Goal: Task Accomplishment & Management: Use online tool/utility

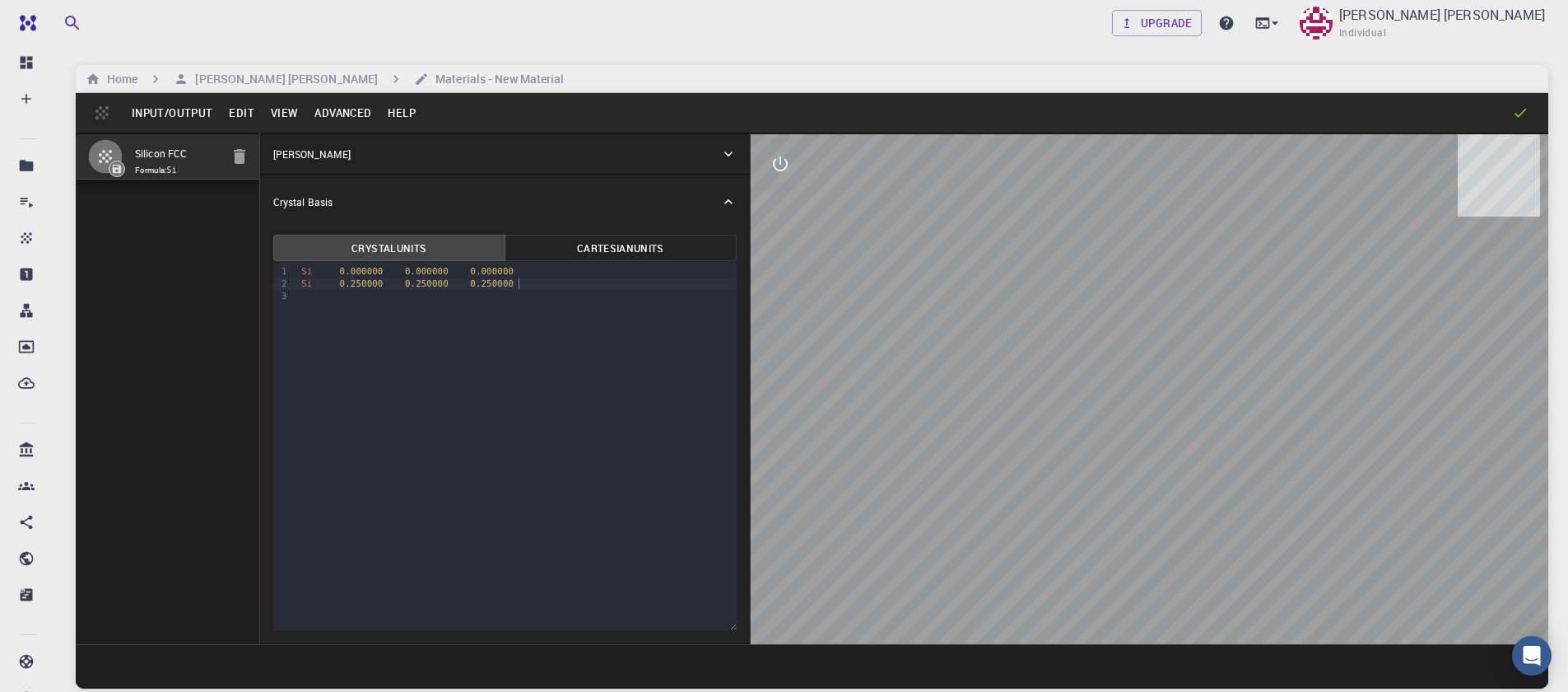
click at [522, 287] on div "Si 0.250000 0.250000 0.250000" at bounding box center [516, 283] width 441 height 12
click at [844, 309] on div at bounding box center [1150, 389] width 798 height 510
click at [269, 85] on h6 "[PERSON_NAME] [PERSON_NAME]" at bounding box center [283, 79] width 189 height 18
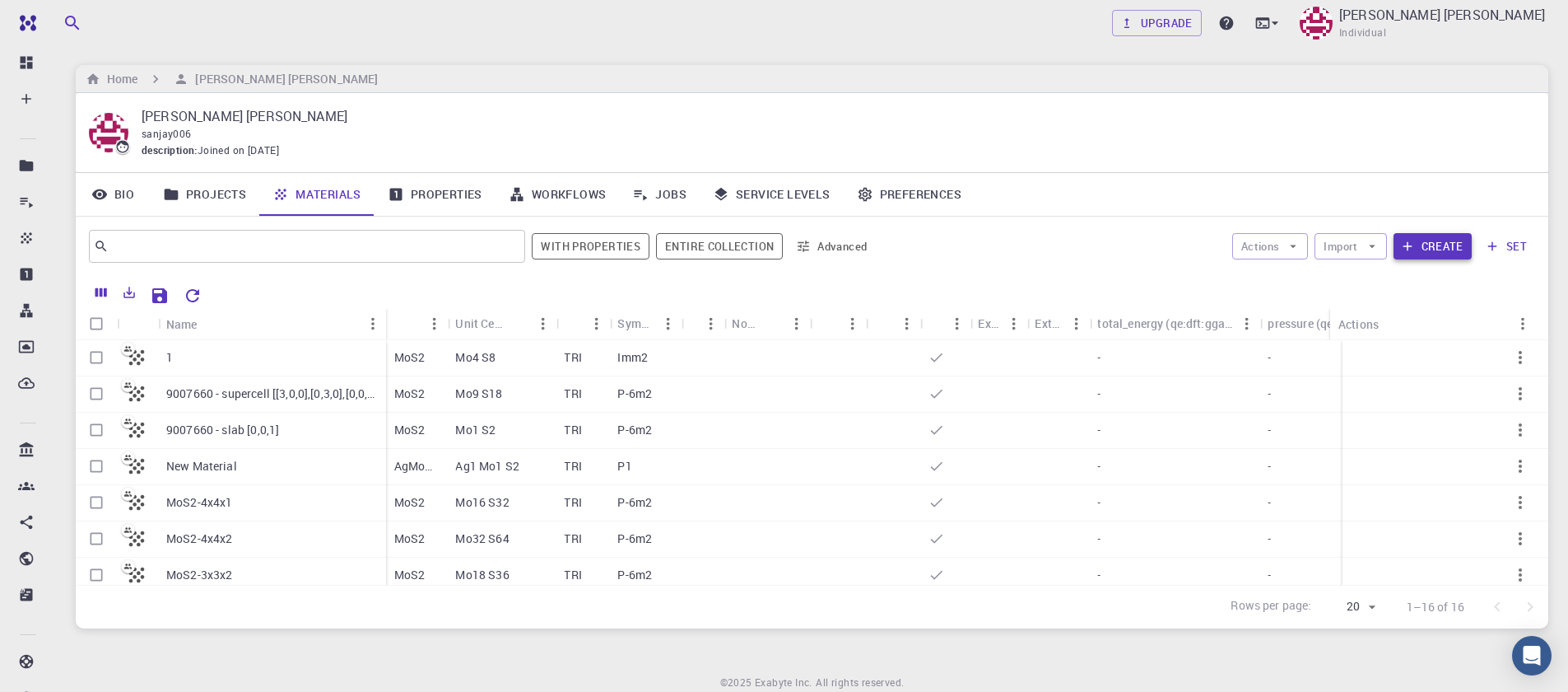
click at [1442, 248] on button "Create" at bounding box center [1433, 246] width 78 height 27
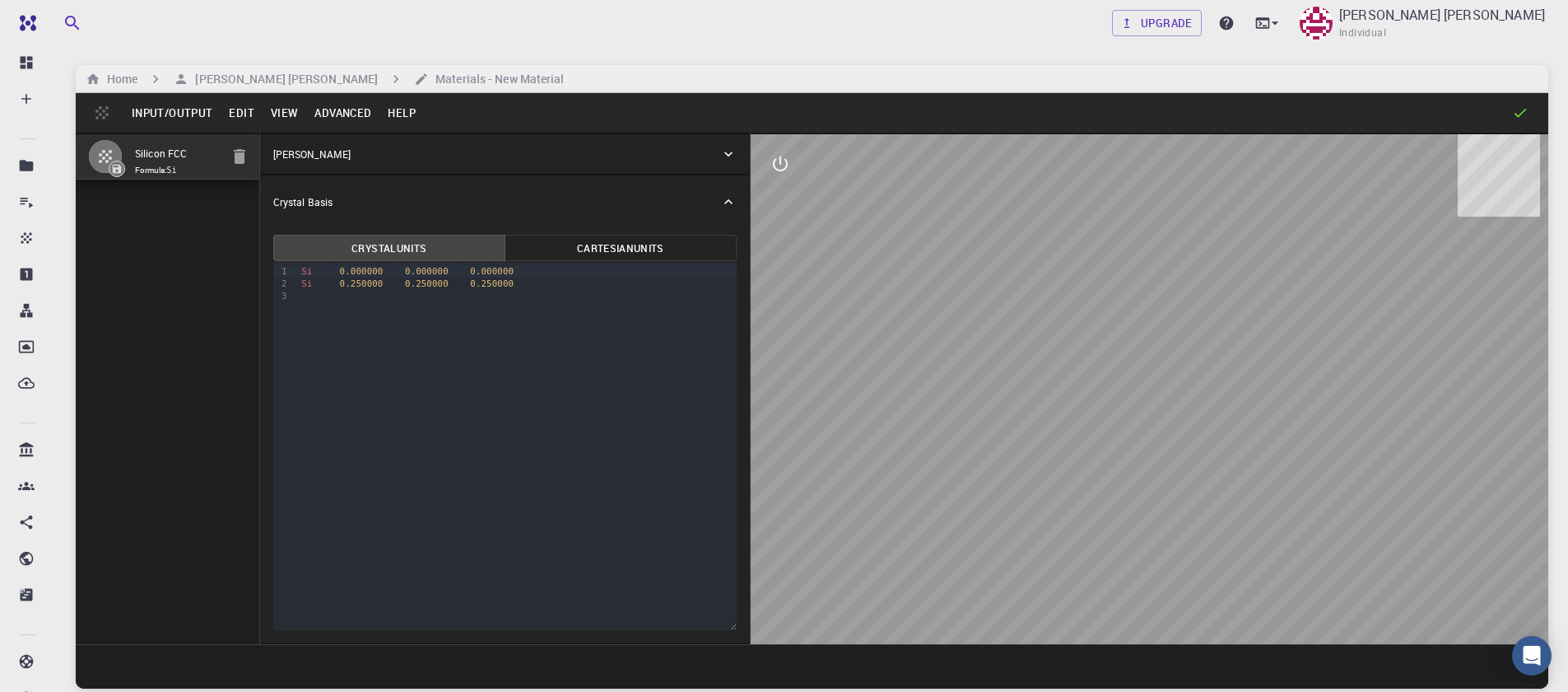
click at [173, 121] on button "Input/Output" at bounding box center [172, 112] width 97 height 27
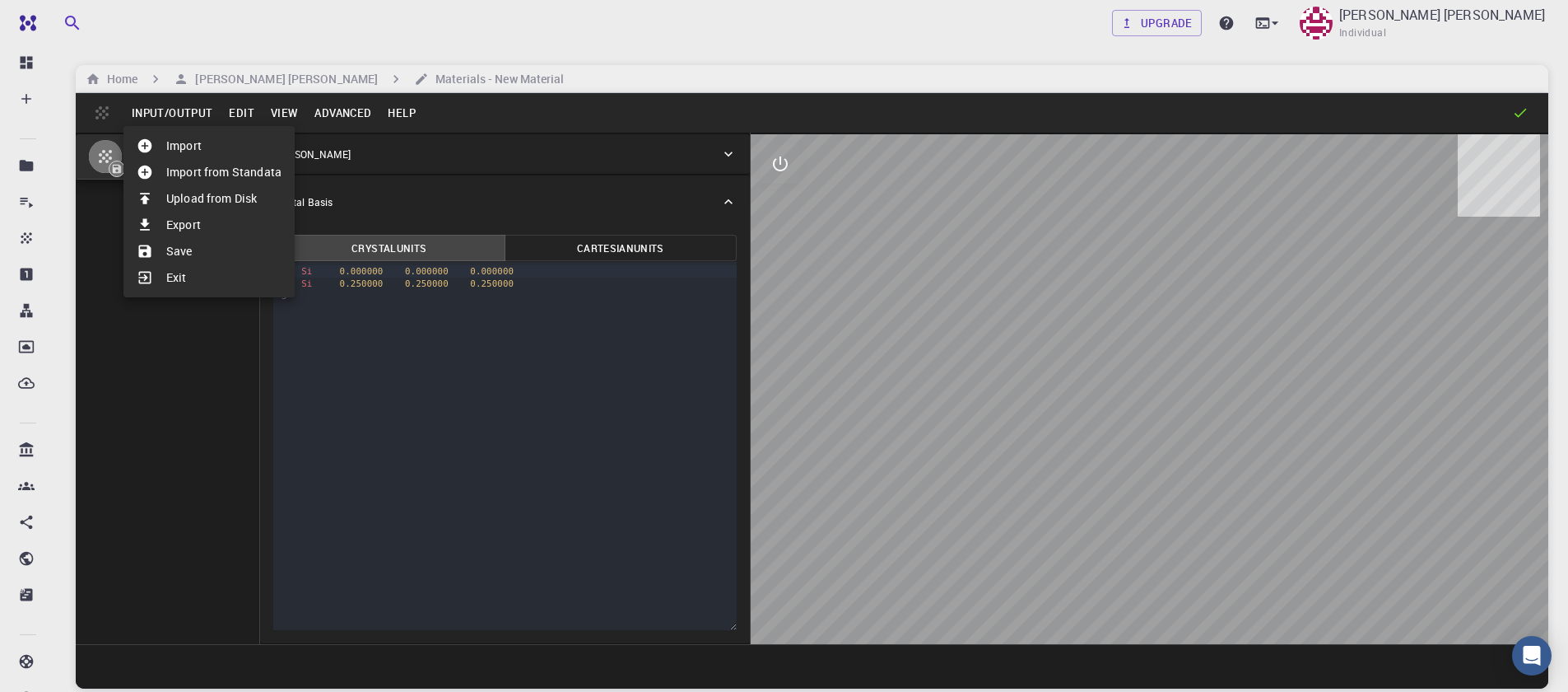
click at [177, 147] on li "Import" at bounding box center [209, 145] width 171 height 27
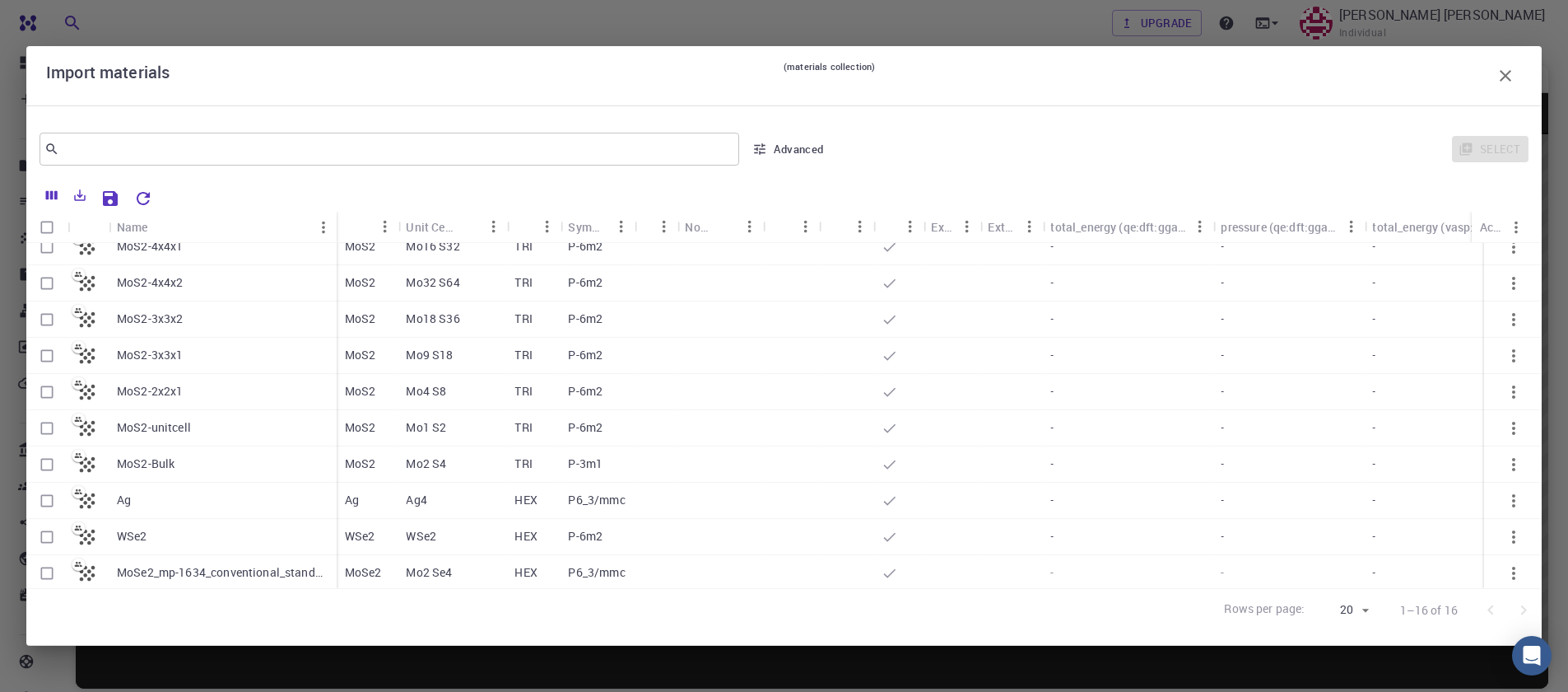
scroll to position [50, 0]
click at [44, 432] on input "Select row" at bounding box center [47, 429] width 31 height 31
checkbox input "true"
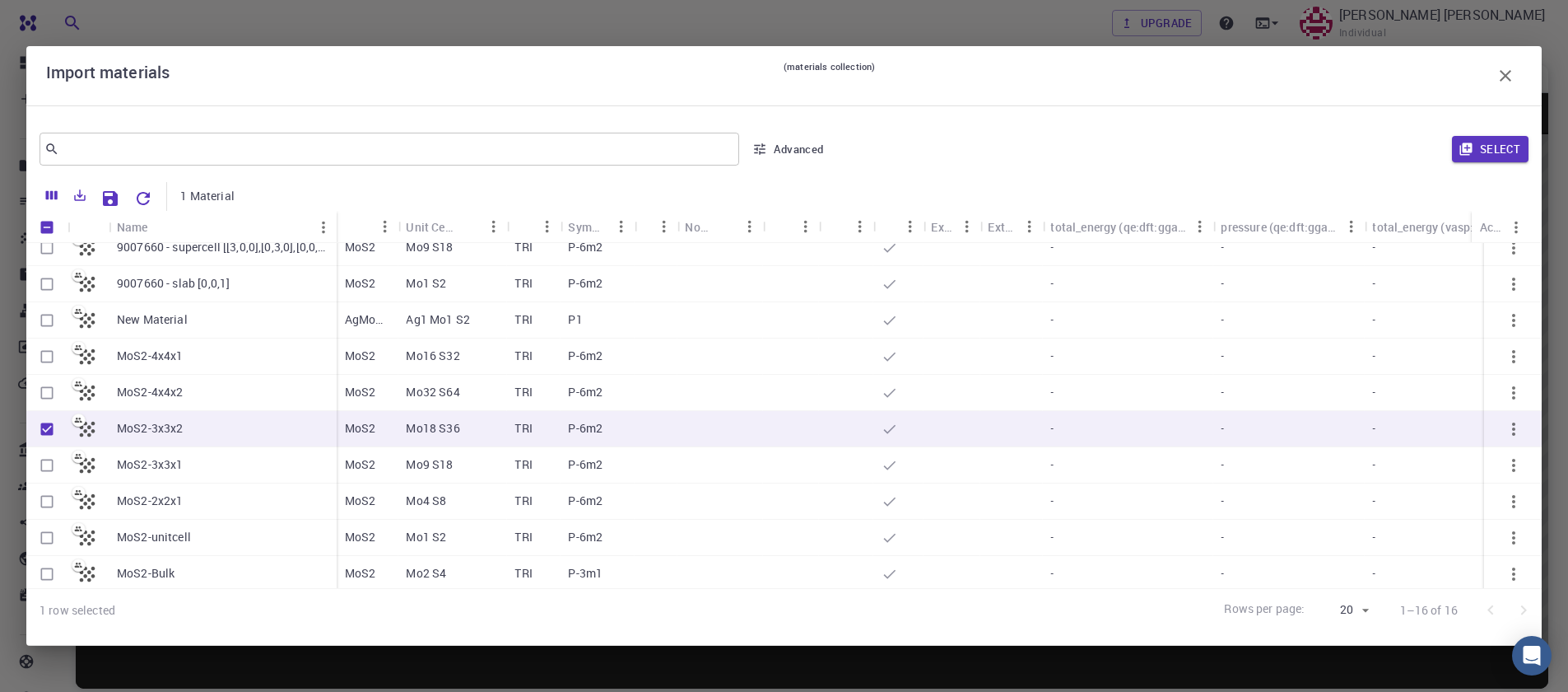
click at [49, 393] on input "Select row" at bounding box center [47, 393] width 31 height 31
checkbox input "true"
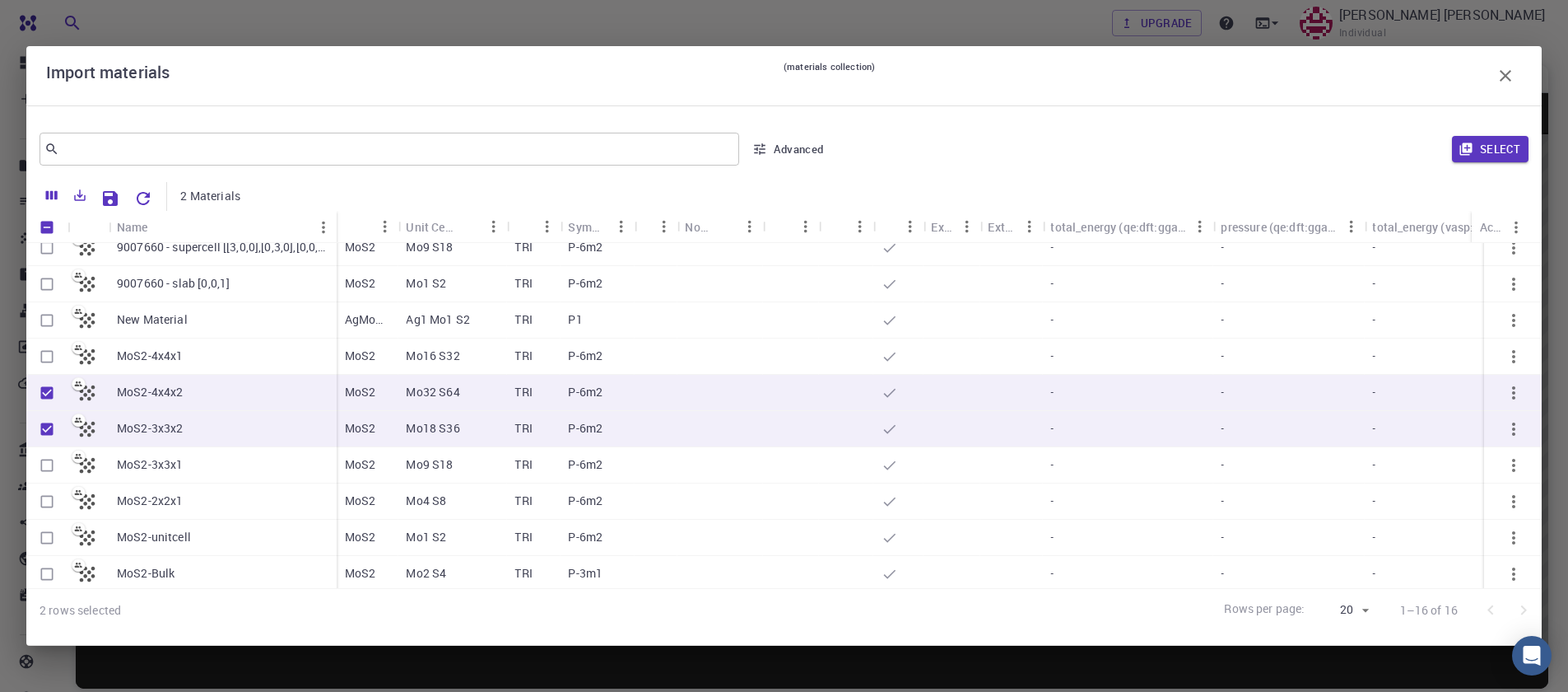
click at [40, 358] on input "Select row" at bounding box center [47, 357] width 31 height 31
checkbox input "true"
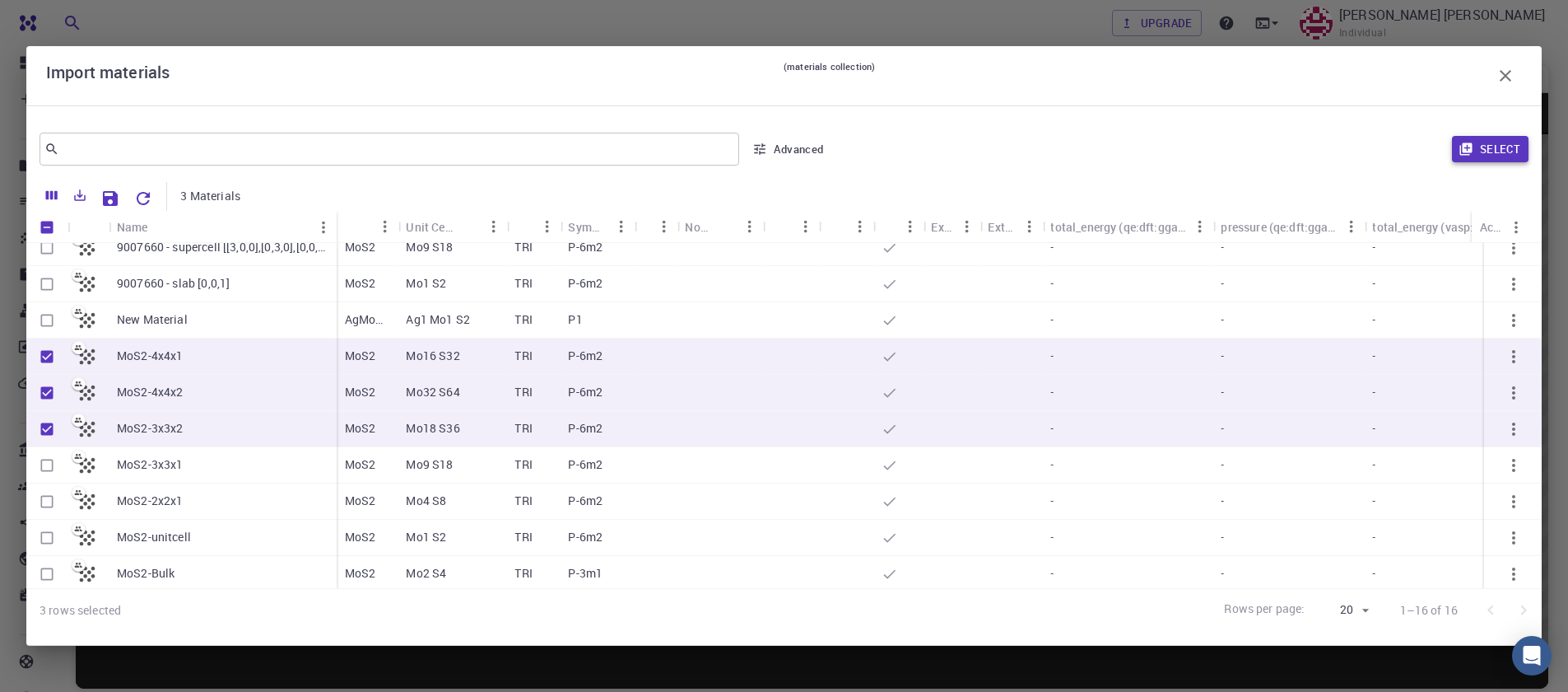
click at [1507, 149] on button "Select" at bounding box center [1490, 149] width 76 height 27
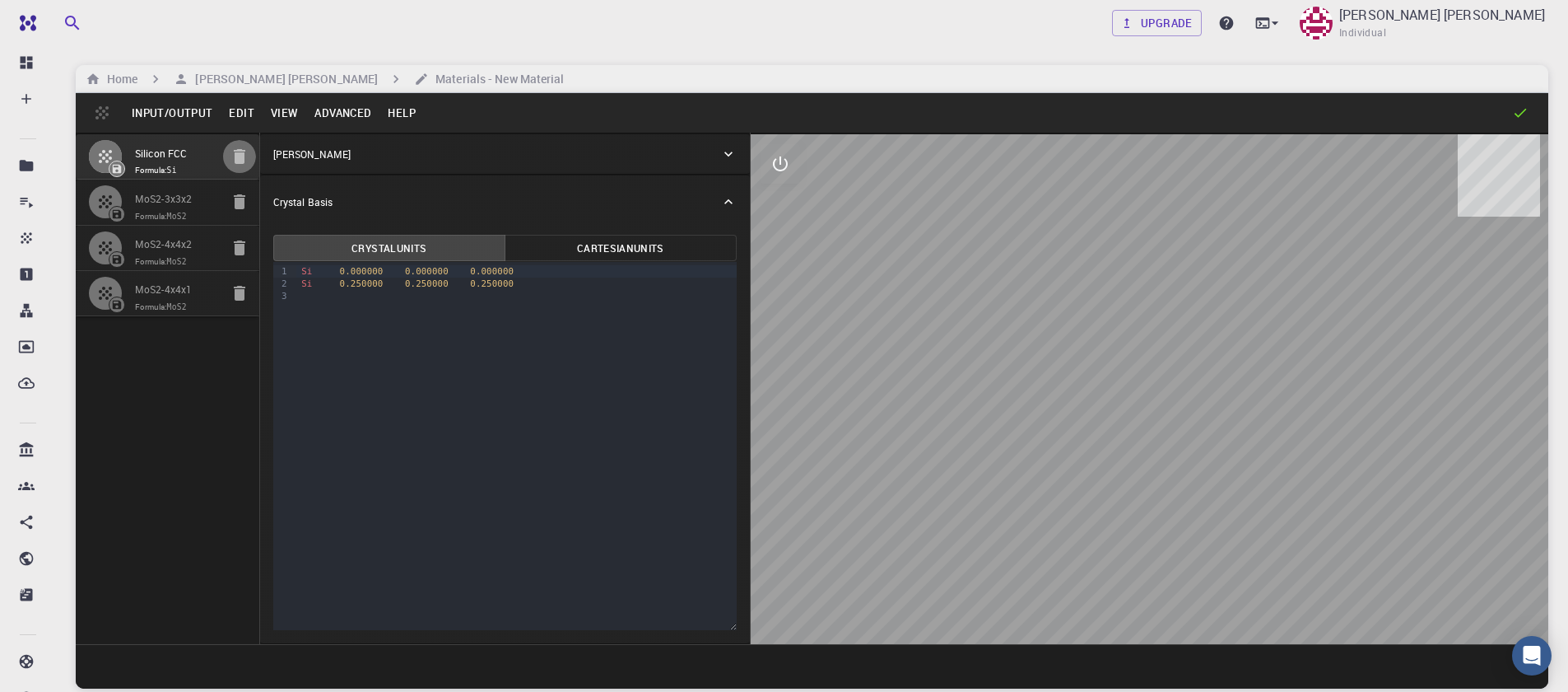
click at [235, 145] on button "button" at bounding box center [240, 156] width 33 height 33
type input "TRI"
type input "9.483"
type input "9.482983628584414"
type input "122.95"
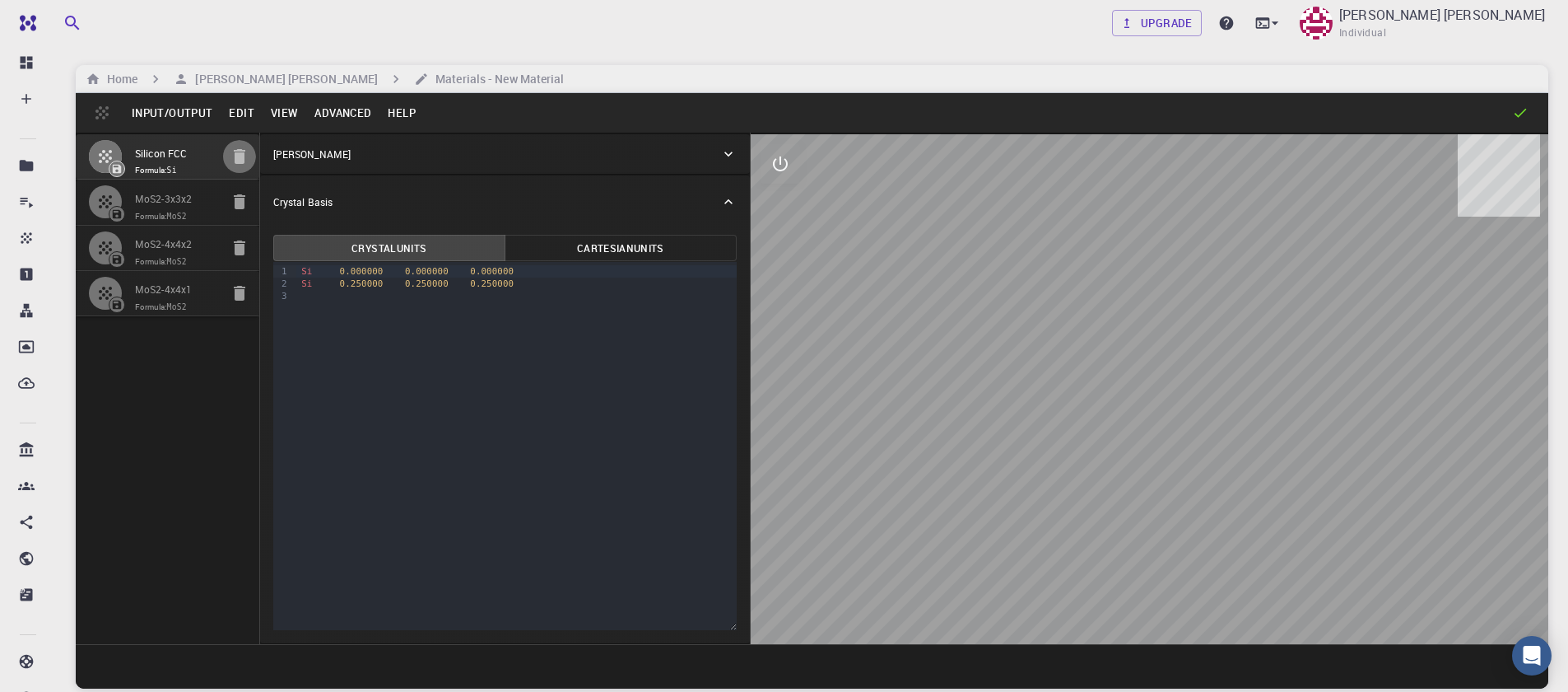
type input "90"
type input "120.0000571088431"
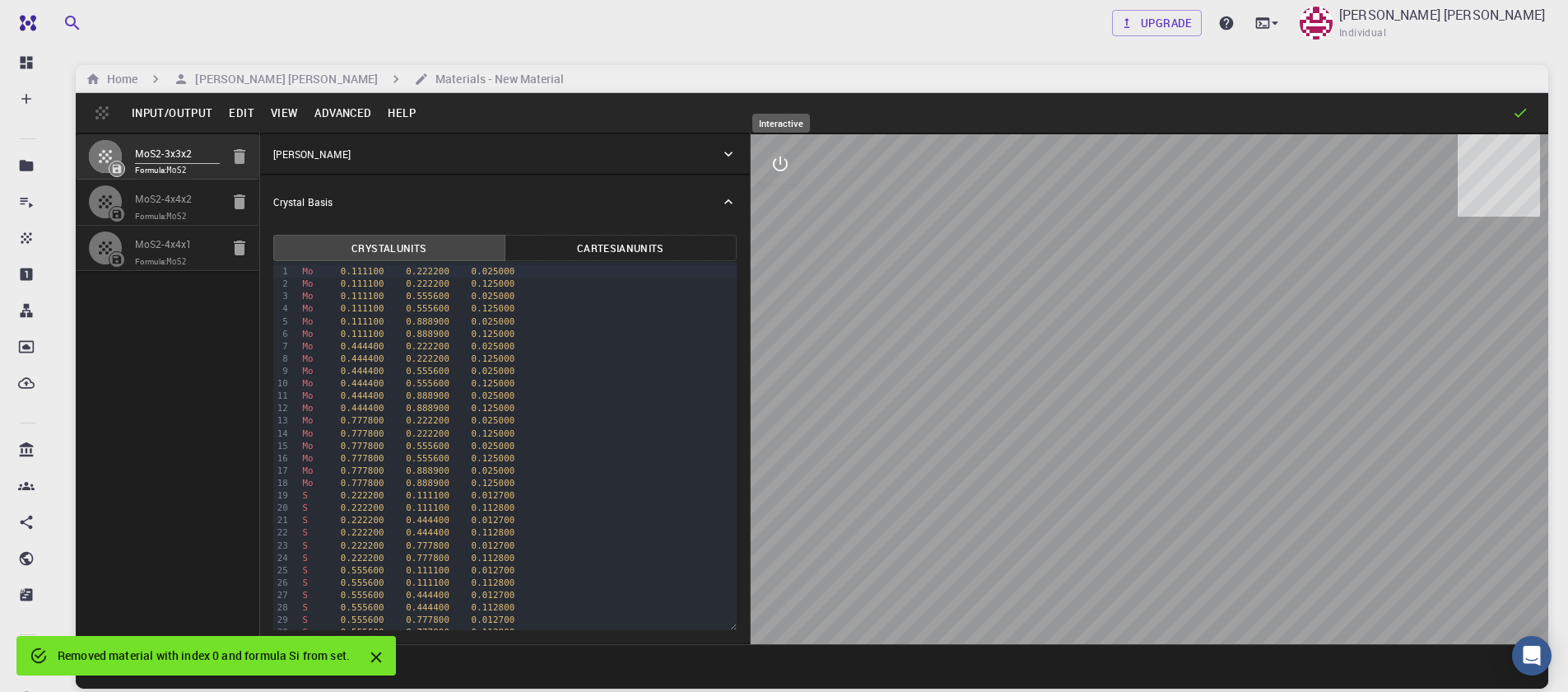
click at [773, 177] on button "interactive" at bounding box center [780, 164] width 40 height 40
click at [774, 209] on icon "view" at bounding box center [780, 202] width 19 height 19
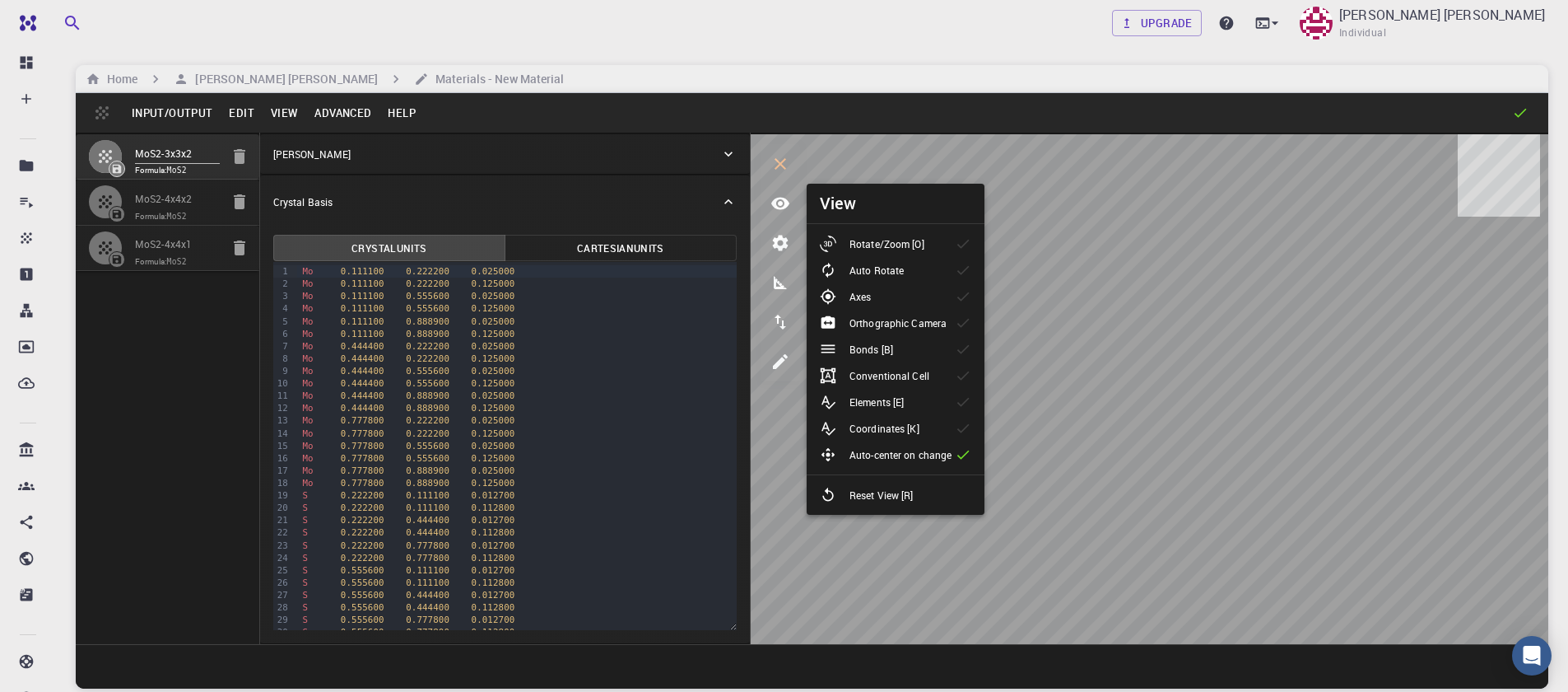
click at [862, 239] on p "Rotate/Zoom [O]" at bounding box center [887, 244] width 74 height 15
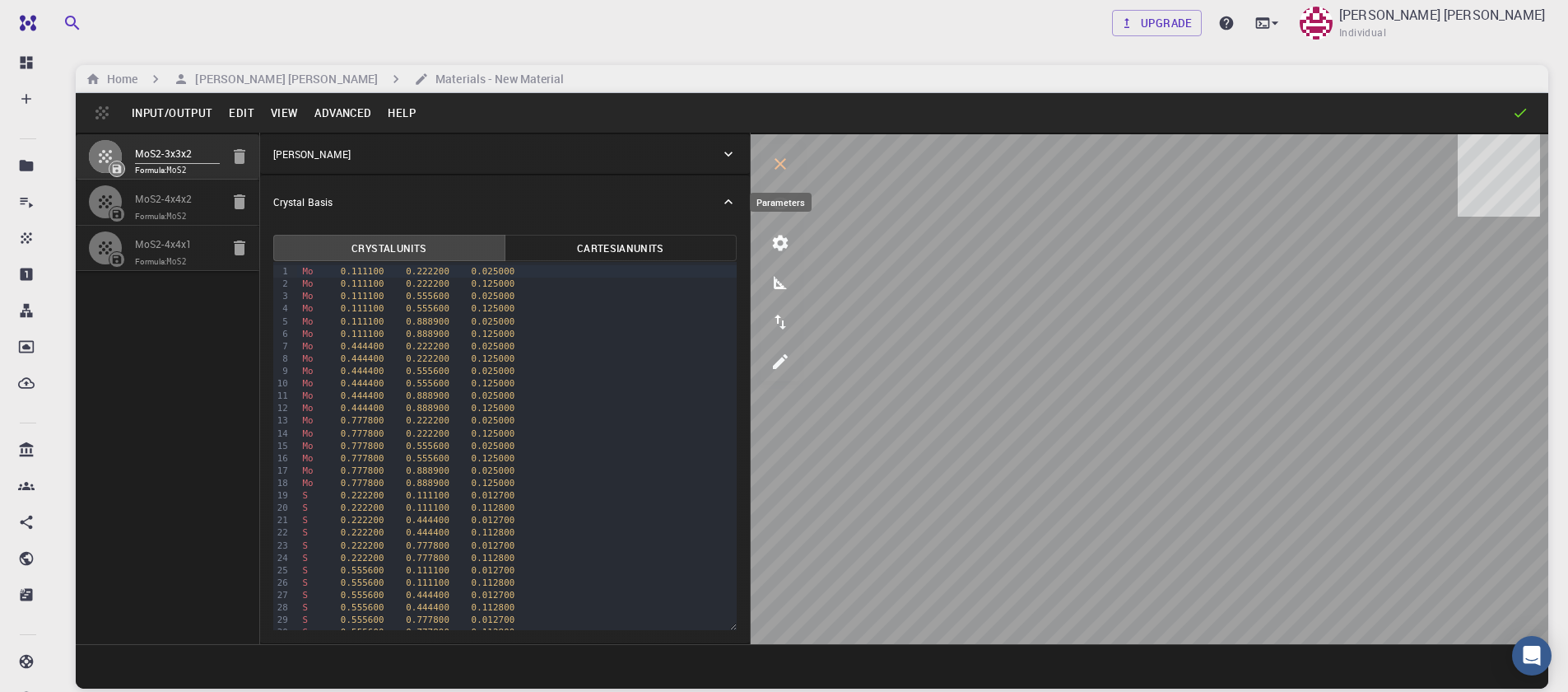
click at [768, 245] on button "parameters" at bounding box center [780, 243] width 40 height 40
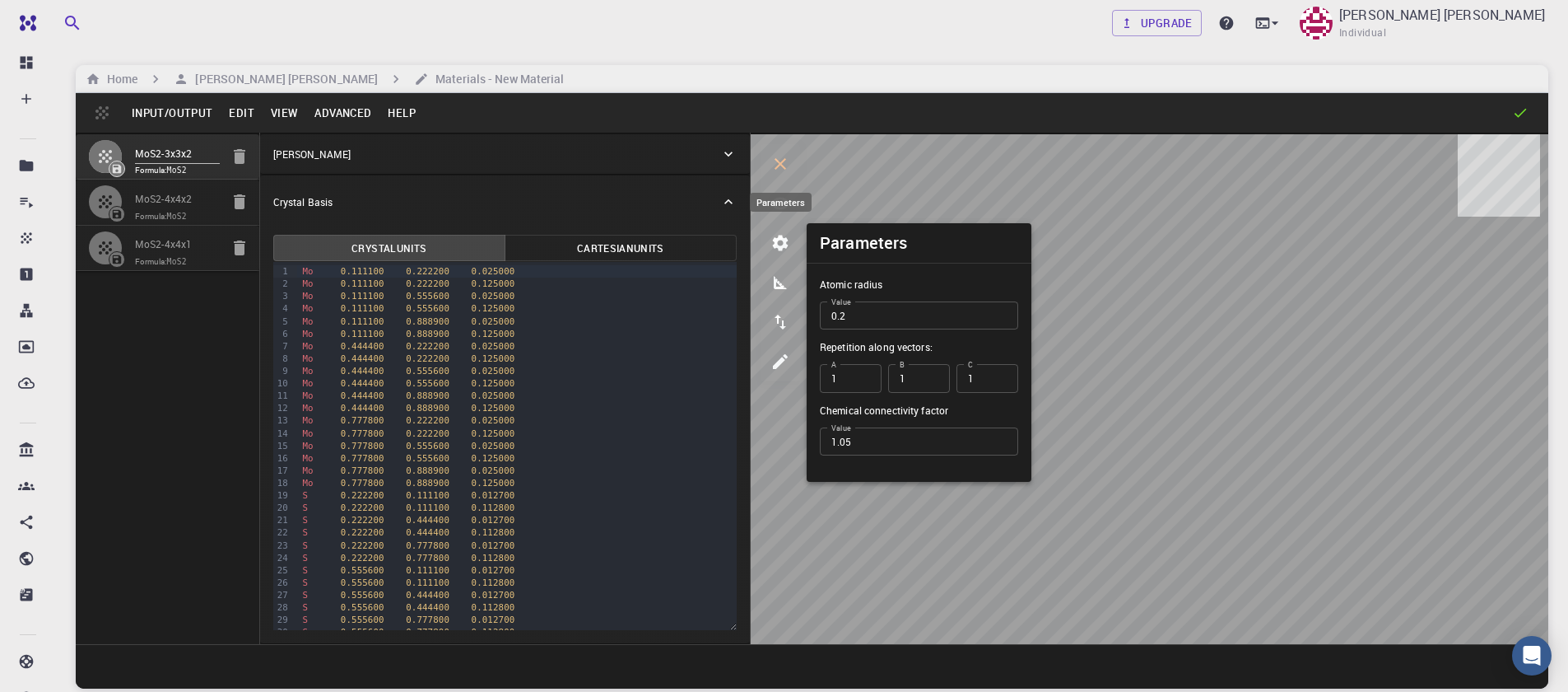
click at [774, 225] on button "parameters" at bounding box center [780, 243] width 40 height 40
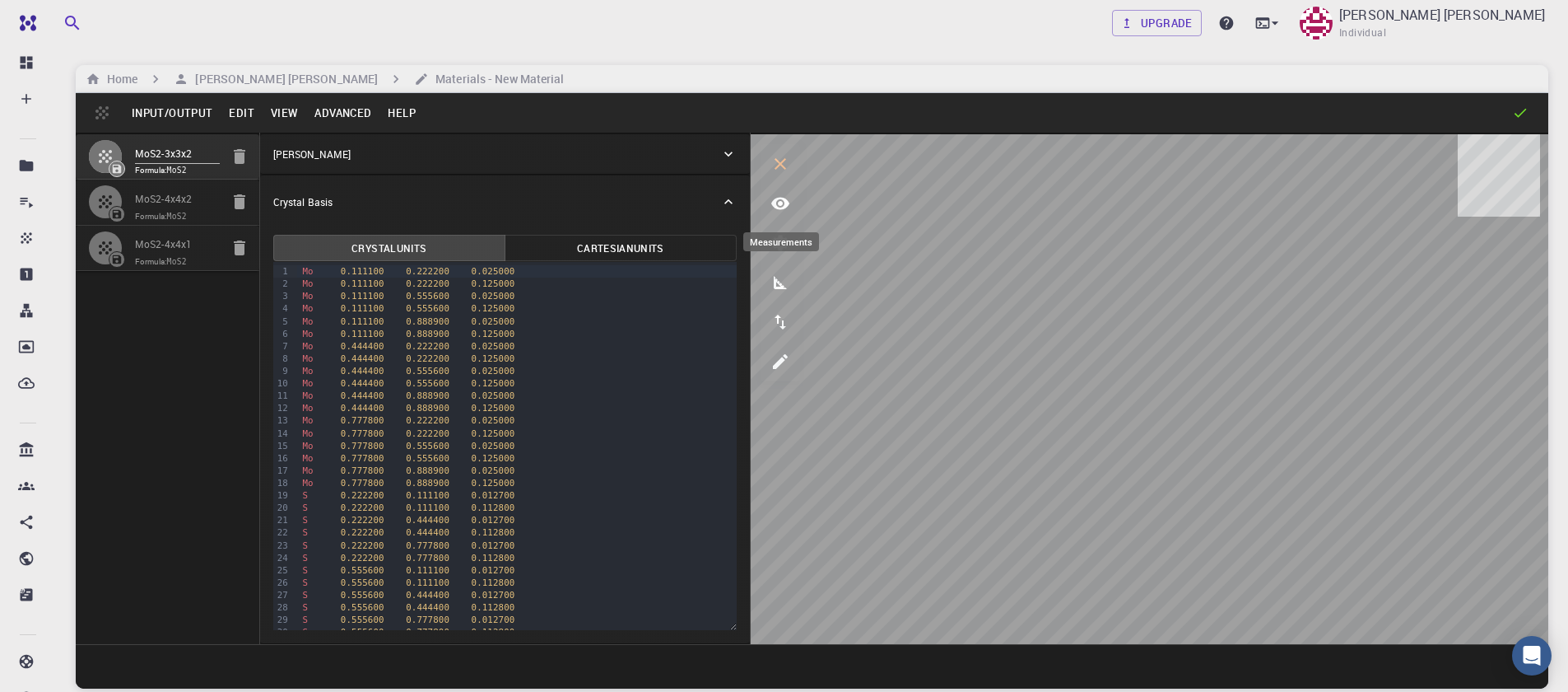
click at [785, 299] on button "measurements" at bounding box center [780, 283] width 40 height 40
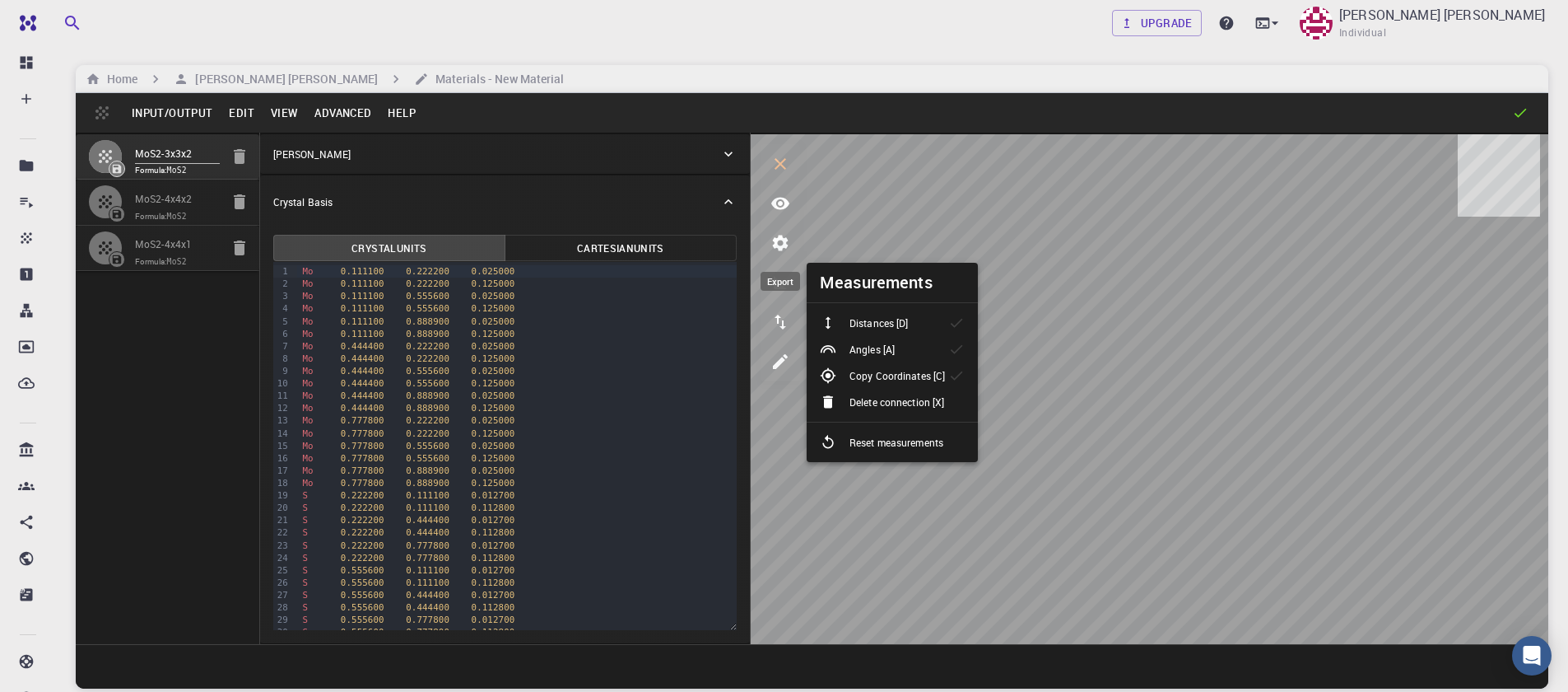
click at [789, 326] on icon "export" at bounding box center [780, 321] width 19 height 19
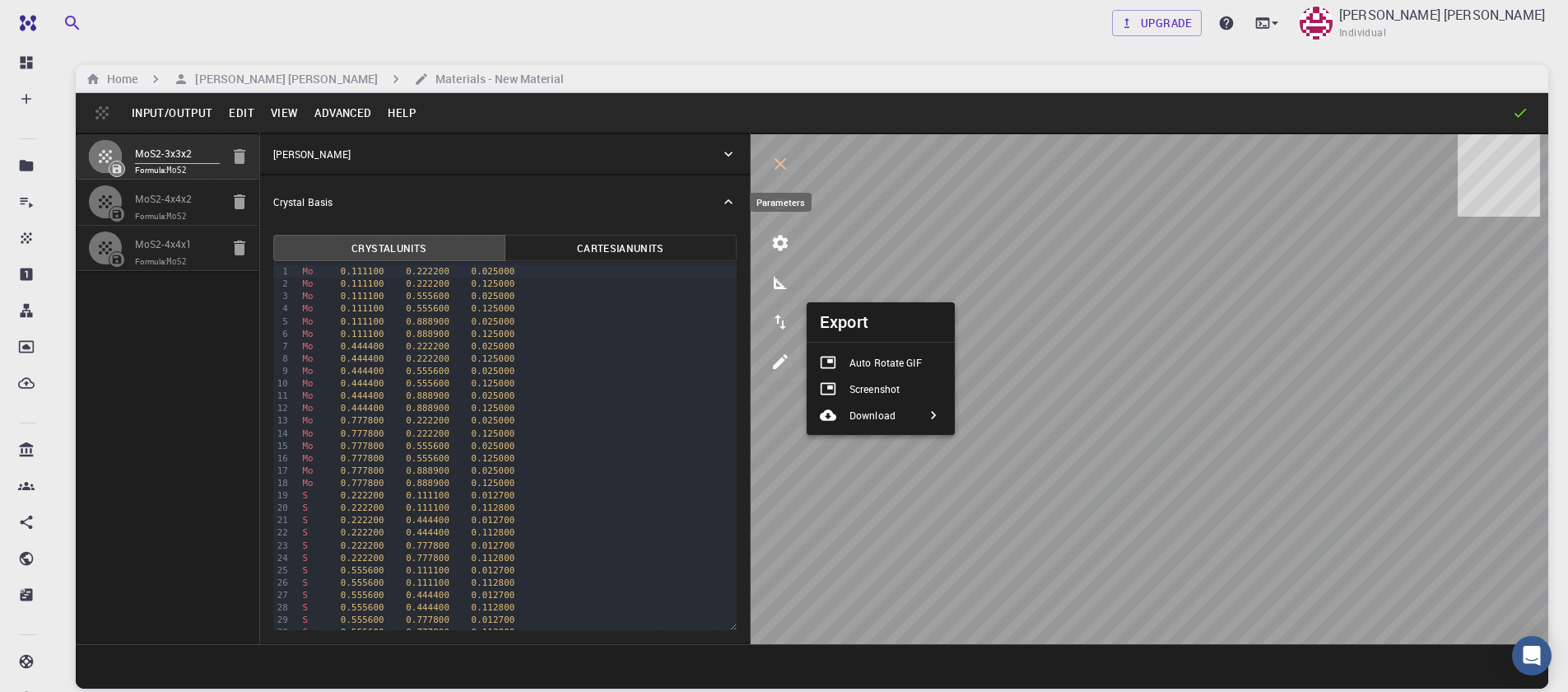
click at [778, 244] on icon "parameters" at bounding box center [780, 242] width 19 height 19
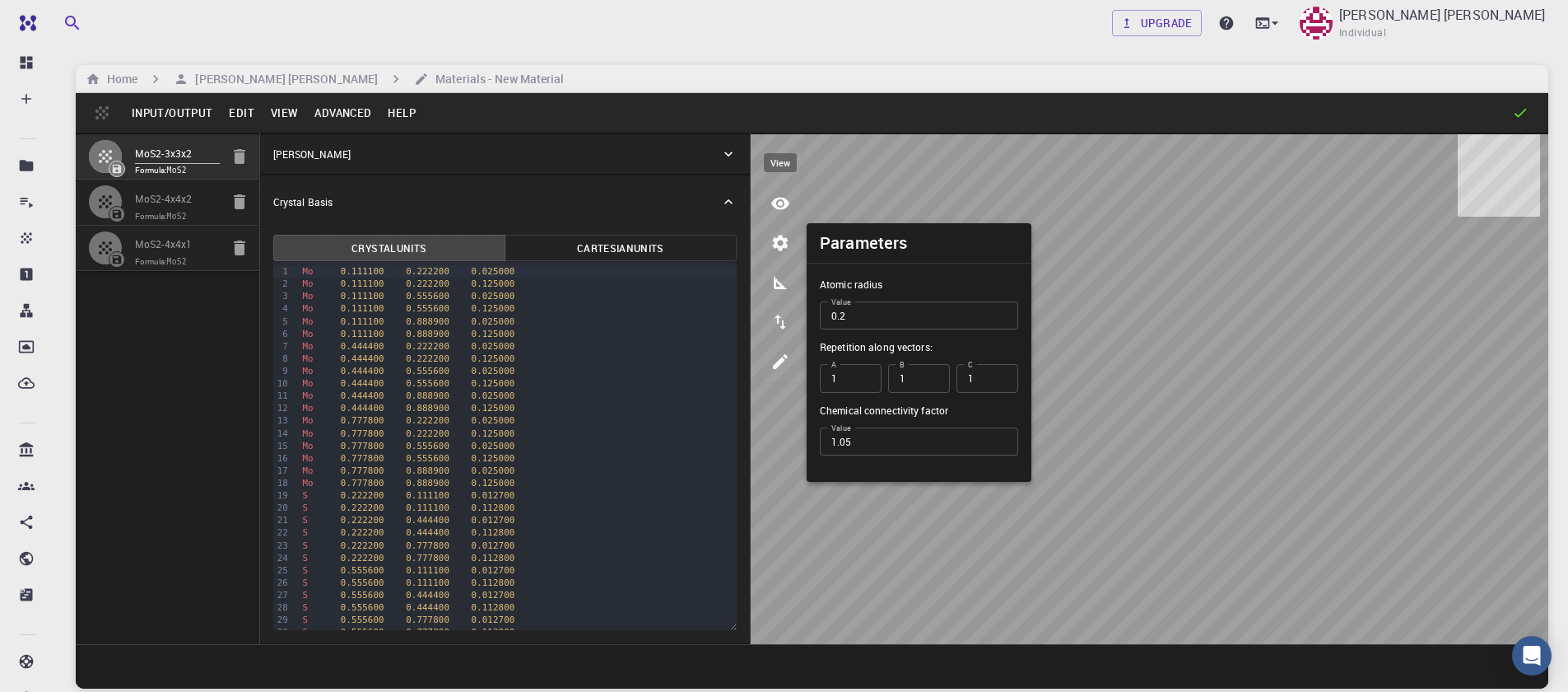
click at [773, 197] on icon "view" at bounding box center [780, 202] width 19 height 19
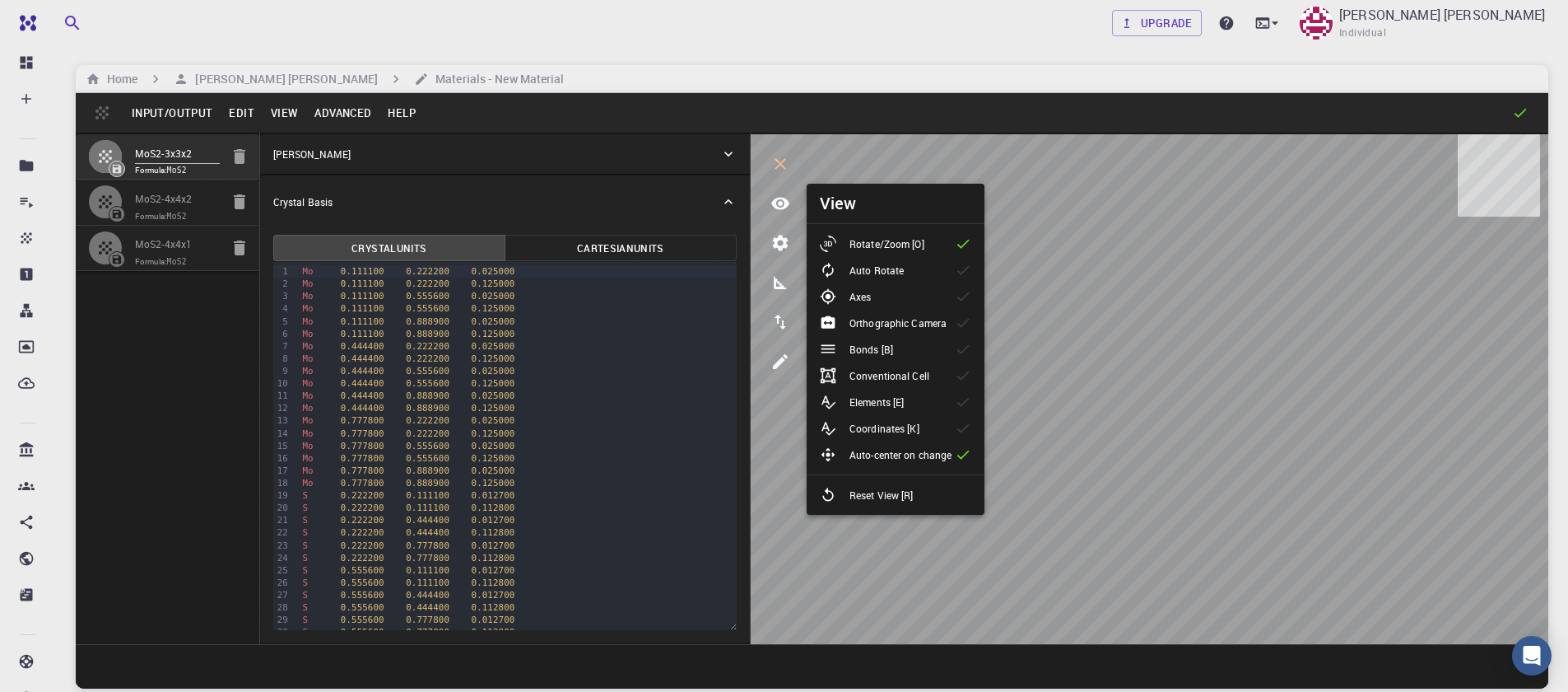
click at [900, 323] on p "Orthographic Camera" at bounding box center [898, 323] width 97 height 15
click at [938, 317] on p "Orthographic Camera" at bounding box center [898, 323] width 97 height 15
click at [160, 210] on span "Formula: MoS2" at bounding box center [177, 216] width 85 height 13
type input "12.644"
type input "12.643978171445884"
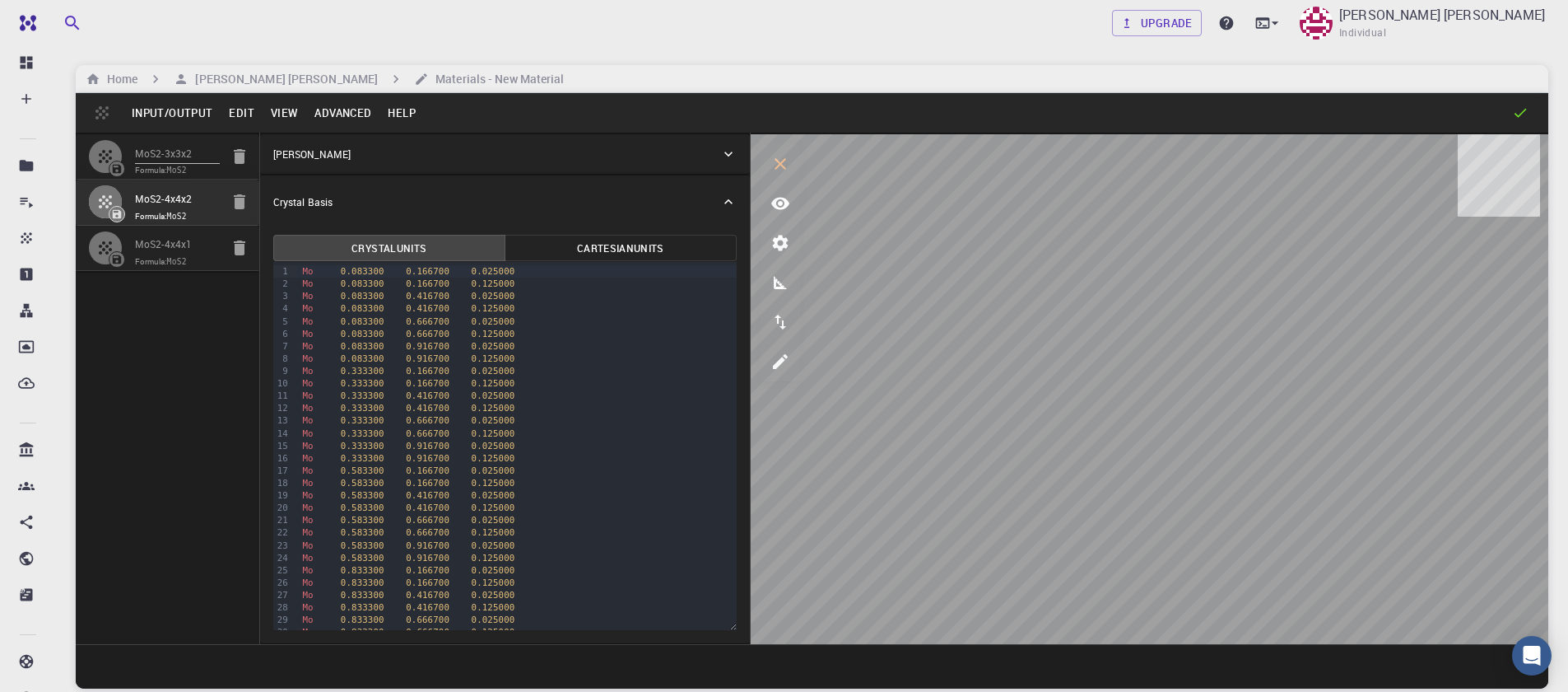
click at [156, 245] on input "MoS2-4x4x1" at bounding box center [177, 246] width 85 height 19
type input "61.475"
click at [239, 78] on h6 "[PERSON_NAME] [PERSON_NAME]" at bounding box center [283, 79] width 189 height 18
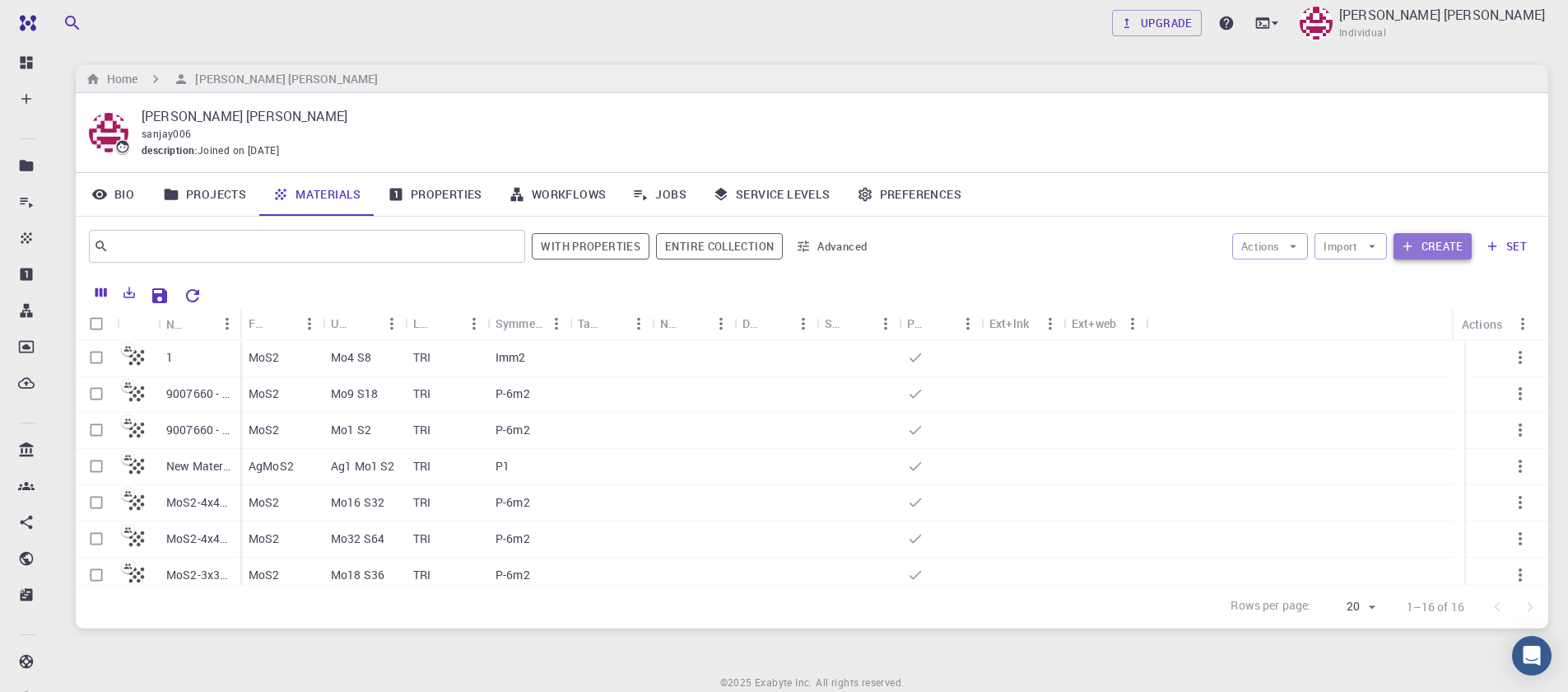
click at [1425, 255] on button "Create" at bounding box center [1433, 246] width 78 height 27
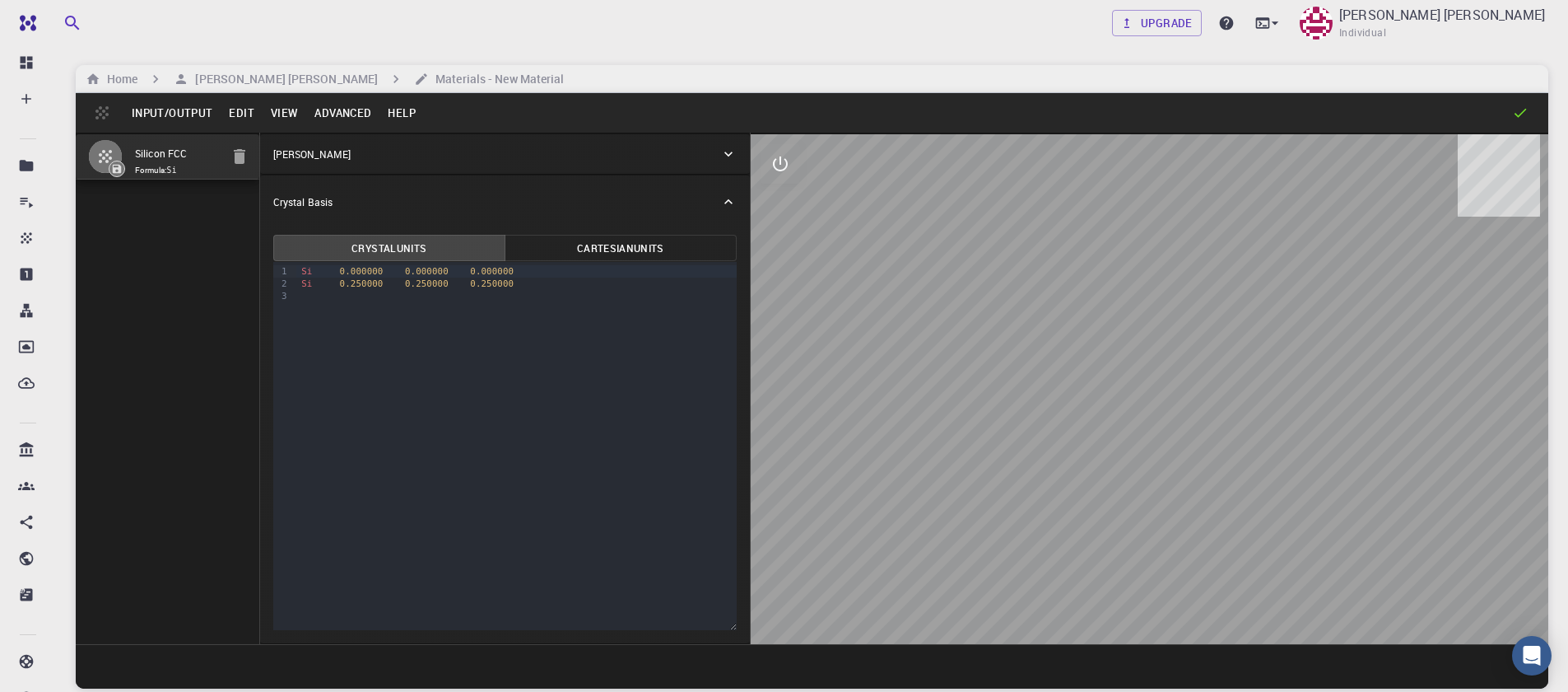
click at [156, 120] on button "Input/Output" at bounding box center [172, 112] width 97 height 27
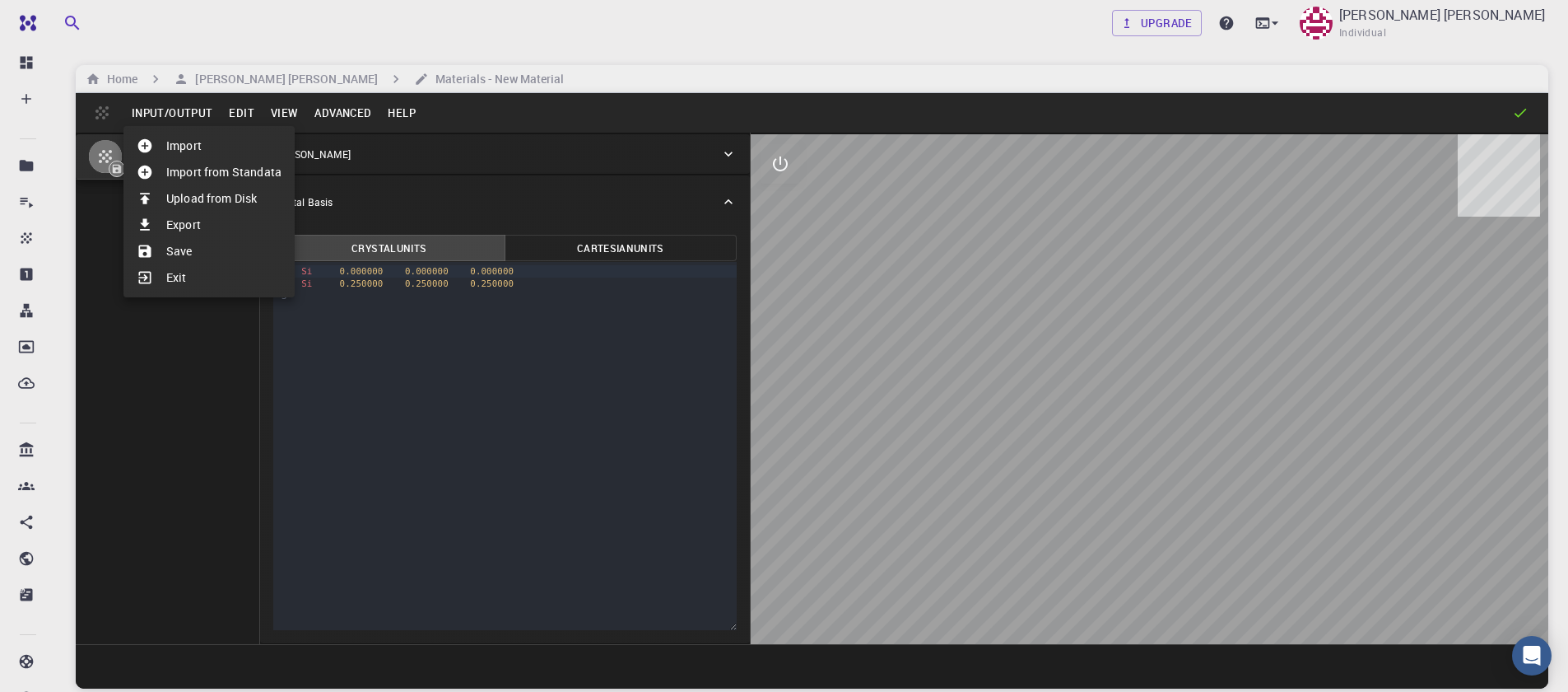
click at [176, 155] on li "Import" at bounding box center [209, 145] width 171 height 27
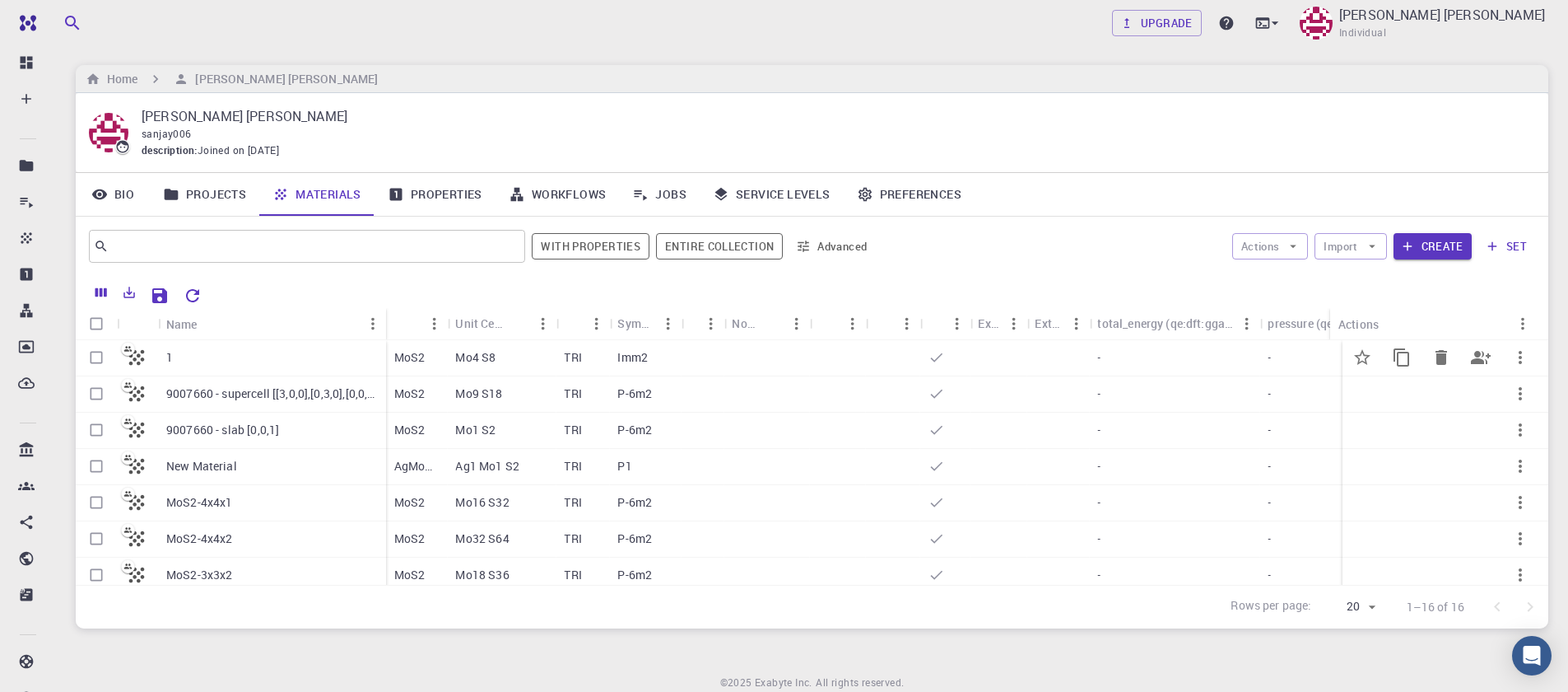
click at [100, 364] on input "Select row" at bounding box center [97, 358] width 31 height 31
checkbox input "true"
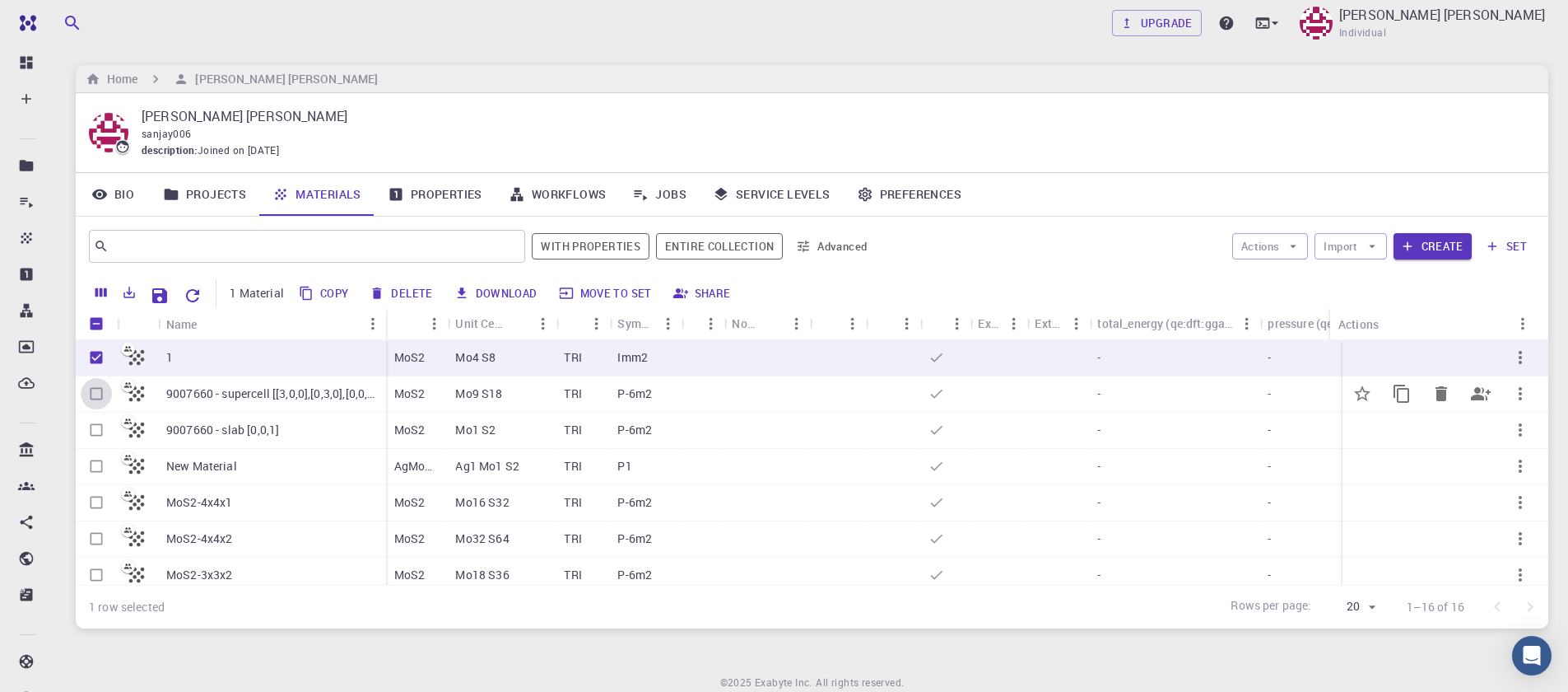
click at [98, 396] on input "Select row" at bounding box center [97, 394] width 31 height 31
checkbox input "true"
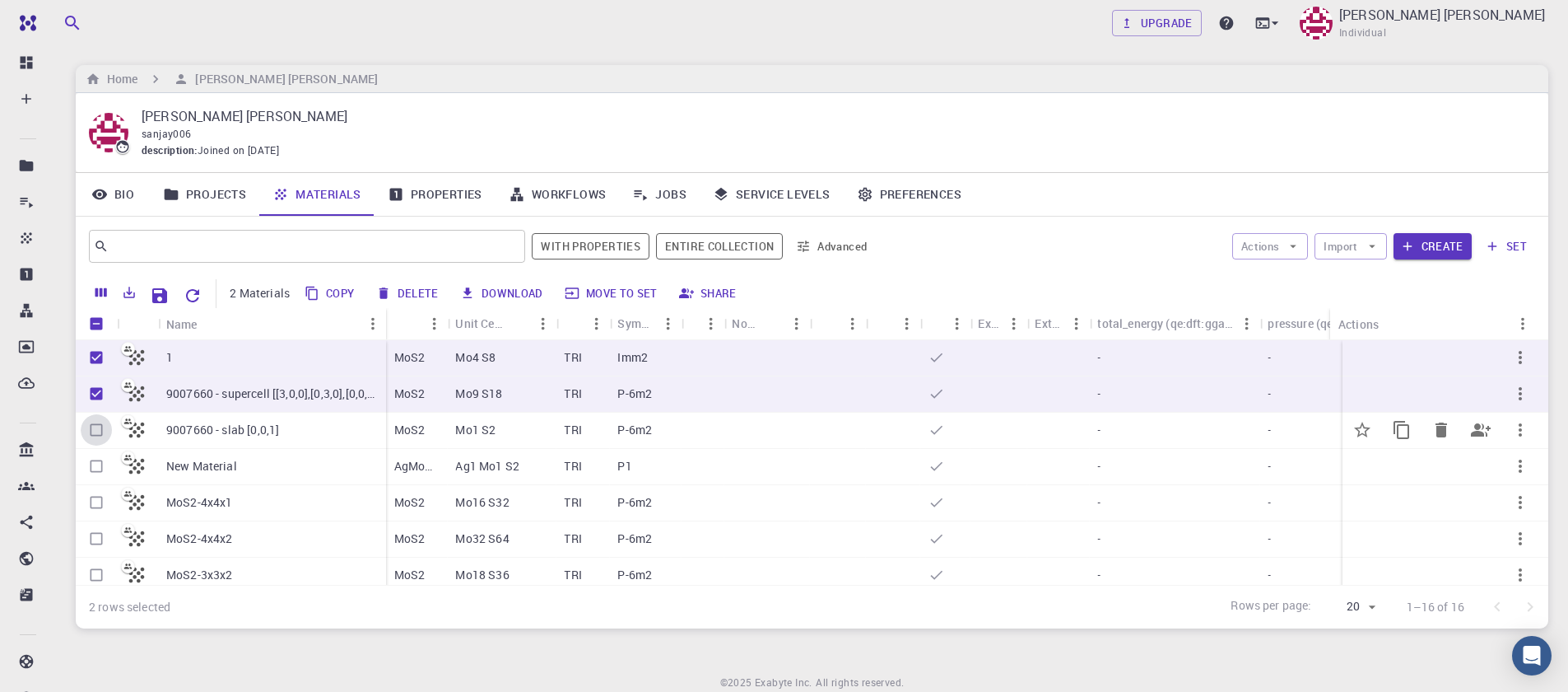
click at [94, 436] on input "Select row" at bounding box center [97, 430] width 31 height 31
checkbox input "true"
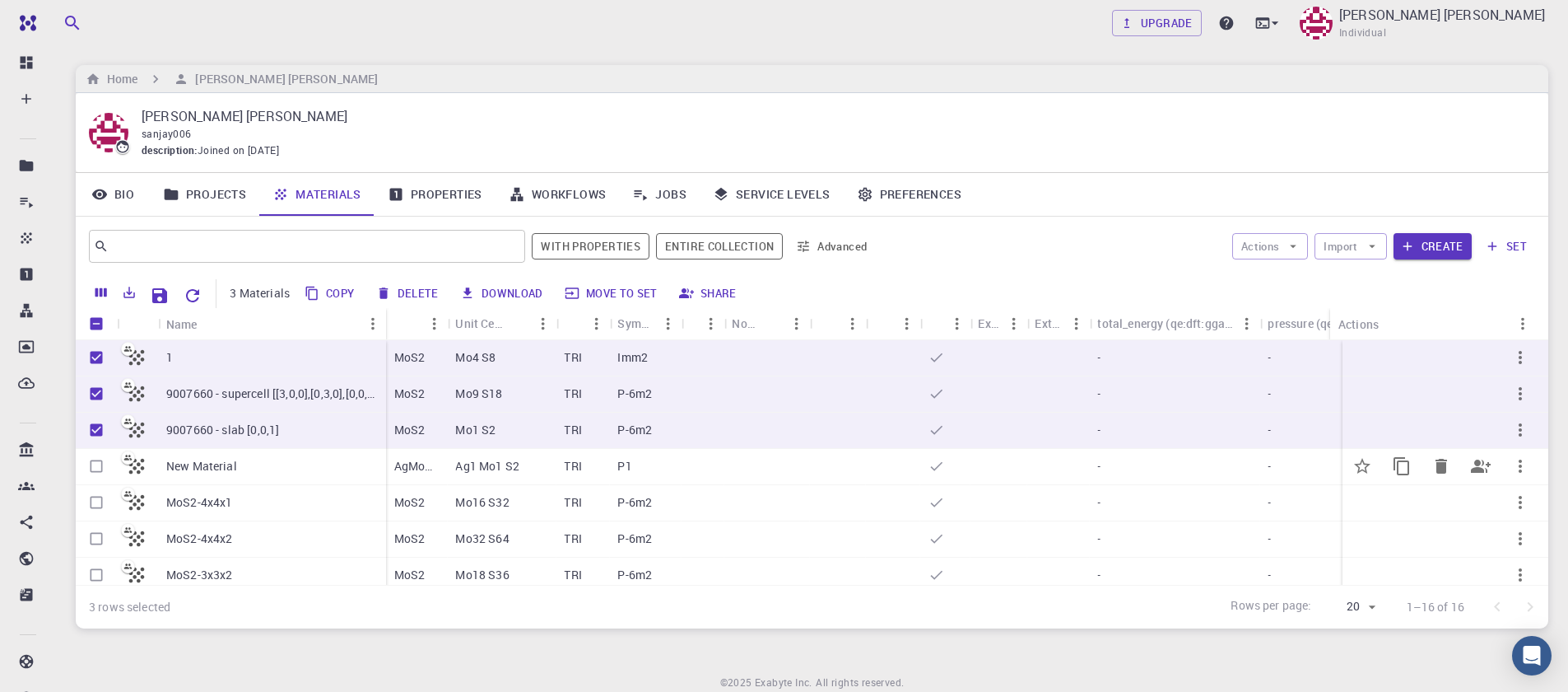
click at [98, 470] on input "Select row" at bounding box center [97, 467] width 31 height 31
checkbox input "true"
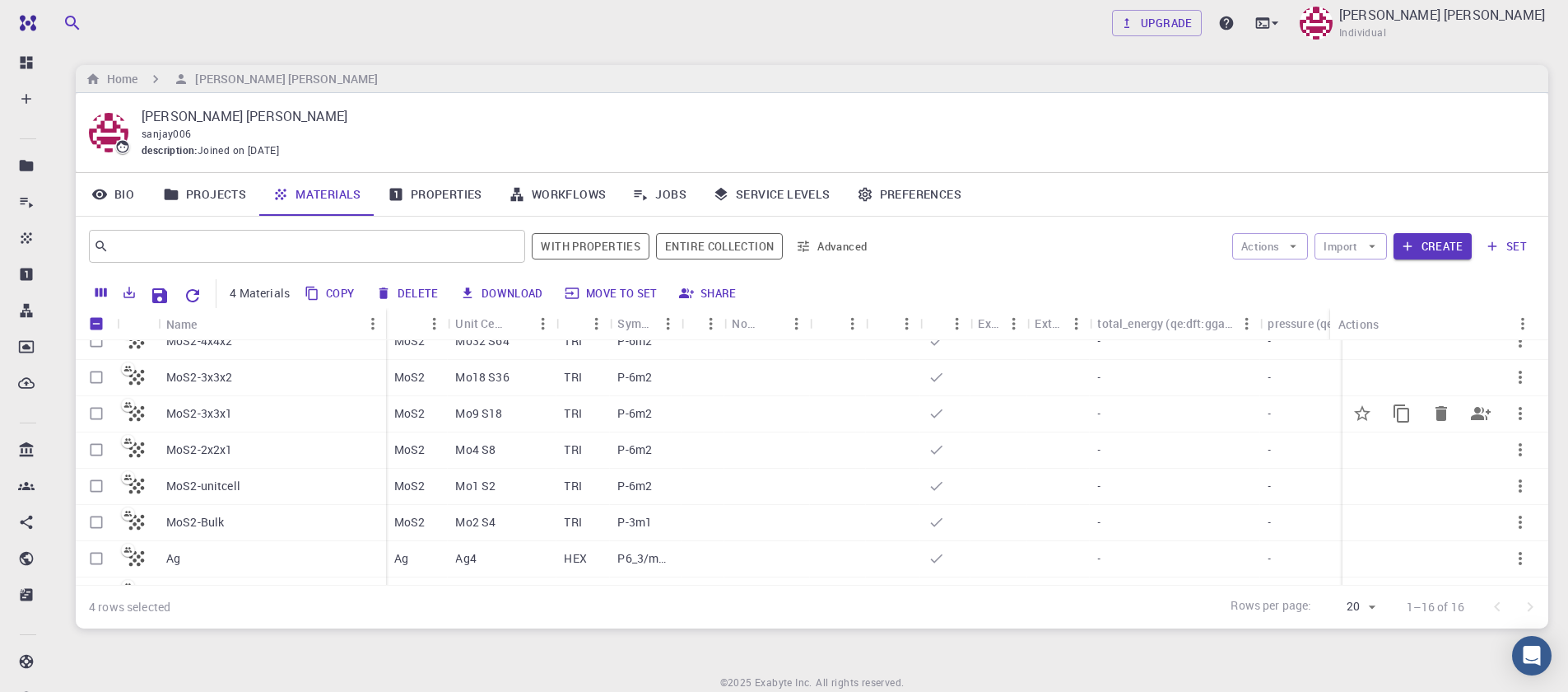
scroll to position [98, 0]
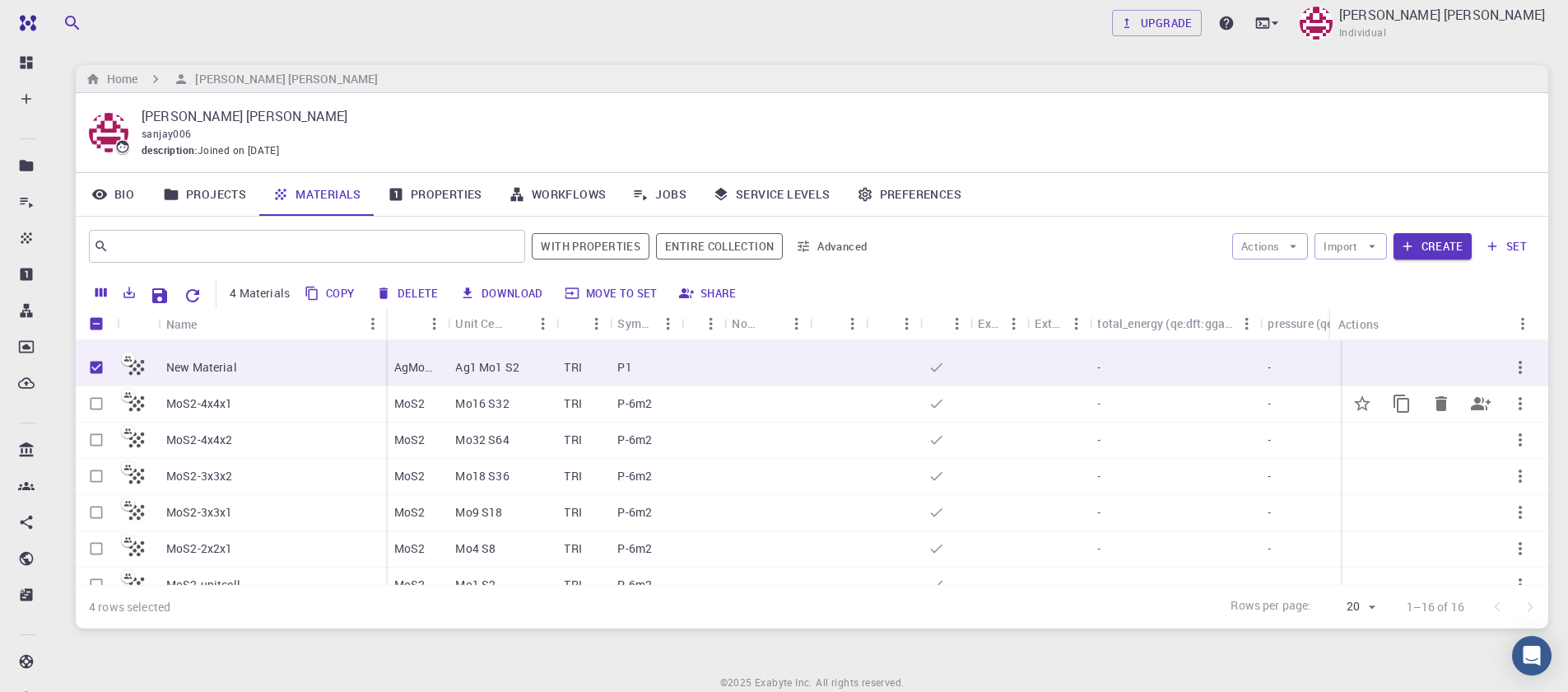
click at [93, 401] on input "Select row" at bounding box center [97, 404] width 31 height 31
checkbox input "true"
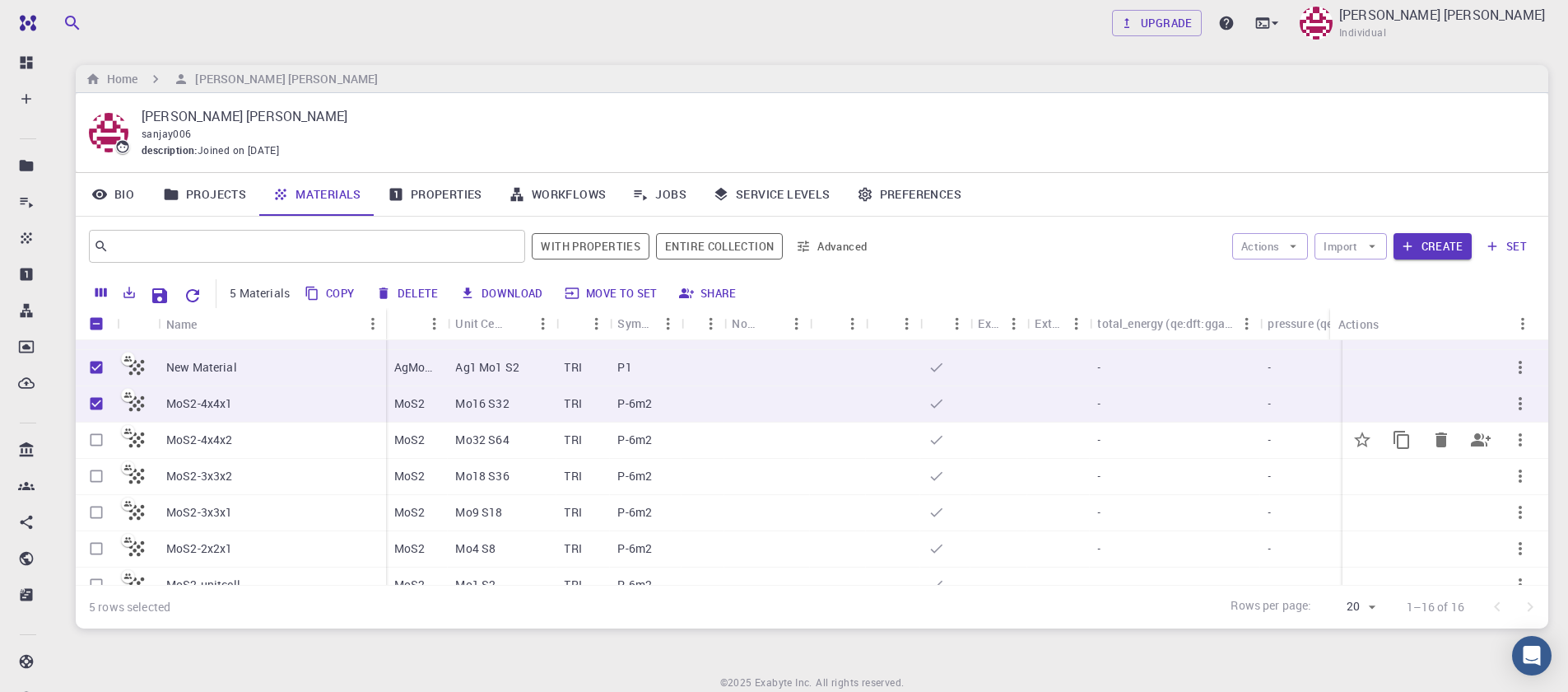
click at [91, 439] on input "Select row" at bounding box center [97, 440] width 31 height 31
checkbox input "true"
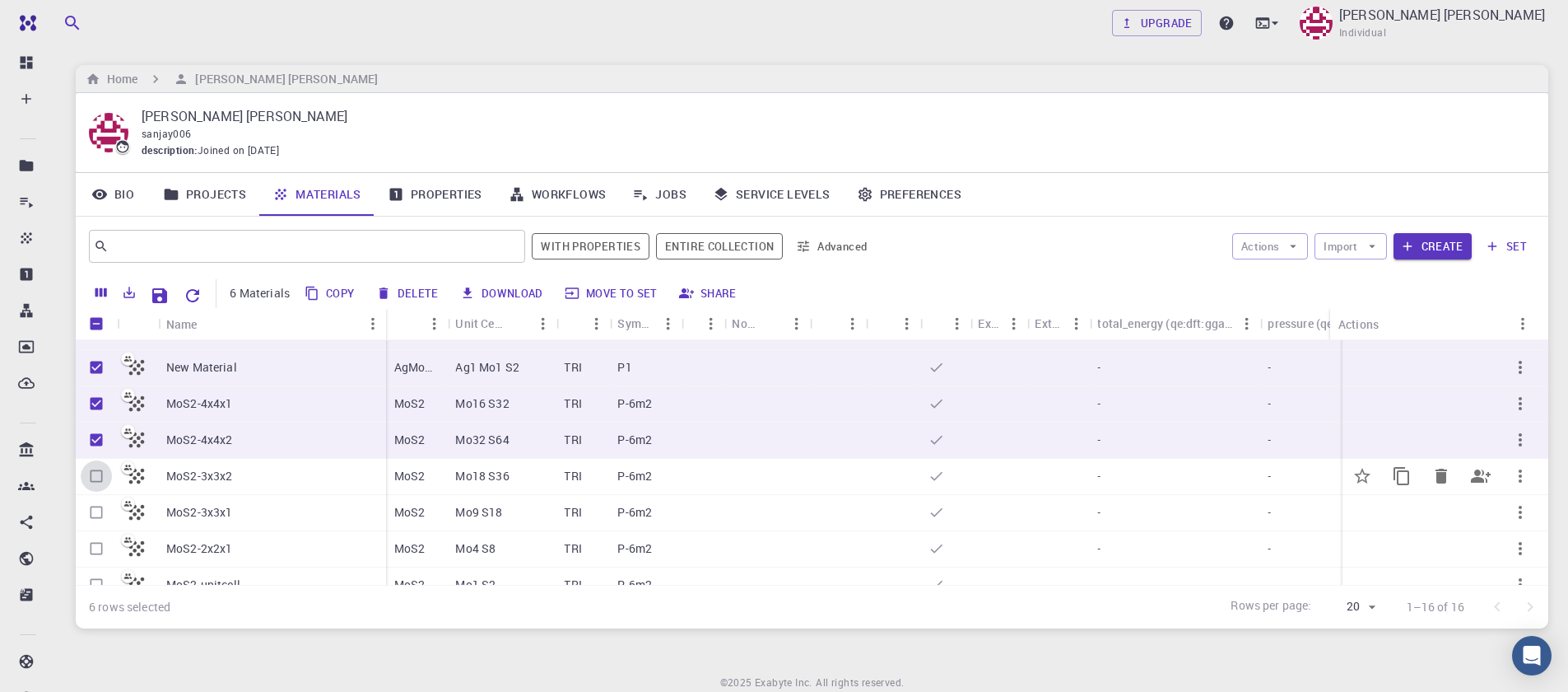
click at [95, 486] on input "Select row" at bounding box center [97, 476] width 31 height 31
checkbox input "true"
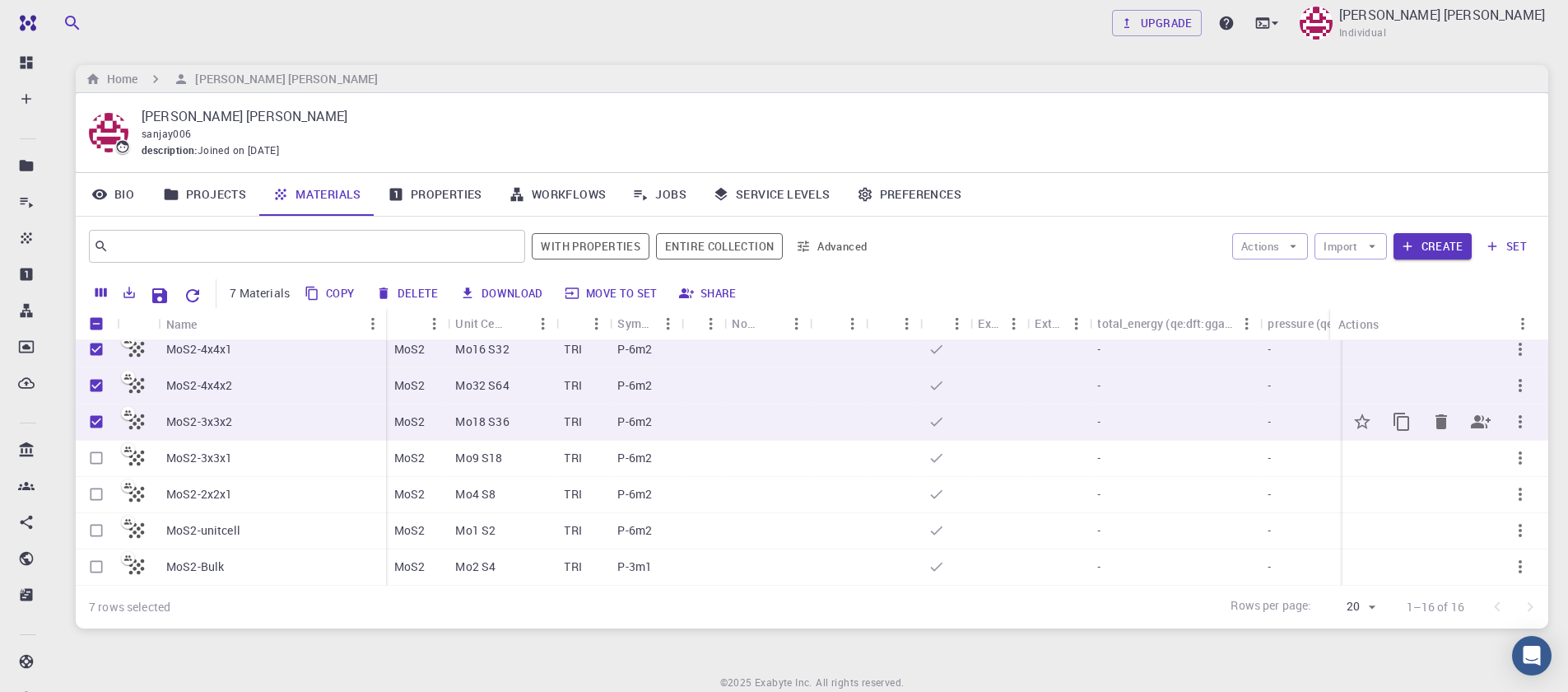
scroll to position [198, 0]
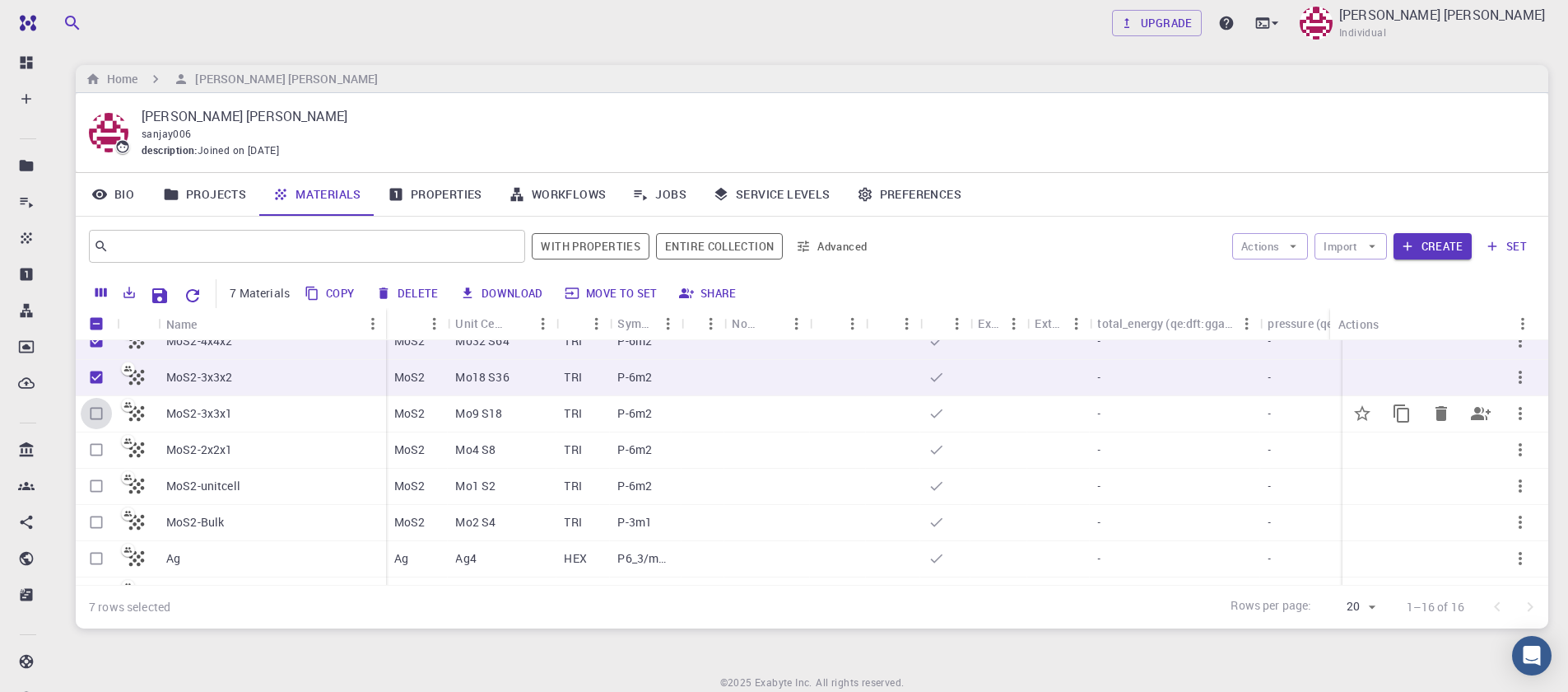
click at [89, 413] on input "Select row" at bounding box center [97, 413] width 31 height 31
checkbox input "true"
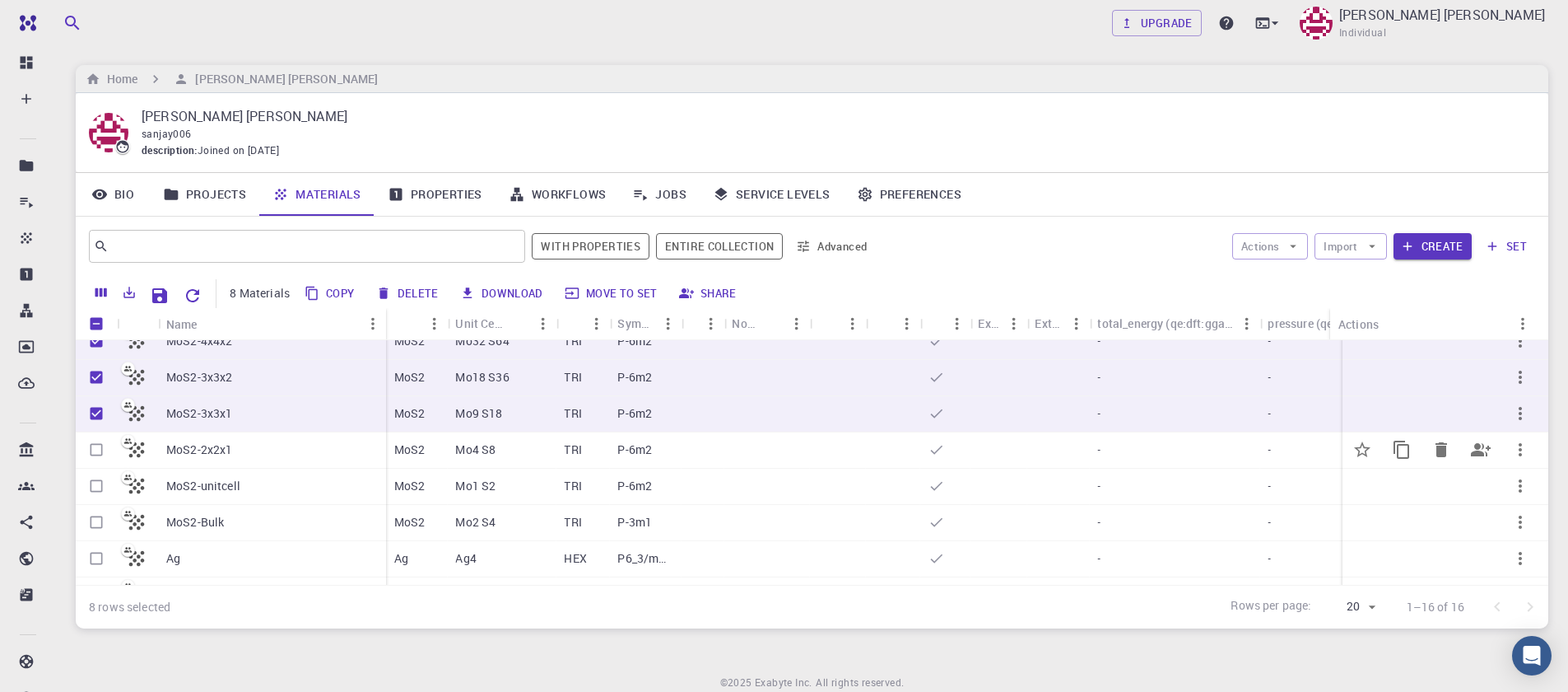
click at [98, 452] on input "Select row" at bounding box center [97, 450] width 31 height 31
checkbox input "true"
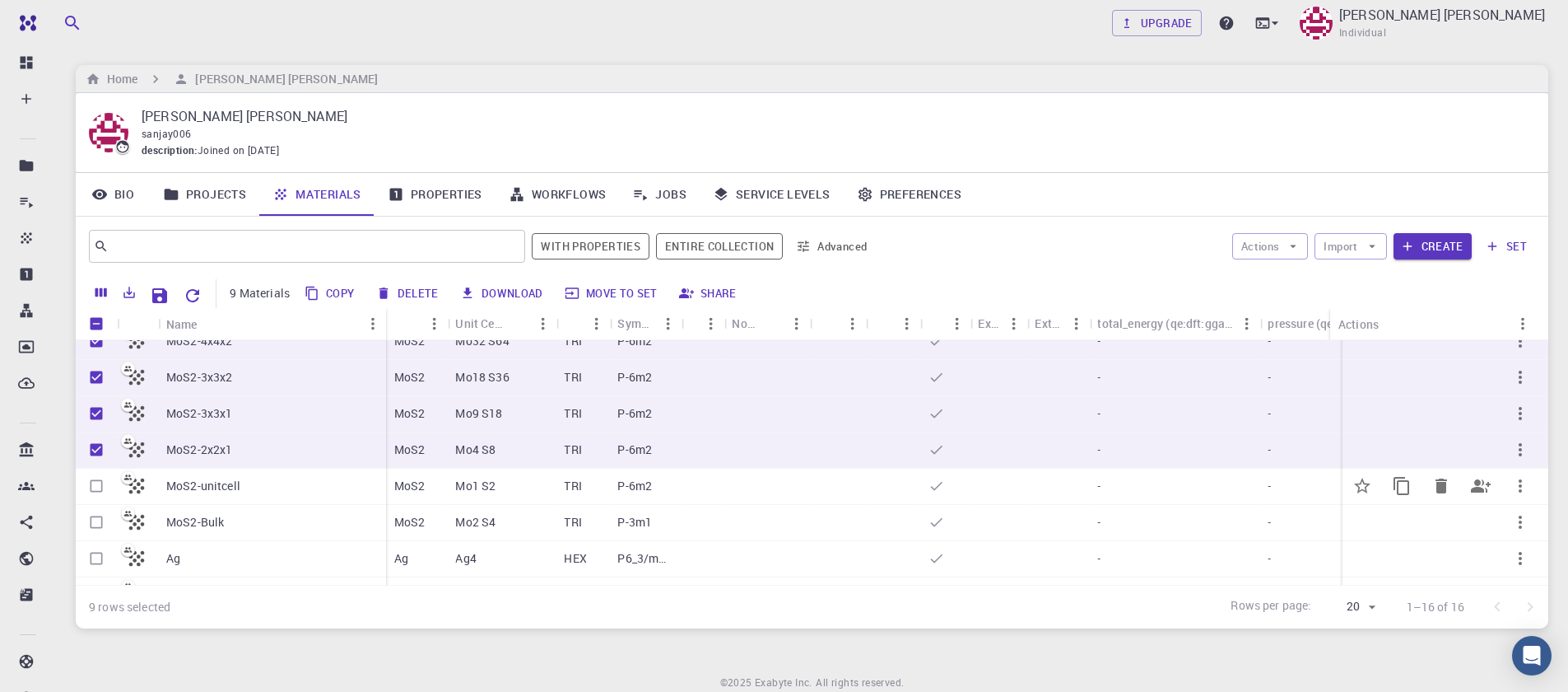
click at [98, 490] on input "Select row" at bounding box center [97, 486] width 31 height 31
checkbox input "true"
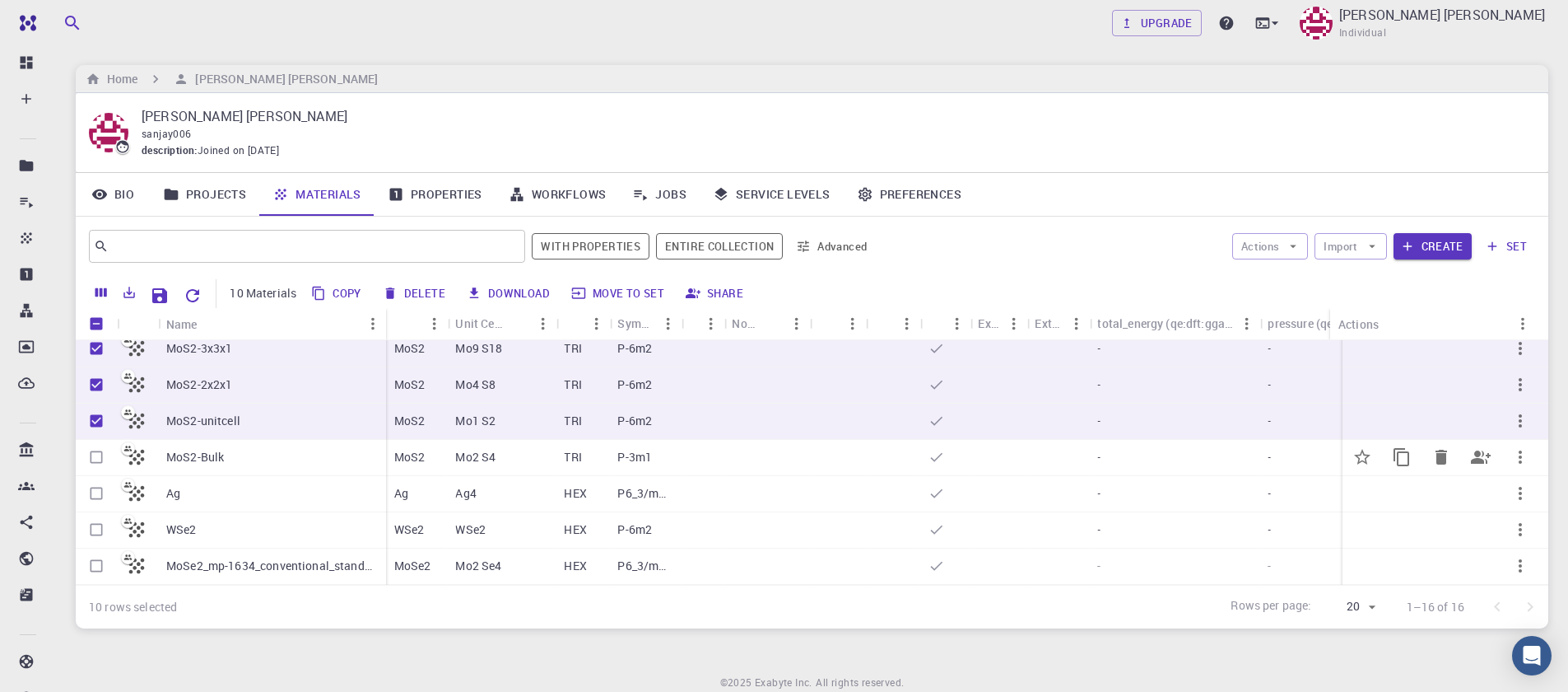
scroll to position [296, 0]
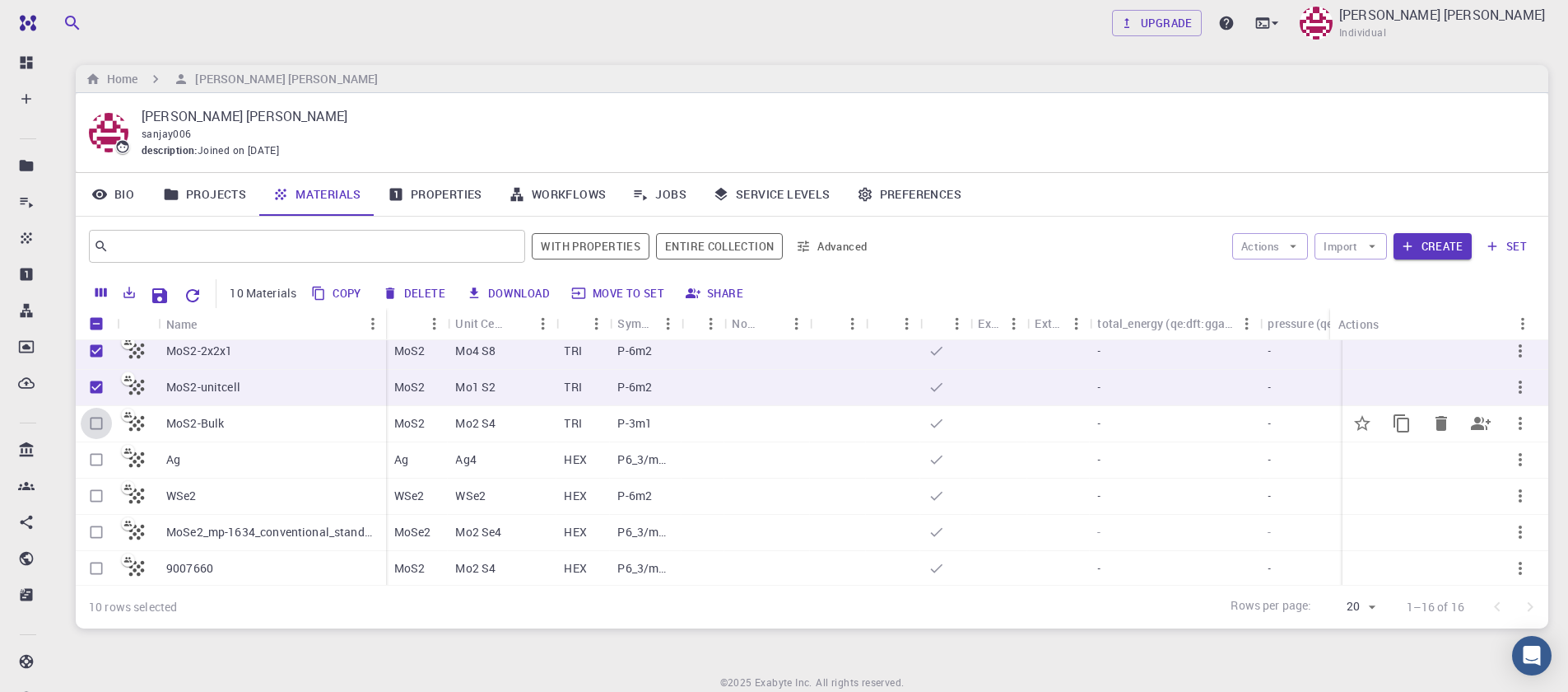
click at [93, 430] on input "Select row" at bounding box center [97, 423] width 31 height 31
checkbox input "true"
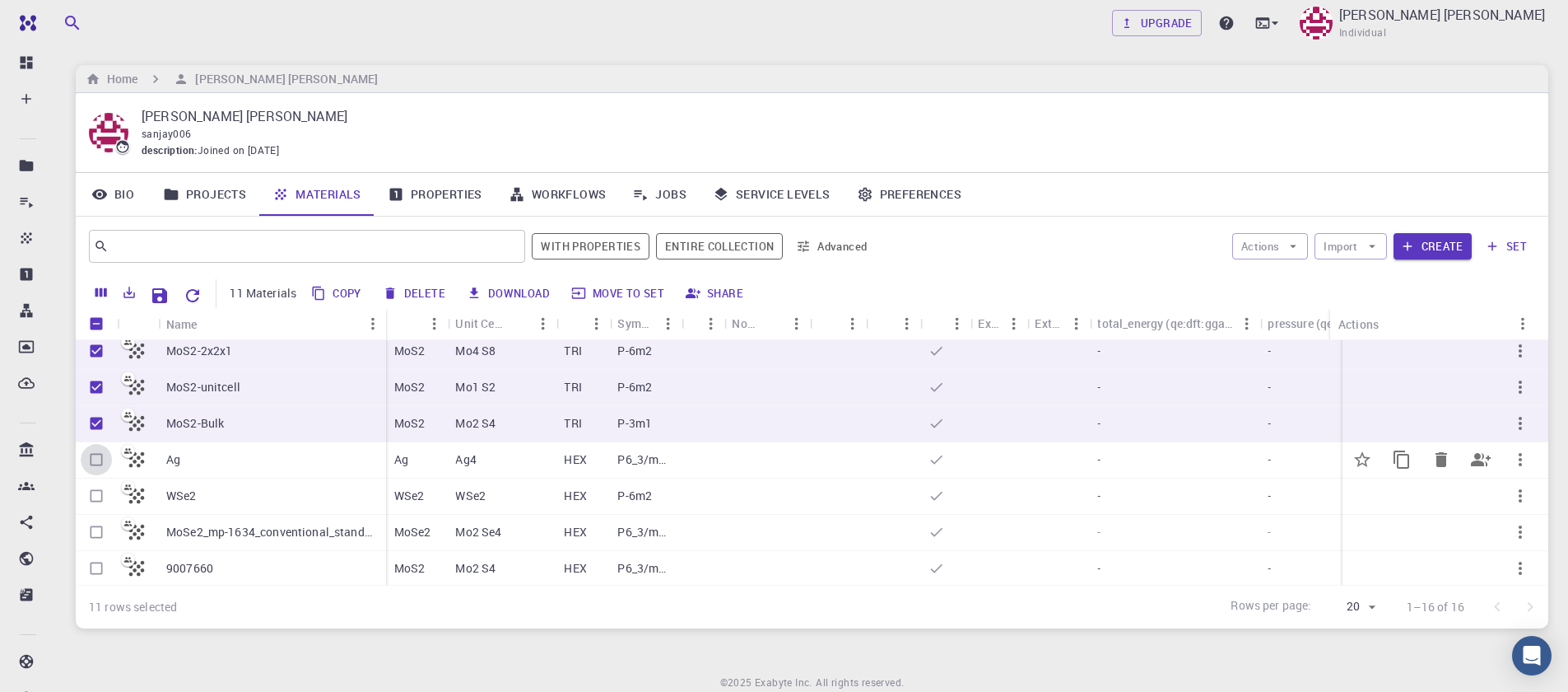
click at [91, 460] on input "Select row" at bounding box center [97, 460] width 31 height 31
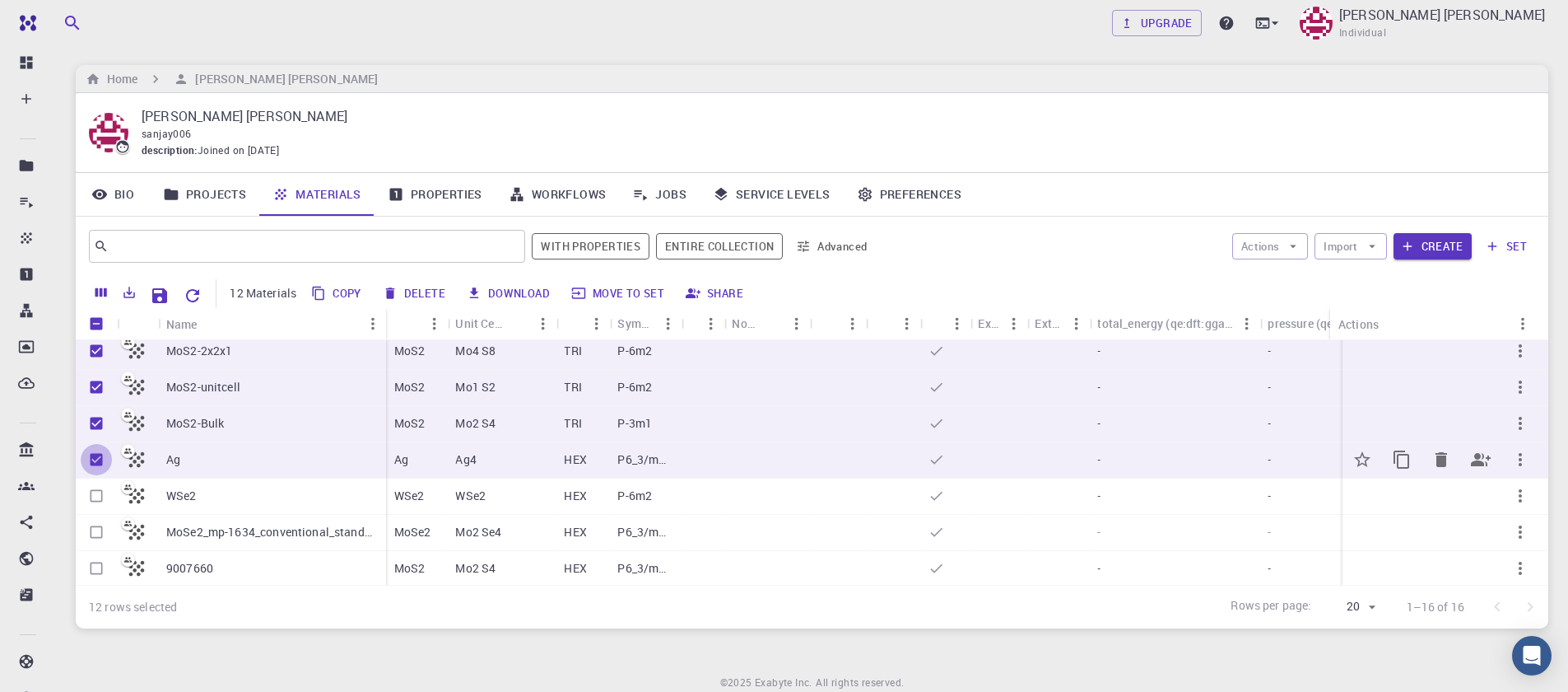
click at [91, 460] on input "Unselect row" at bounding box center [97, 460] width 31 height 31
checkbox input "false"
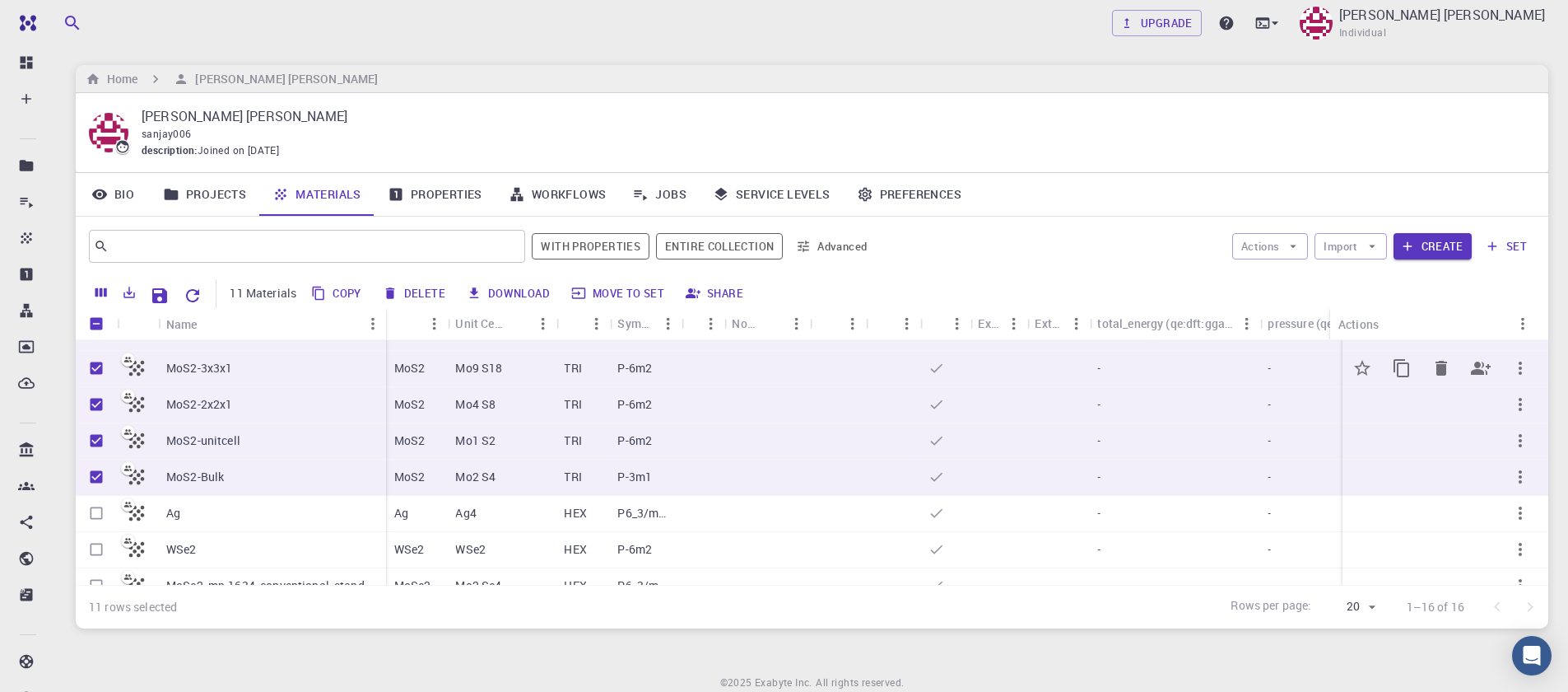
scroll to position [198, 0]
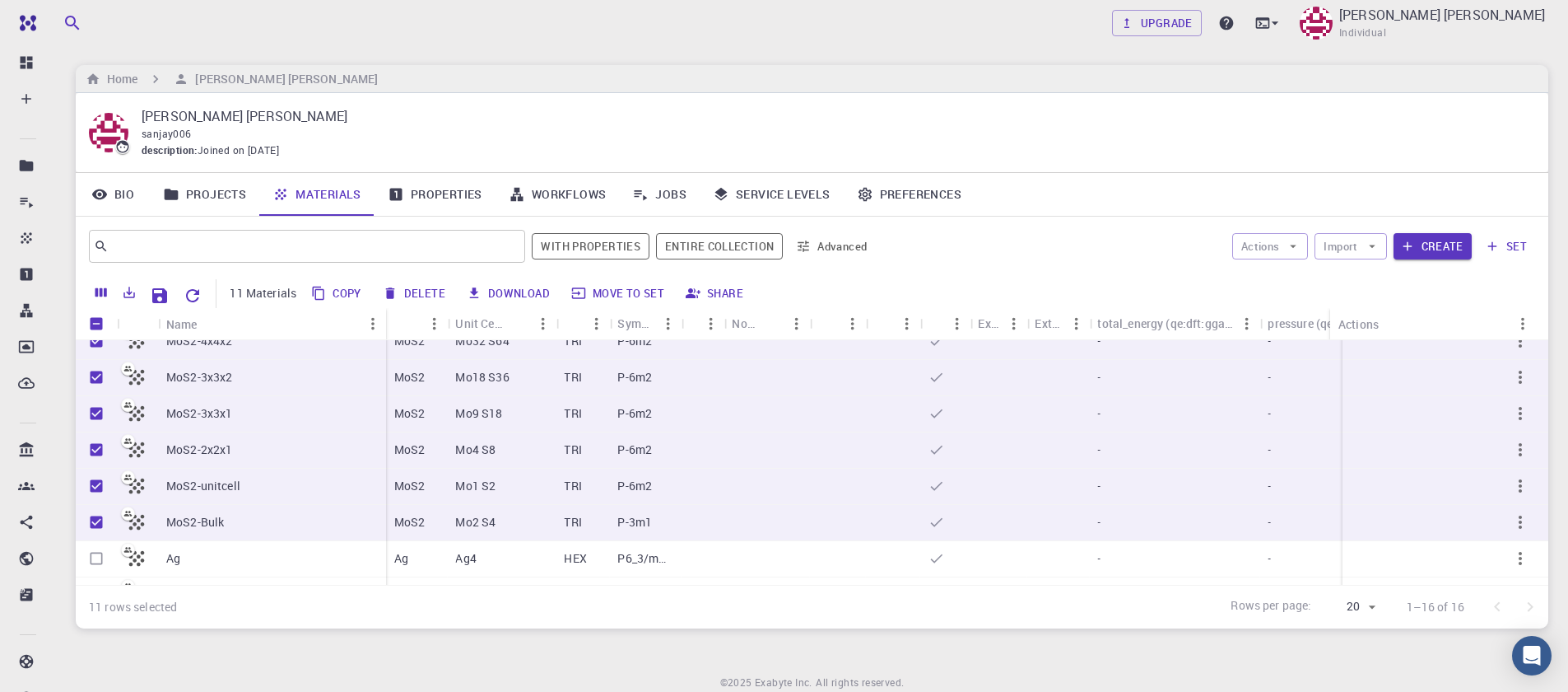
click at [429, 288] on button "Delete" at bounding box center [415, 293] width 74 height 27
checkbox input "false"
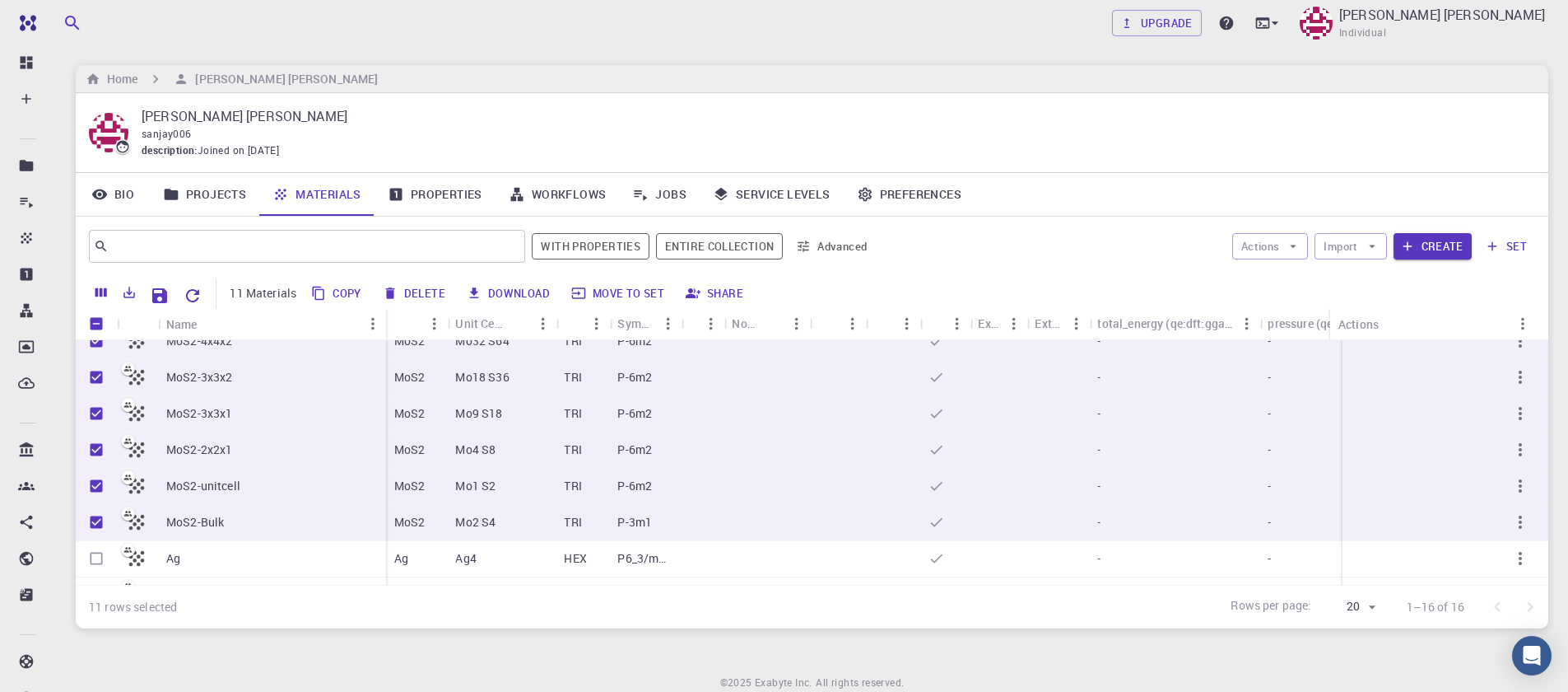
checkbox input "false"
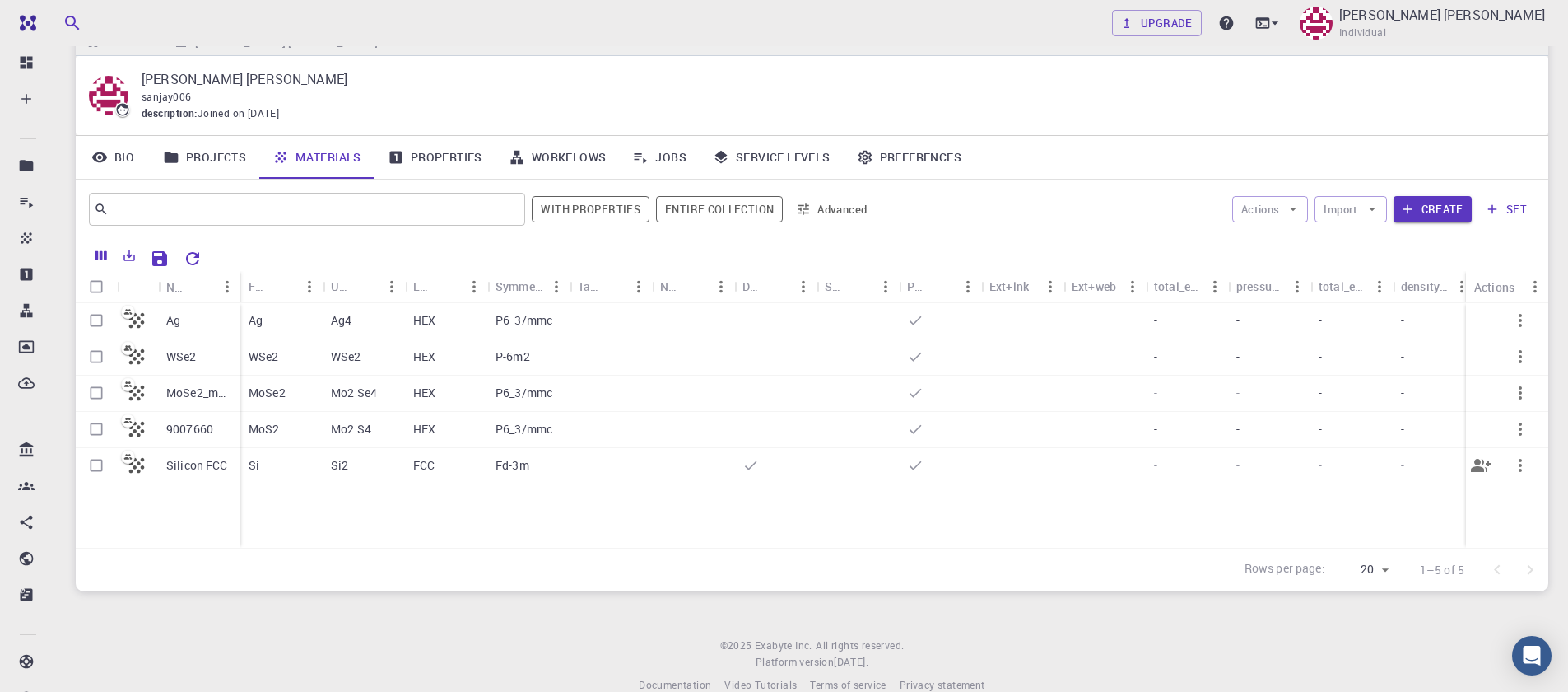
scroll to position [65, 0]
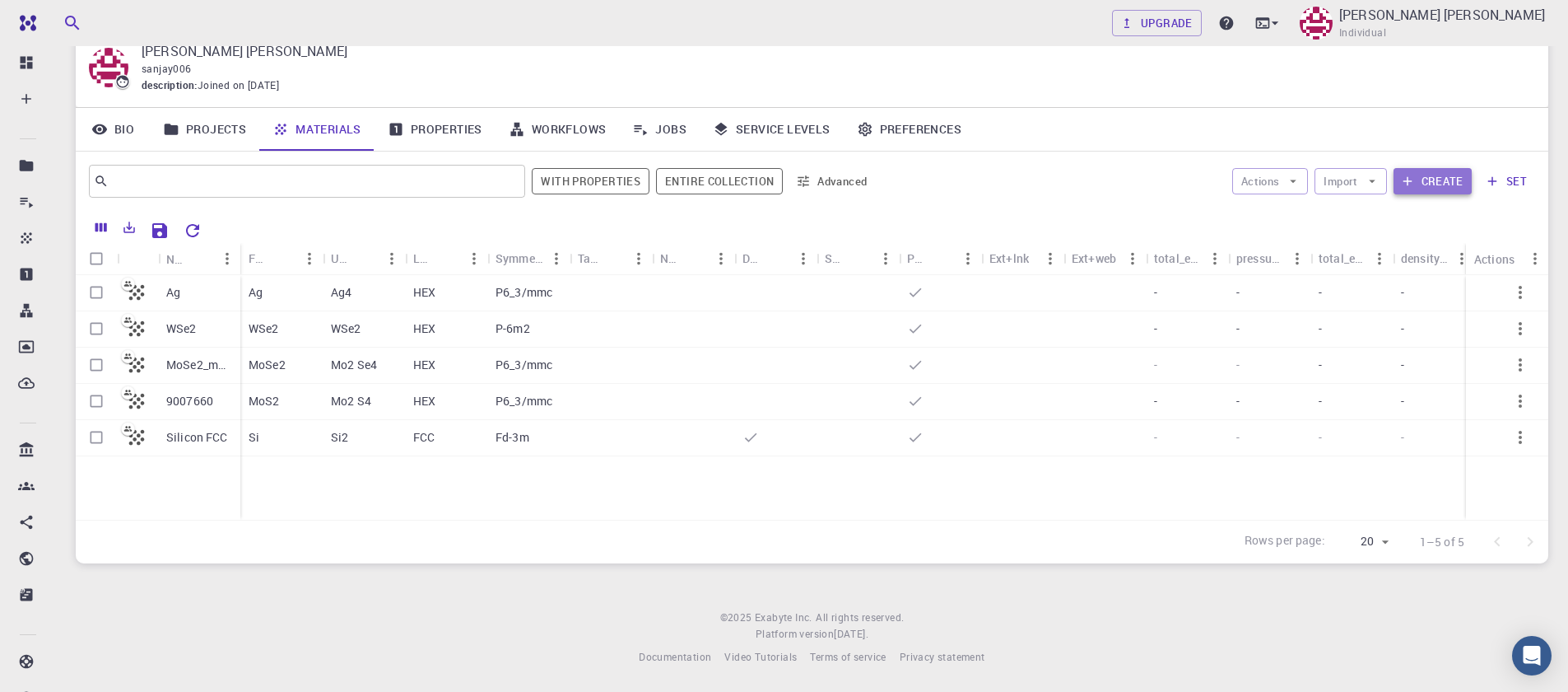
click at [1415, 179] on icon "button" at bounding box center [1408, 181] width 15 height 15
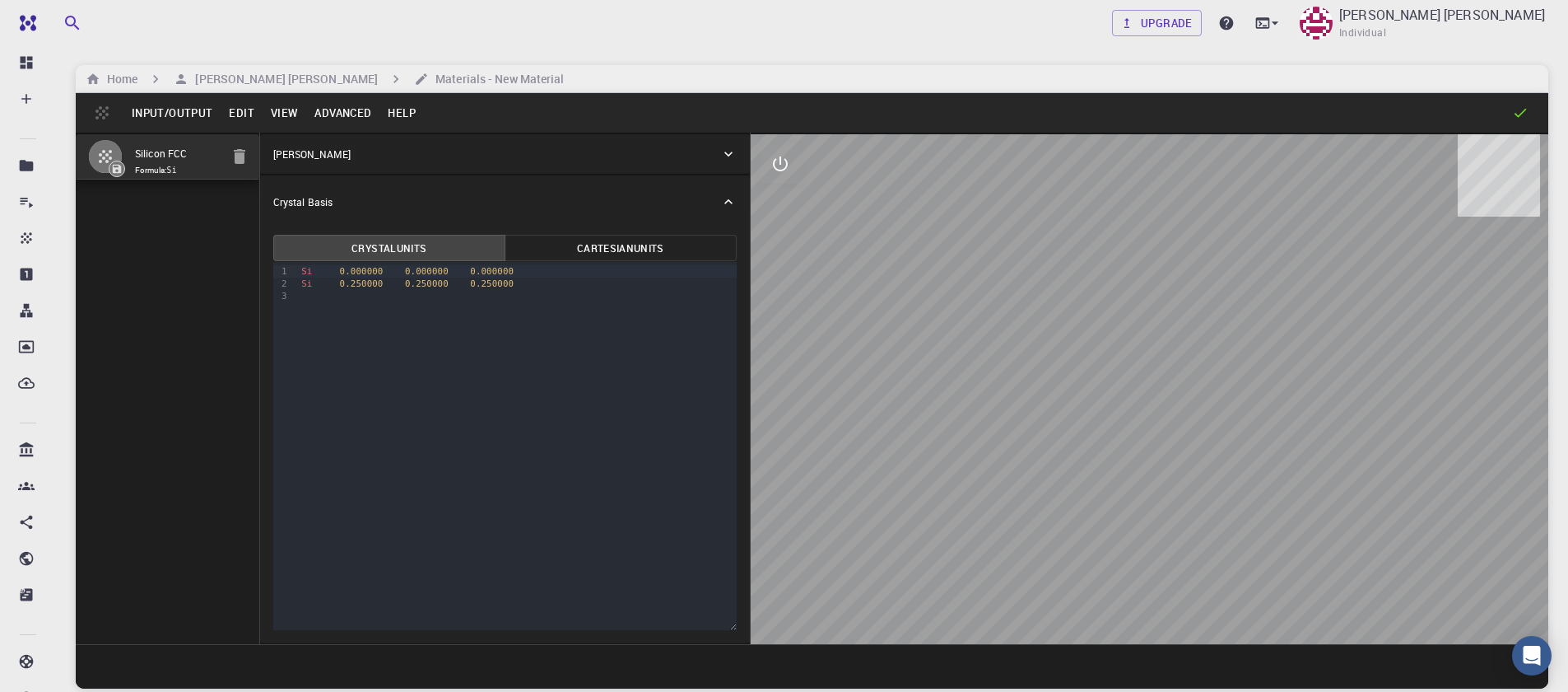
click at [169, 125] on button "Input/Output" at bounding box center [172, 112] width 97 height 27
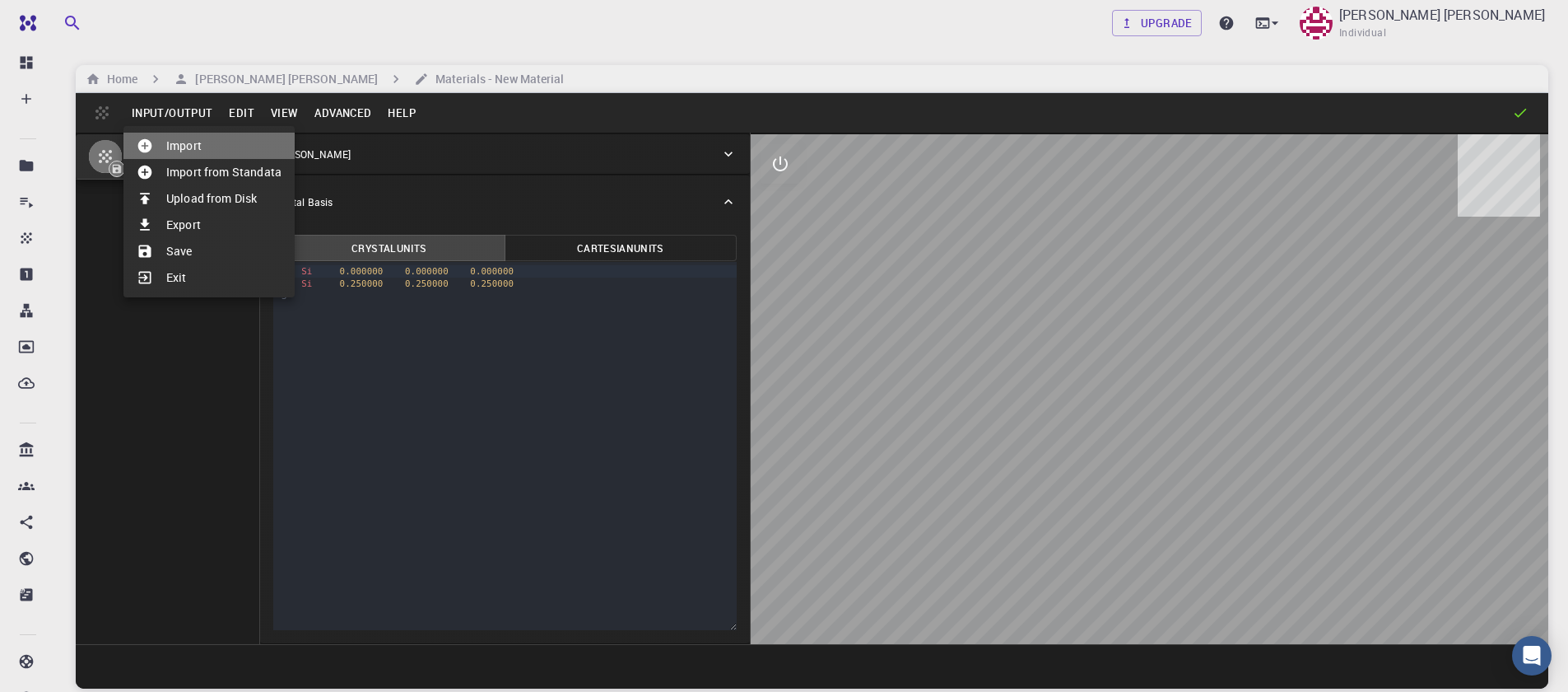
click at [189, 145] on li "Import" at bounding box center [209, 145] width 171 height 27
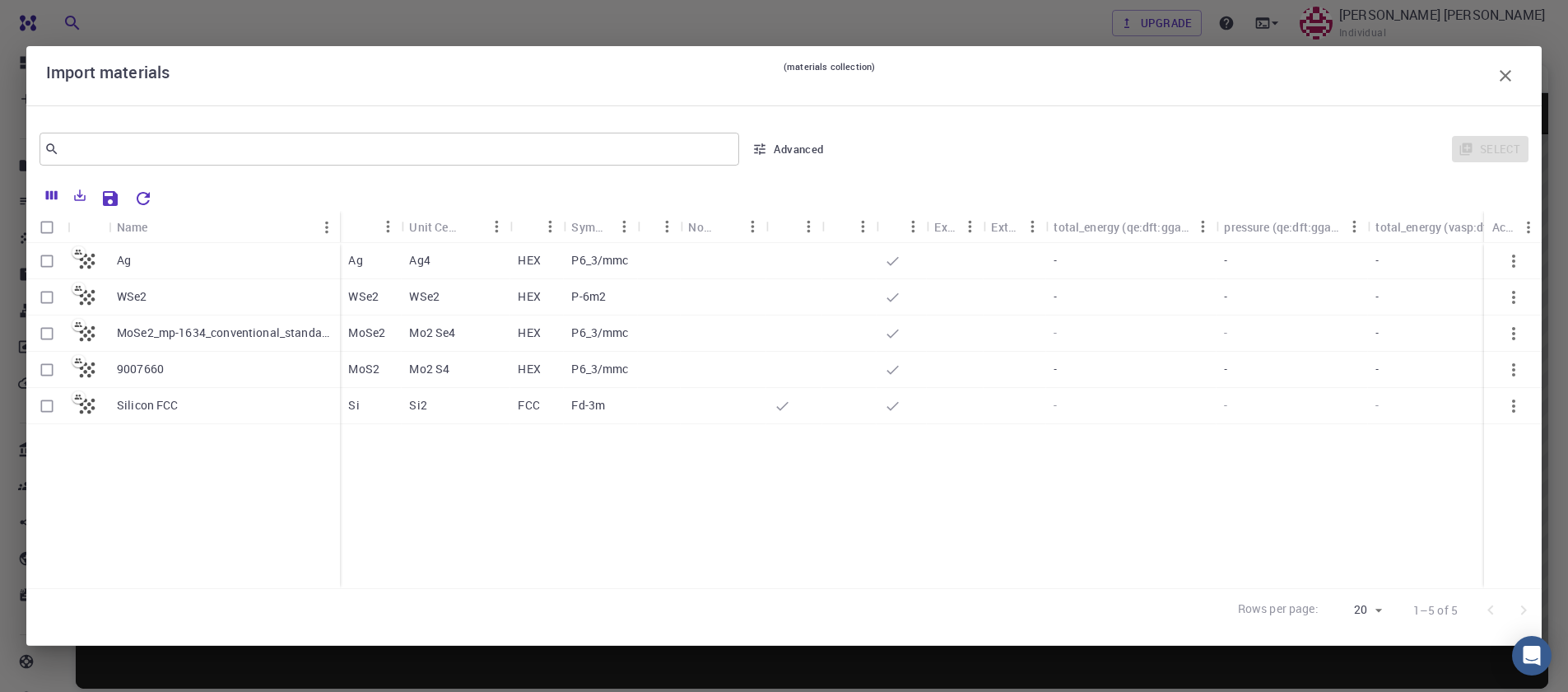
click at [41, 373] on input "Select row" at bounding box center [47, 370] width 31 height 31
checkbox input "true"
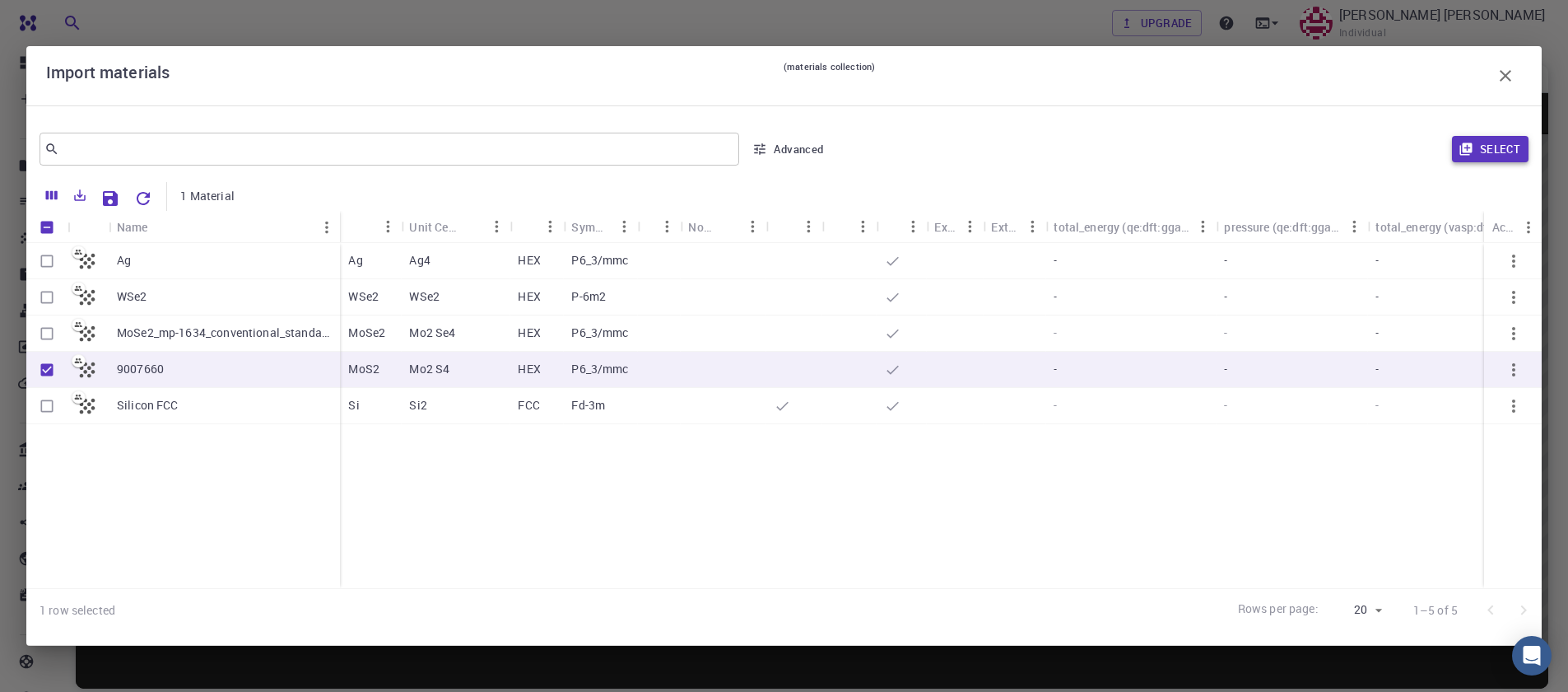
click at [1509, 153] on button "Select" at bounding box center [1490, 149] width 76 height 27
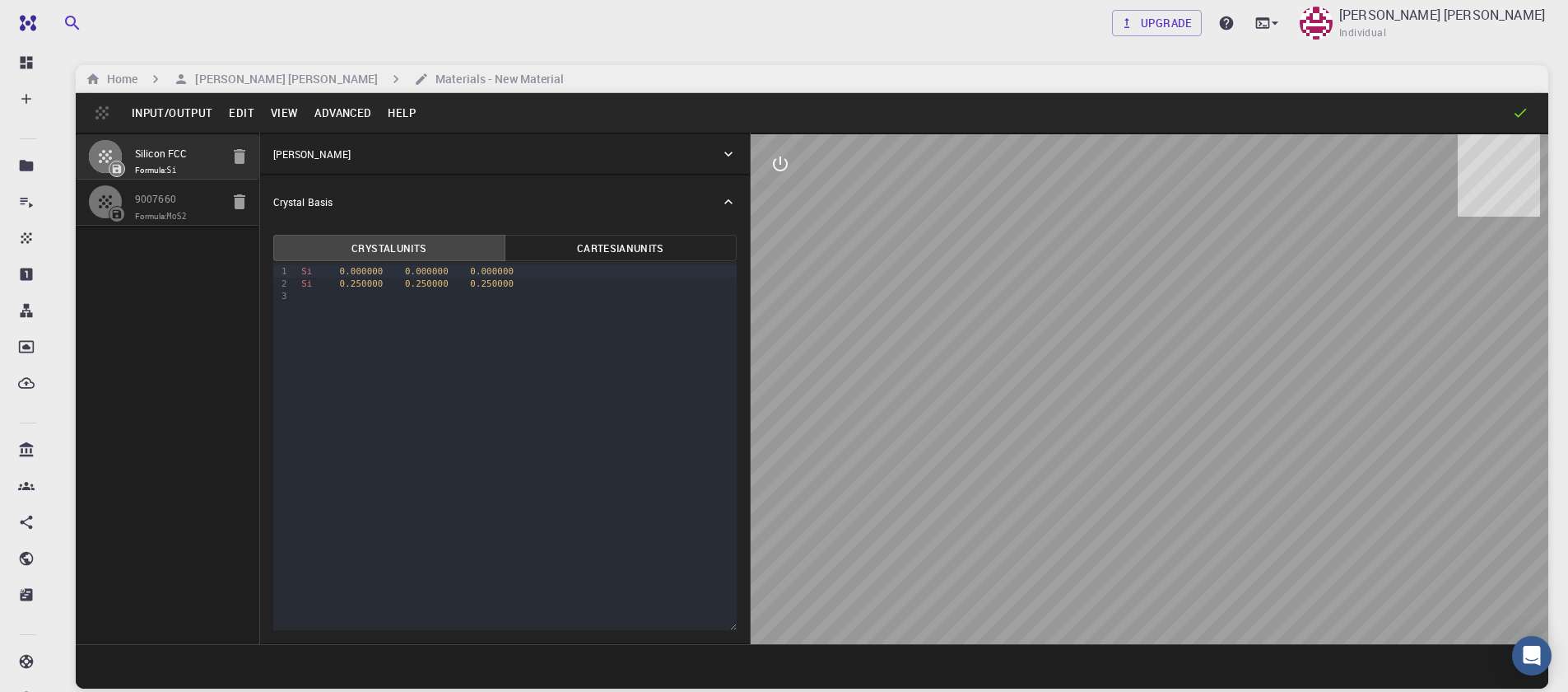
click at [238, 161] on icon "button" at bounding box center [239, 156] width 12 height 15
type input "HEX"
type input "3.161"
type input "12.295"
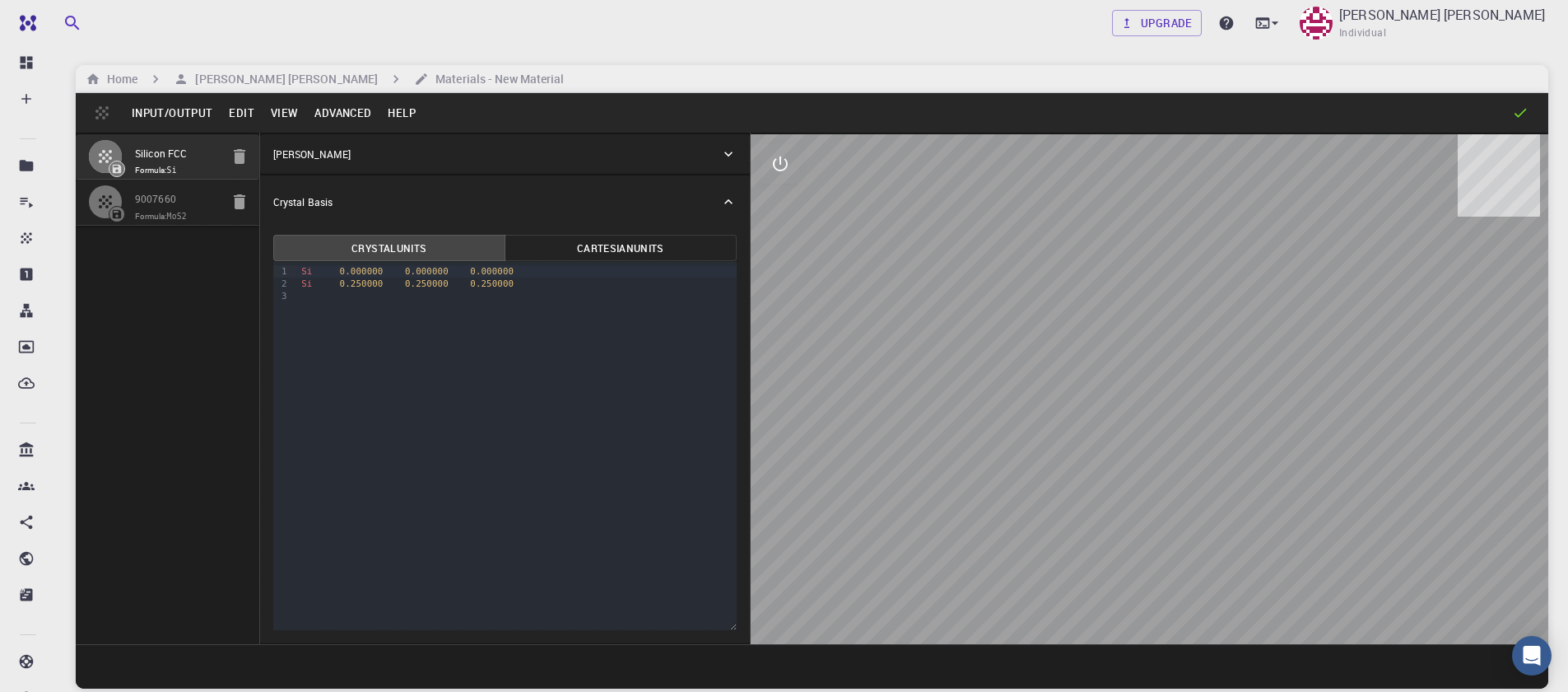
type input "90"
type input "119.99999999999999"
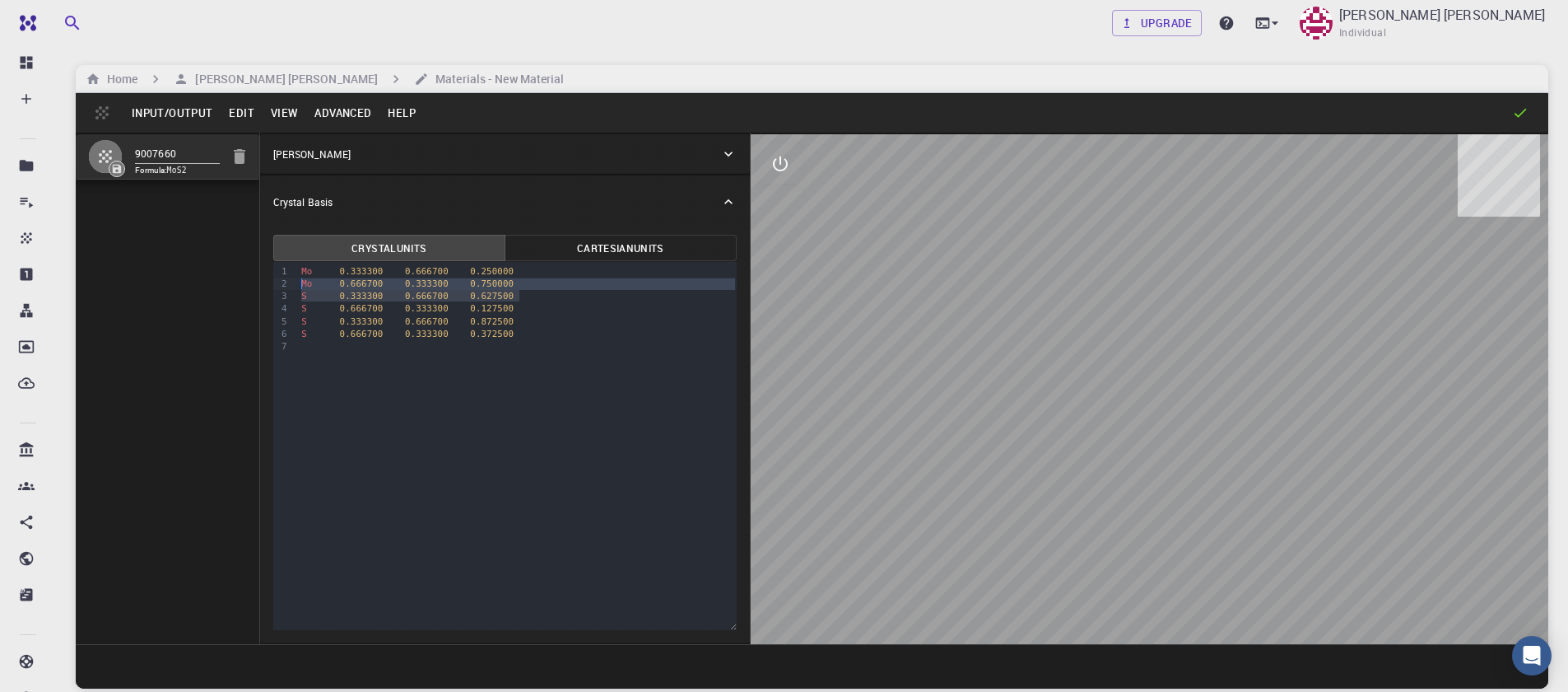
drag, startPoint x: 522, startPoint y: 295, endPoint x: 292, endPoint y: 287, distance: 230.1
click at [292, 287] on div "9 1 2 3 4 5 6 7 › Mo 0.333300 0.666700 0.250000 Mo 0.666700 0.333300 0.750000 S…" at bounding box center [505, 446] width 464 height 368
drag, startPoint x: 519, startPoint y: 291, endPoint x: 464, endPoint y: 287, distance: 55.1
click at [464, 287] on div "Mo 0.333300 0.666700 0.250000 S 0.666700 0.333300 0.127500 S 0.333300 0.666700 …" at bounding box center [516, 296] width 441 height 69
click at [531, 296] on div "S 0.333300 0.666700 0.872500" at bounding box center [516, 295] width 441 height 12
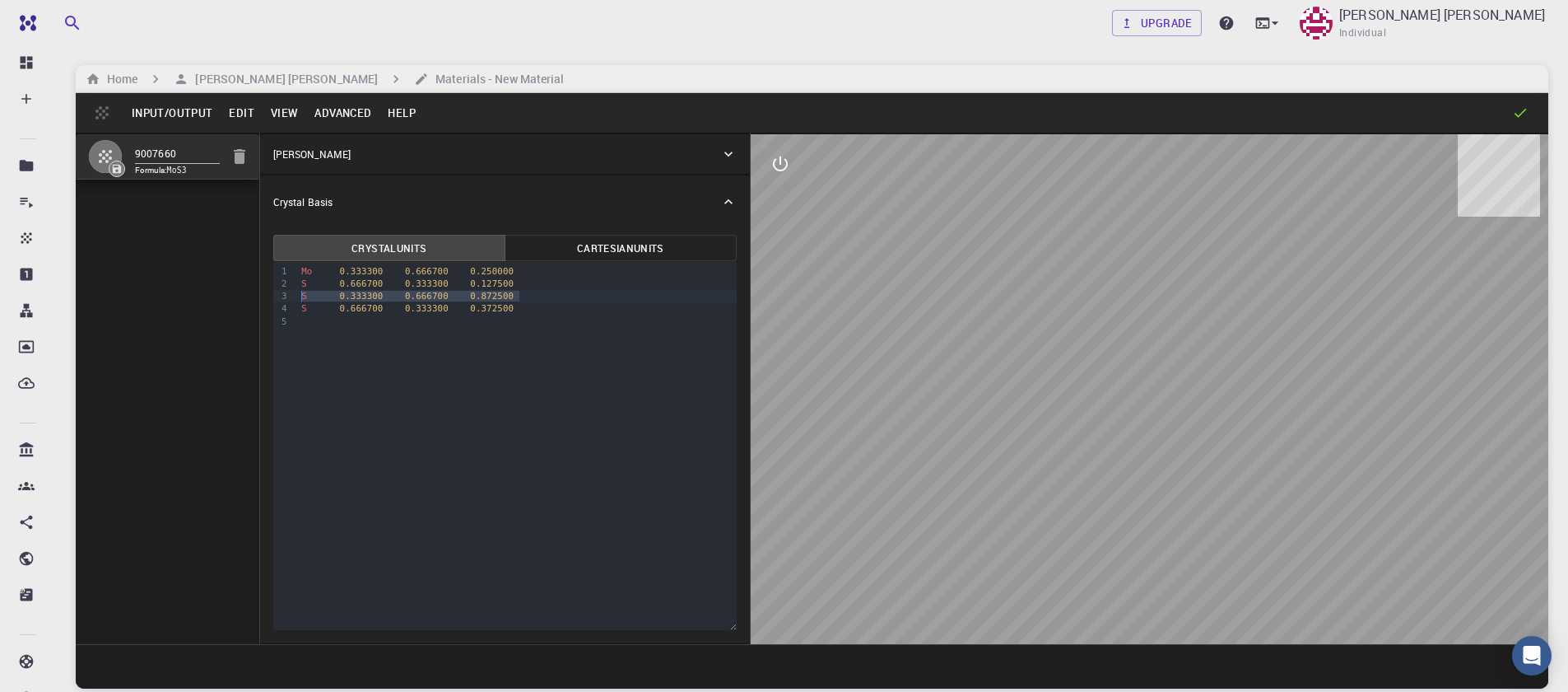
drag, startPoint x: 531, startPoint y: 296, endPoint x: 292, endPoint y: 300, distance: 239.0
click at [292, 300] on div "9 1 2 3 4 5 › Mo 0.333300 0.666700 0.250000 S 0.666700 0.333300 0.127500 S 0.33…" at bounding box center [505, 446] width 464 height 368
click at [323, 113] on button "Advanced" at bounding box center [343, 112] width 74 height 27
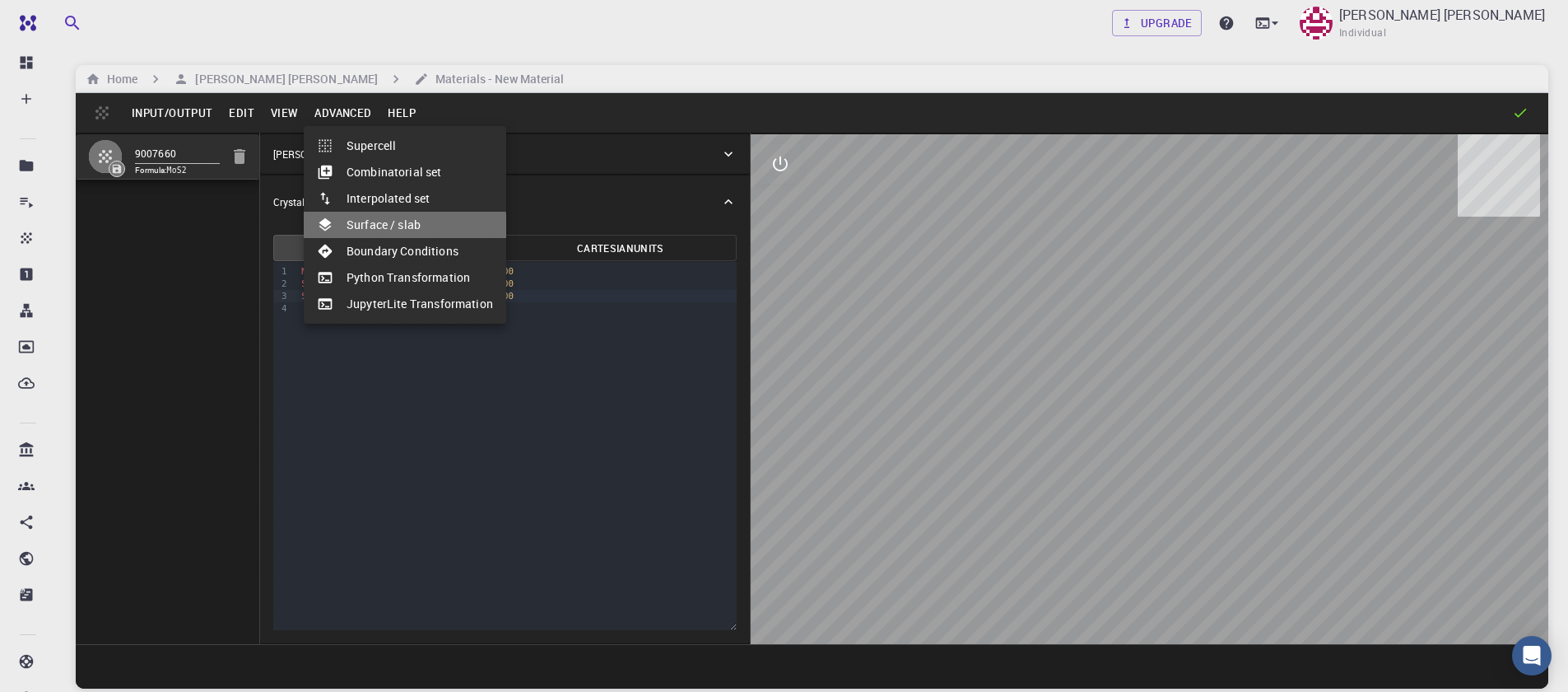
click at [373, 229] on li "Surface / slab" at bounding box center [405, 225] width 202 height 27
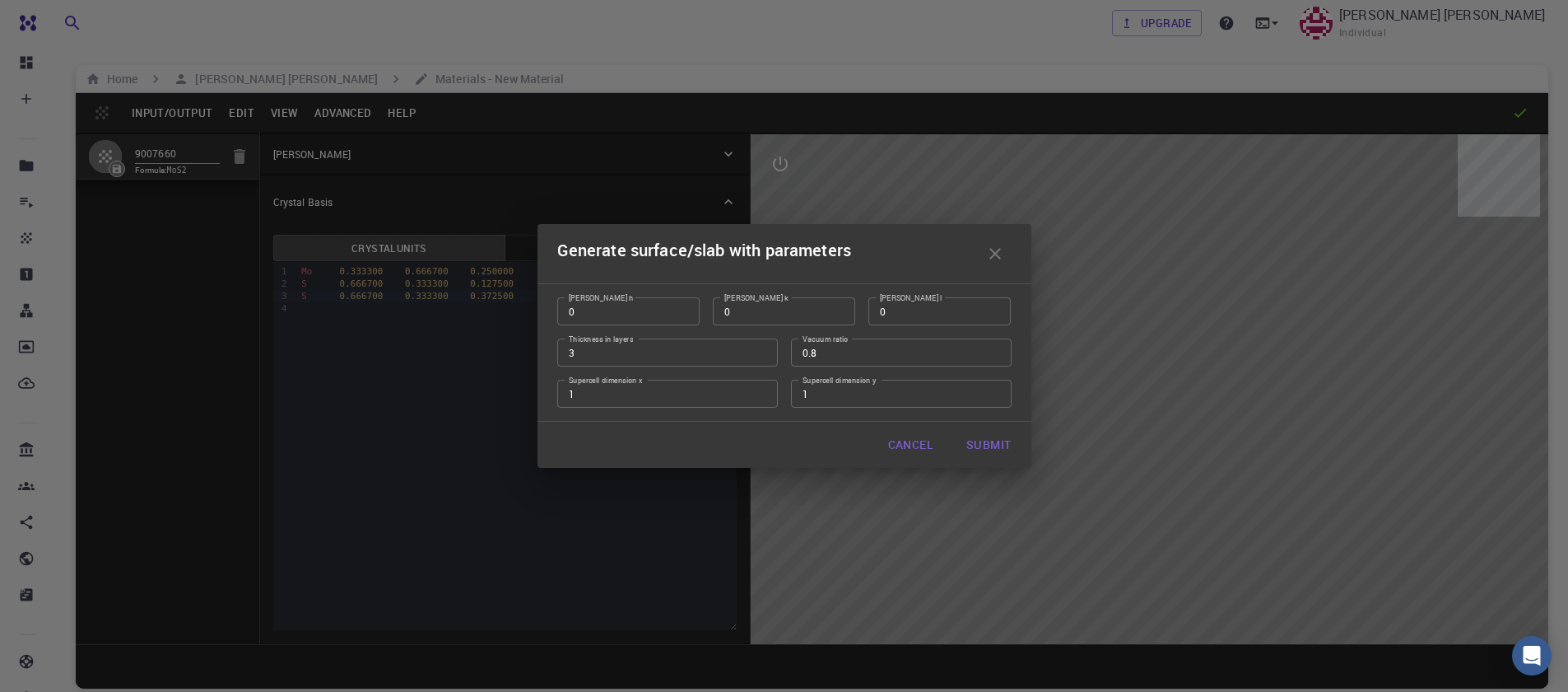
type input "0"
click at [685, 314] on input "0" at bounding box center [628, 311] width 143 height 28
click at [994, 311] on input "0" at bounding box center [940, 311] width 143 height 28
click at [994, 309] on input "1" at bounding box center [940, 311] width 143 height 28
type input "0"
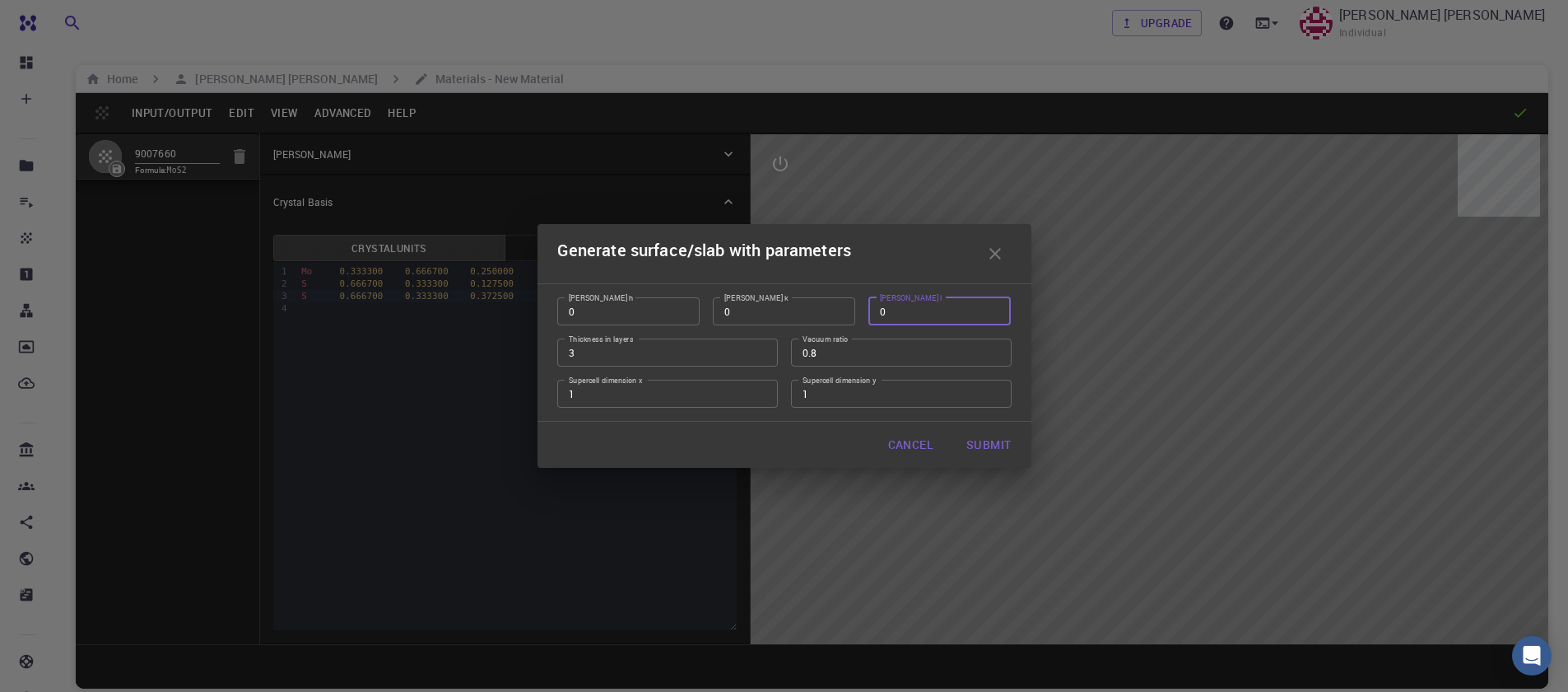
click at [993, 317] on input "0" at bounding box center [940, 311] width 143 height 28
click at [756, 358] on input "2" at bounding box center [668, 352] width 221 height 28
type input "1"
click at [756, 358] on input "1" at bounding box center [668, 352] width 221 height 28
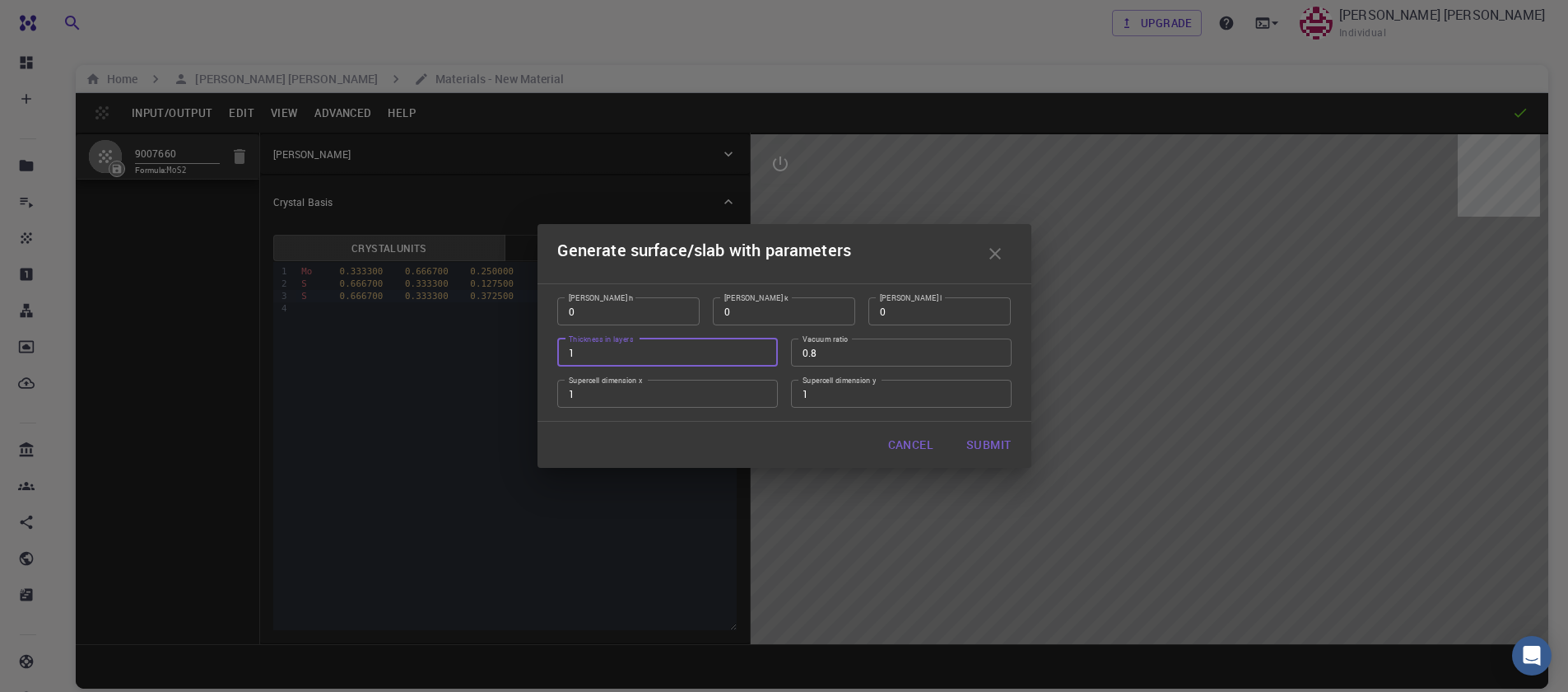
click at [902, 447] on button "Cancel" at bounding box center [911, 445] width 72 height 33
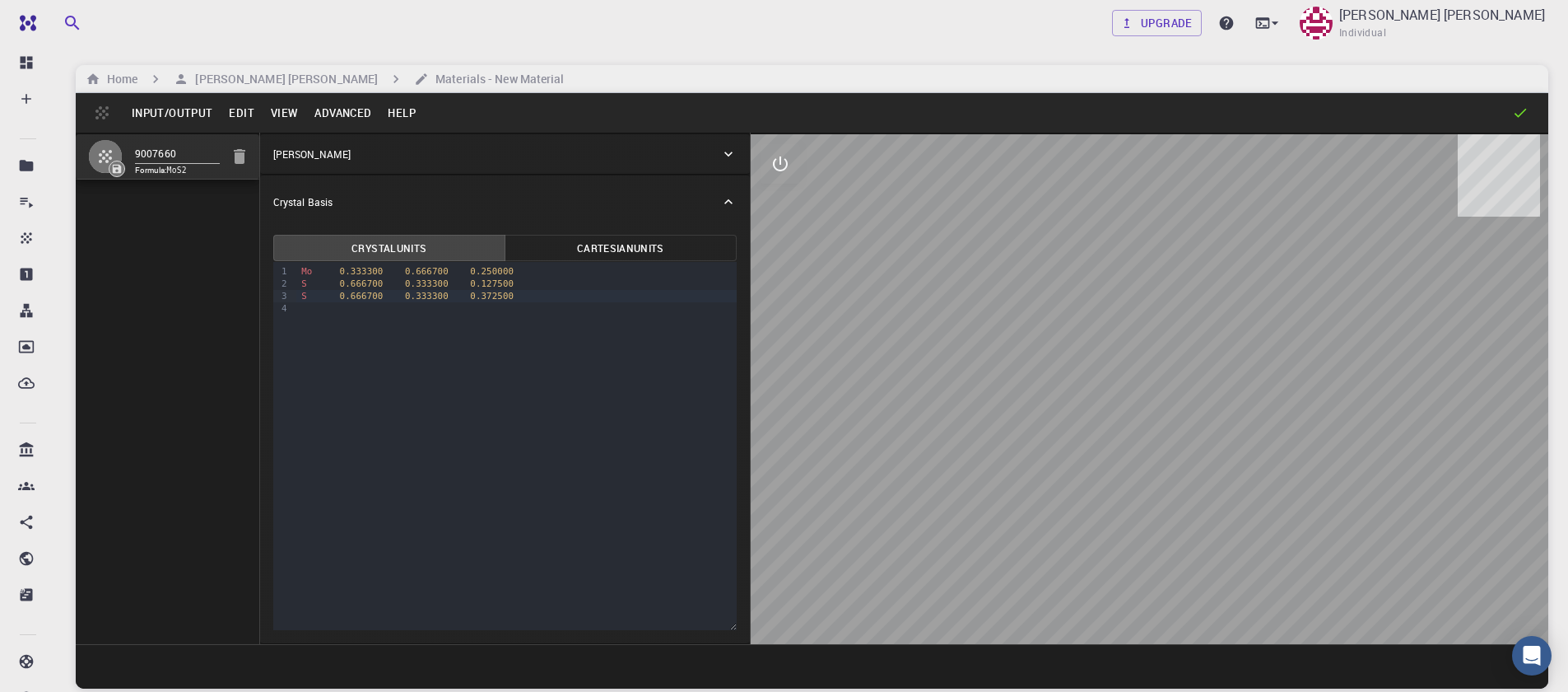
click at [358, 110] on button "Advanced" at bounding box center [343, 112] width 74 height 27
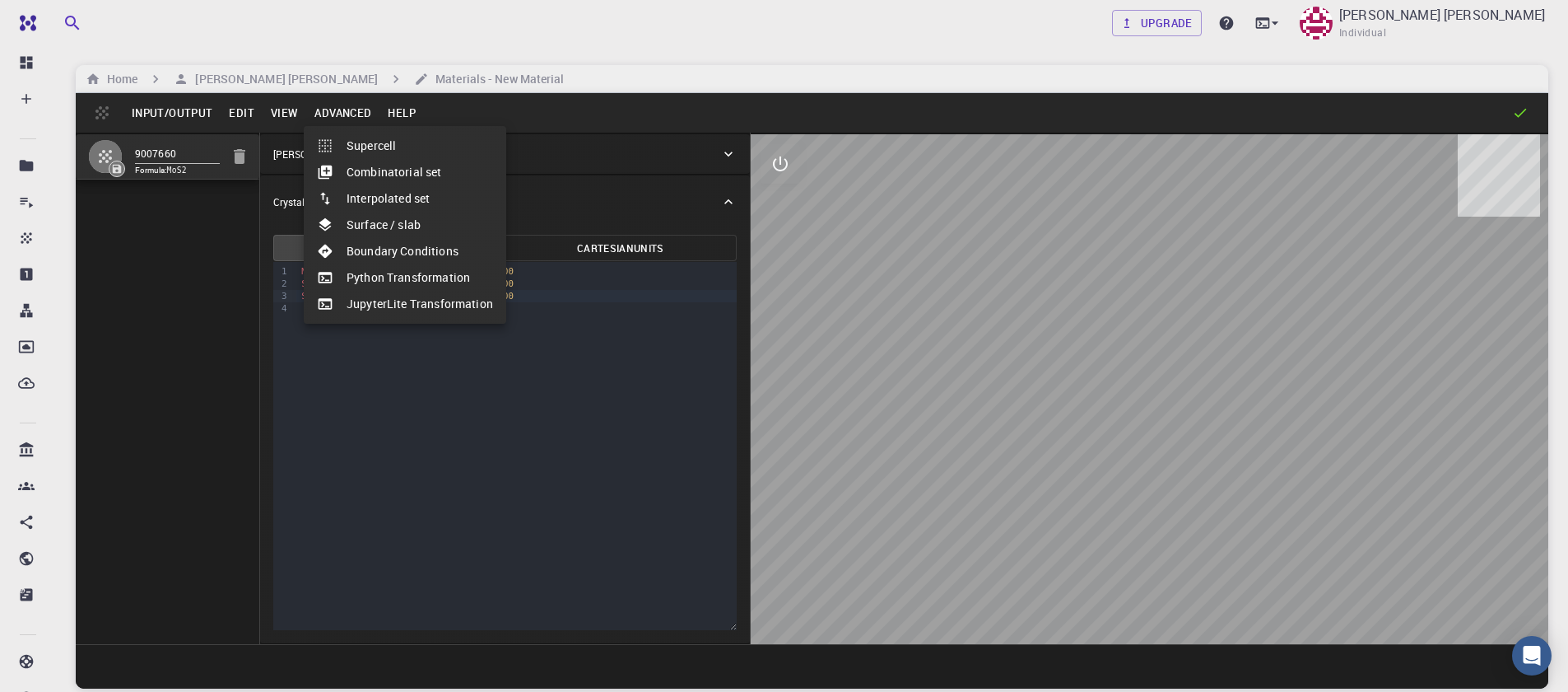
click at [378, 147] on li "Supercell" at bounding box center [405, 145] width 202 height 27
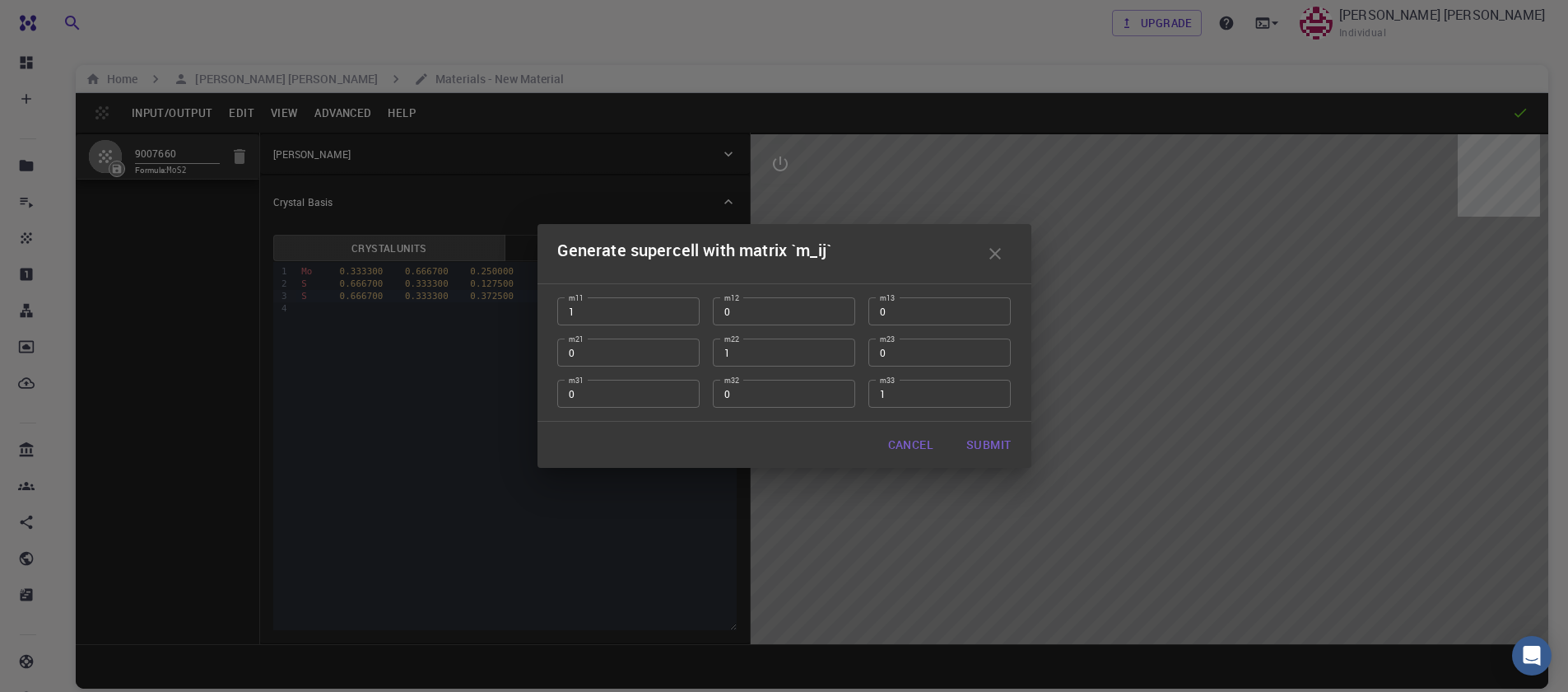
click at [931, 451] on button "Cancel" at bounding box center [911, 445] width 72 height 33
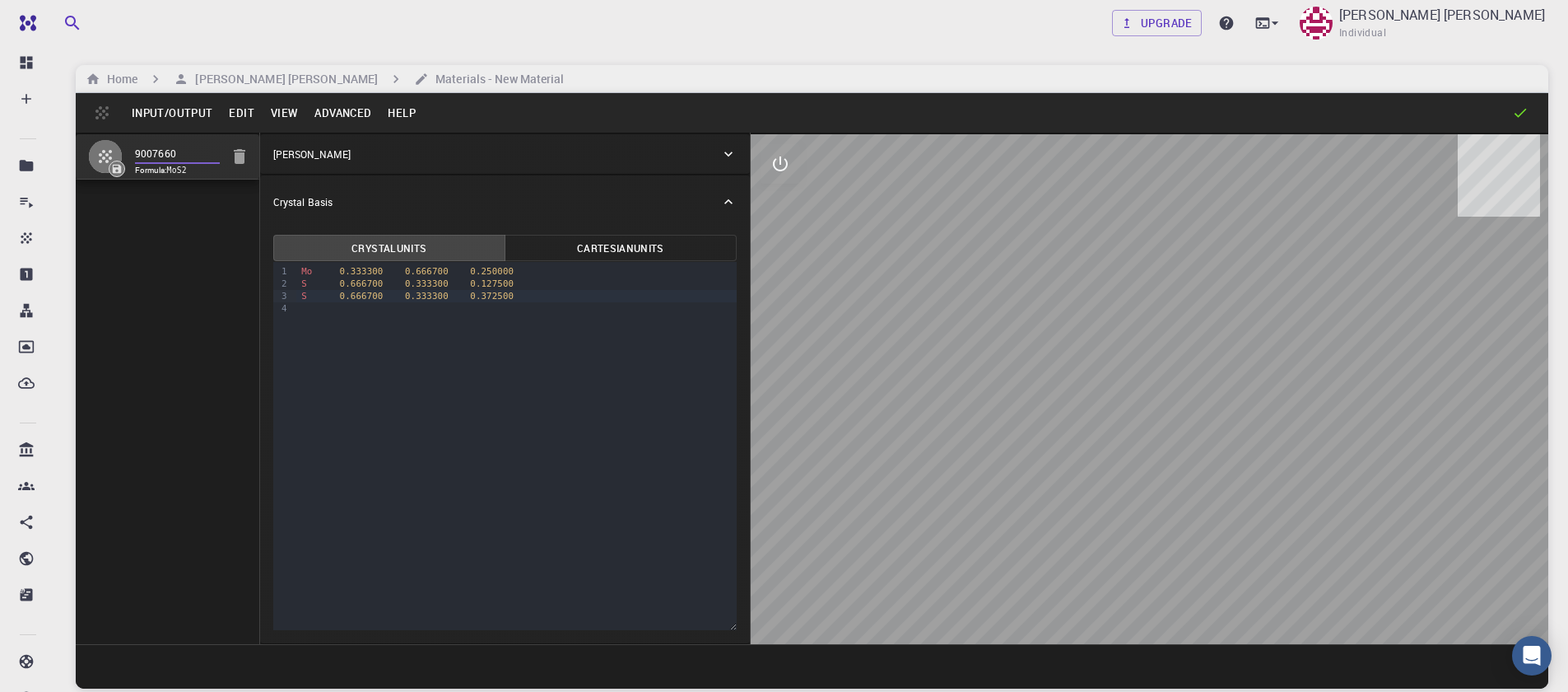
drag, startPoint x: 200, startPoint y: 149, endPoint x: 65, endPoint y: 153, distance: 135.1
click at [65, 153] on div "Upgrade Sanjay Kumar Mahla Individual Home Sanjay Kumar Mahla Materials - New M…" at bounding box center [812, 409] width 1513 height 817
type input "MoS2_unit"
click at [169, 108] on button "Input/Output" at bounding box center [172, 112] width 97 height 27
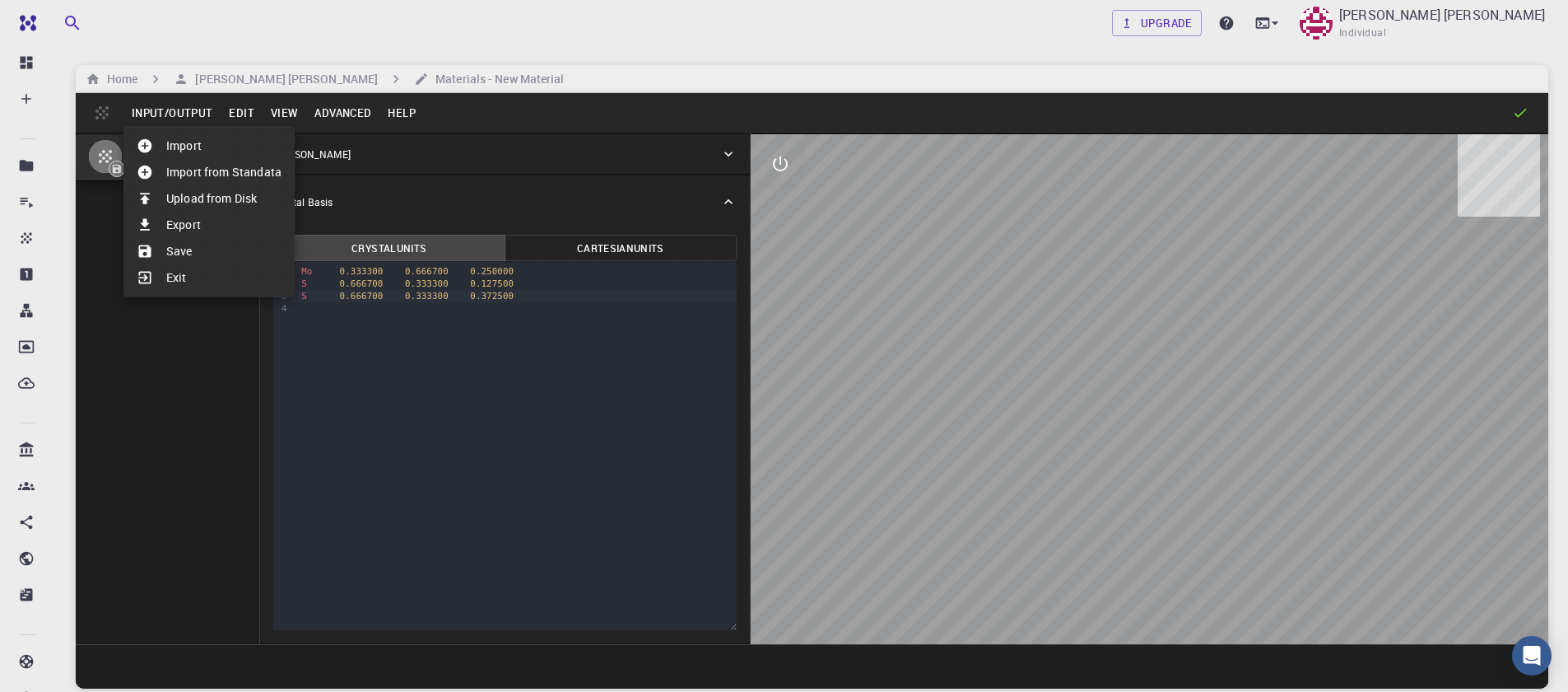
click at [198, 246] on li "Save" at bounding box center [209, 251] width 171 height 27
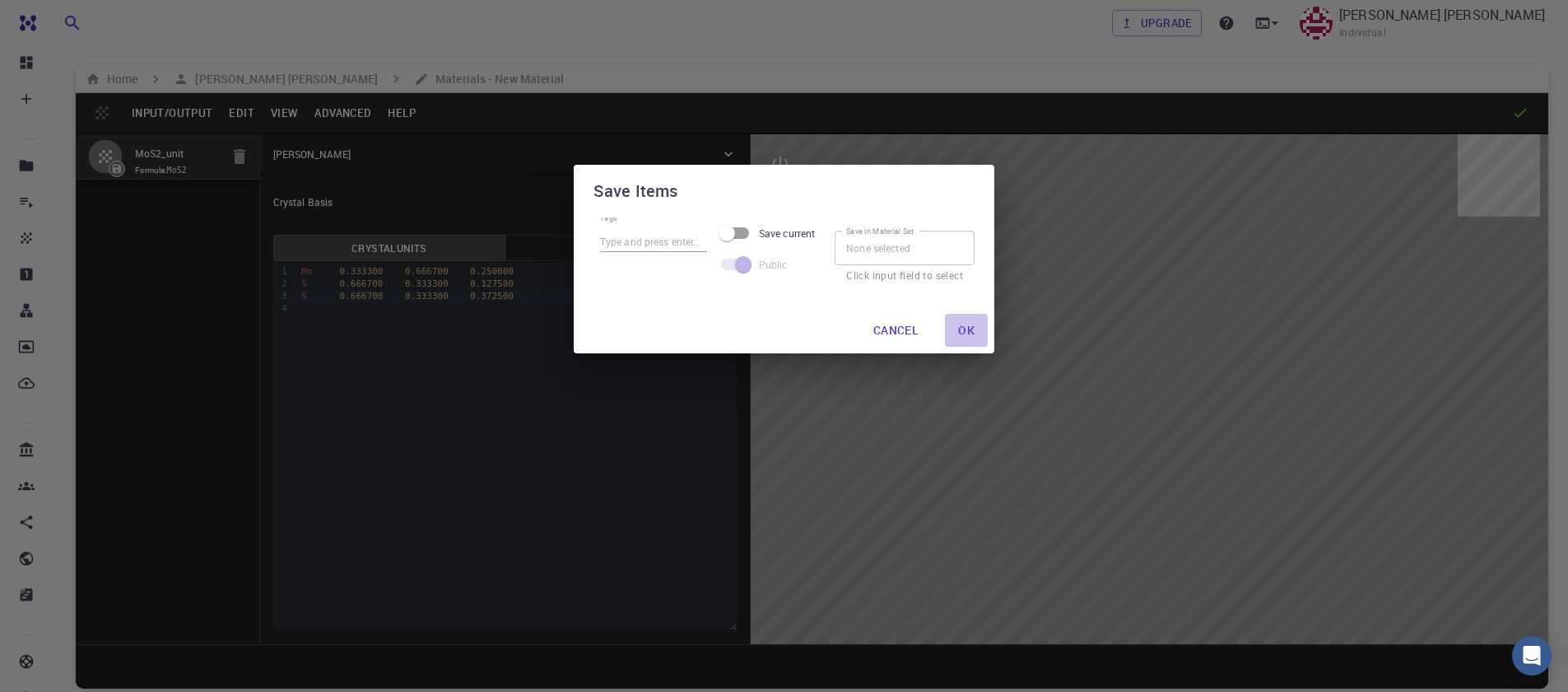
click at [969, 336] on button "Ok" at bounding box center [967, 330] width 43 height 33
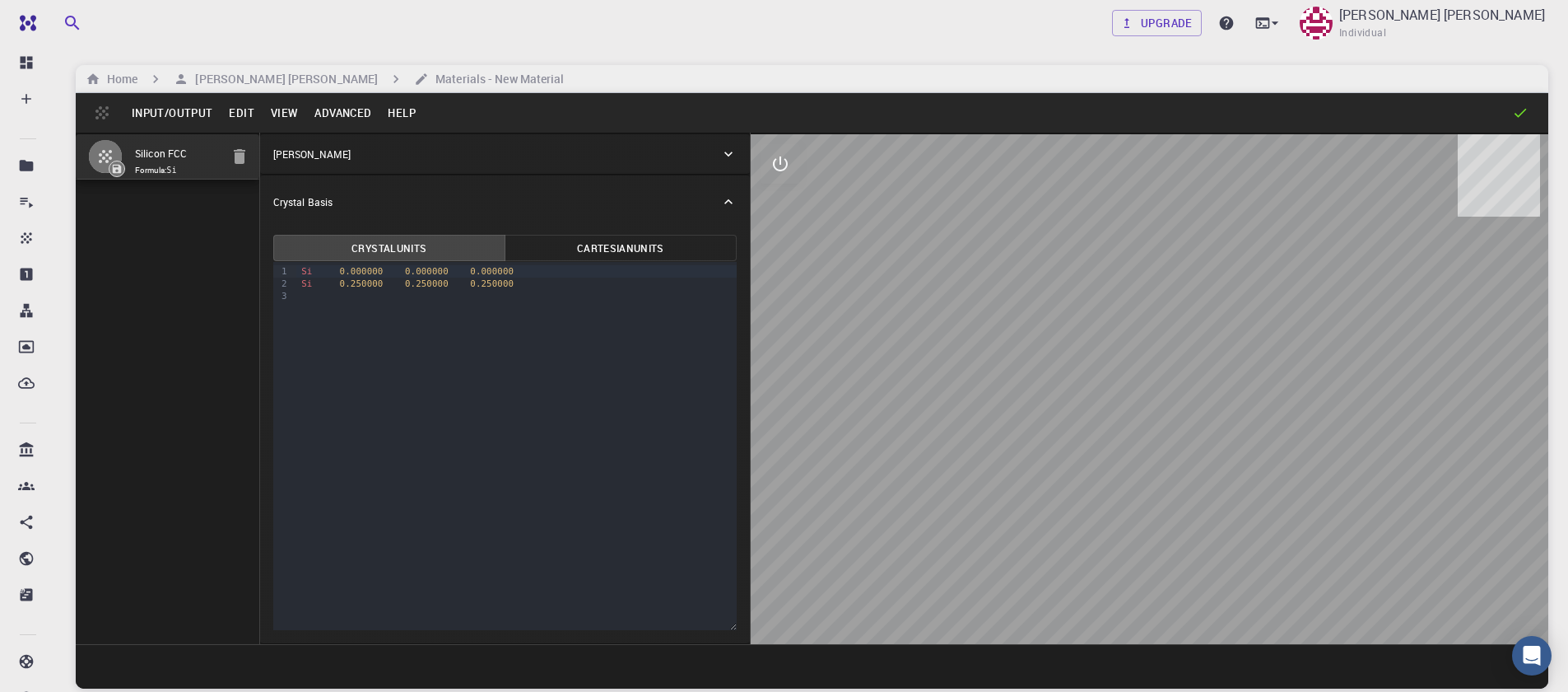
click at [199, 114] on button "Input/Output" at bounding box center [172, 112] width 97 height 27
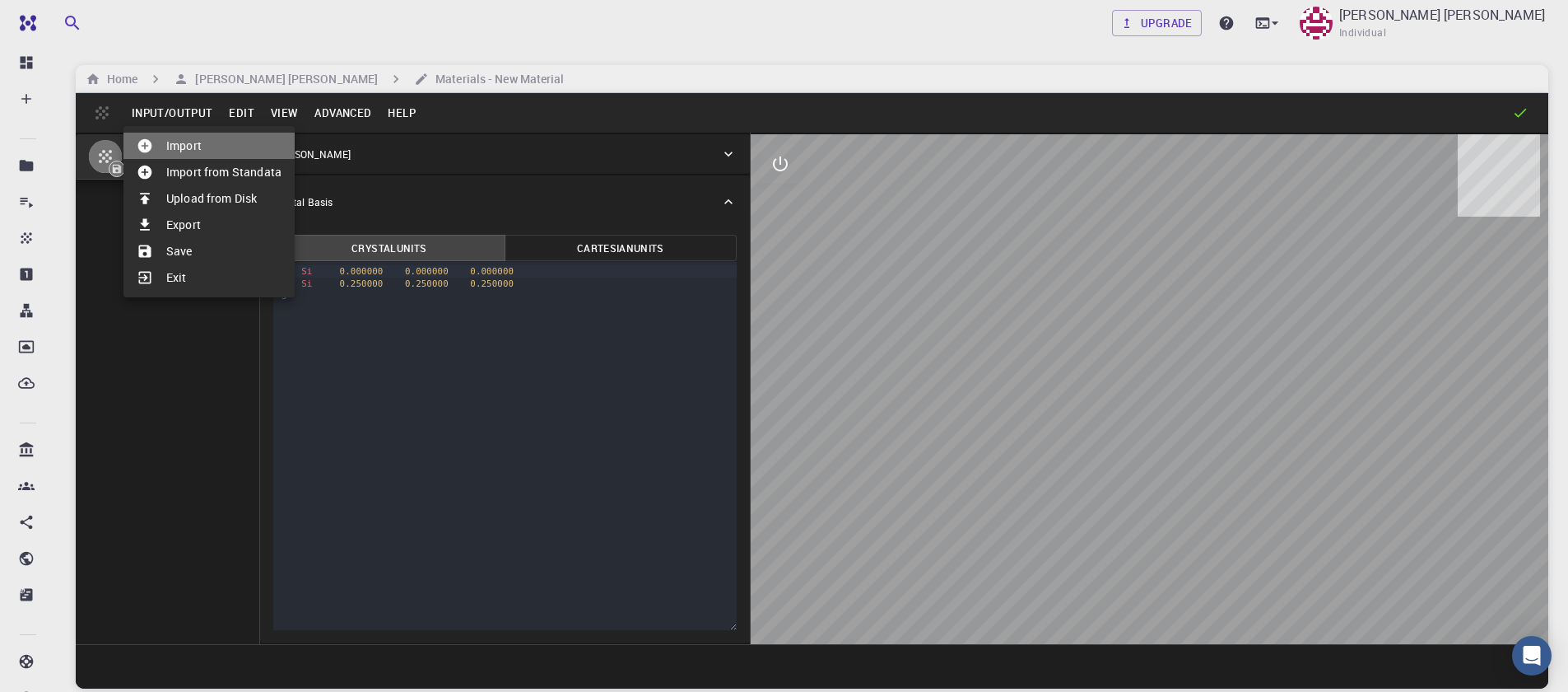
click at [206, 144] on li "Import" at bounding box center [209, 145] width 171 height 27
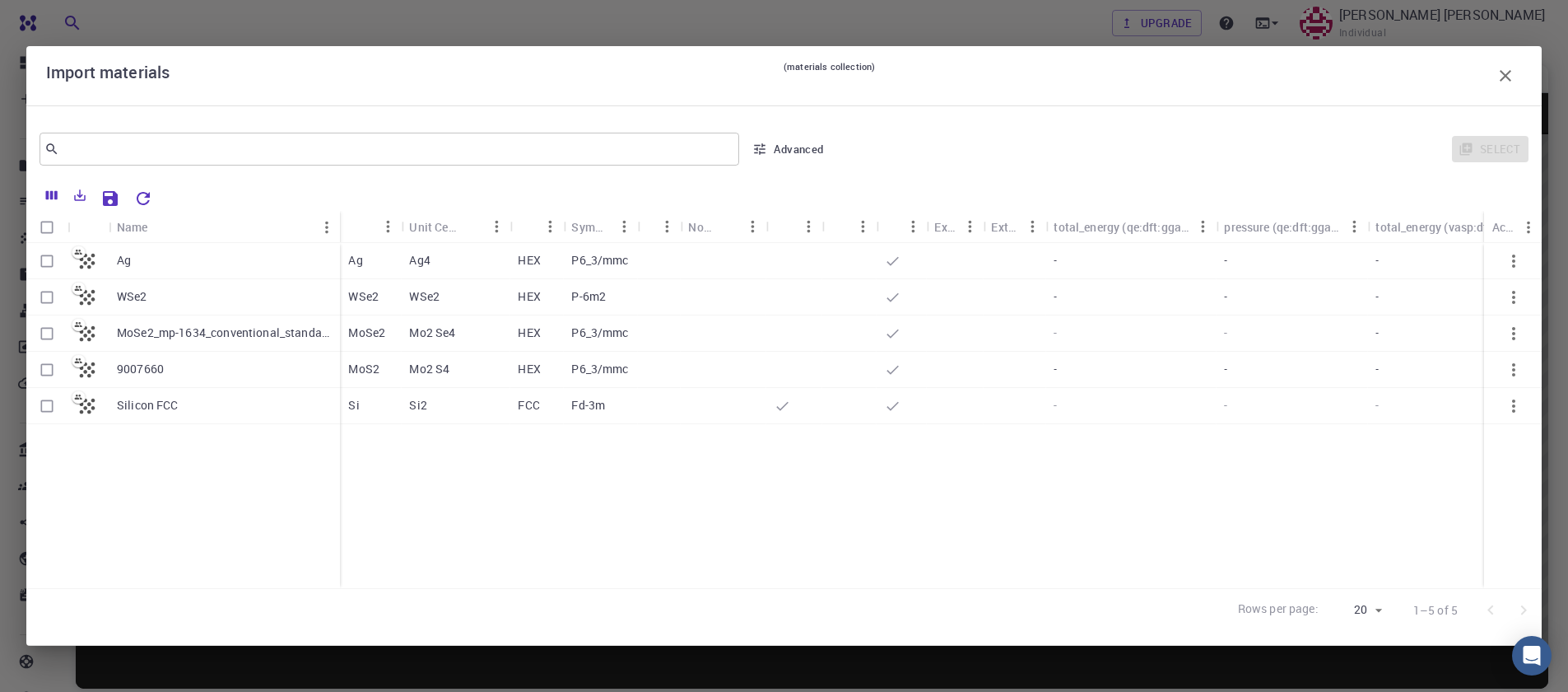
click at [44, 370] on input "Select row" at bounding box center [47, 370] width 31 height 31
checkbox input "true"
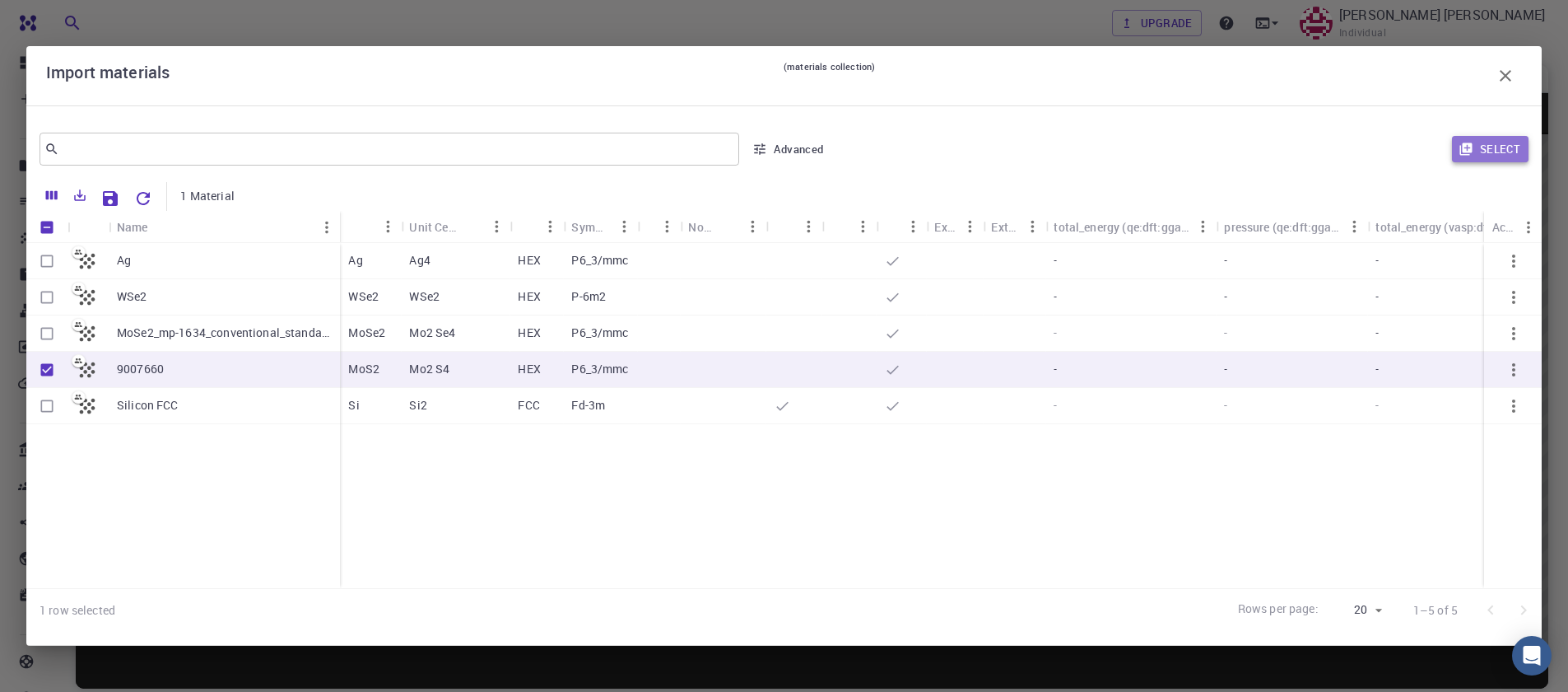
click at [1516, 145] on button "Select" at bounding box center [1490, 149] width 76 height 27
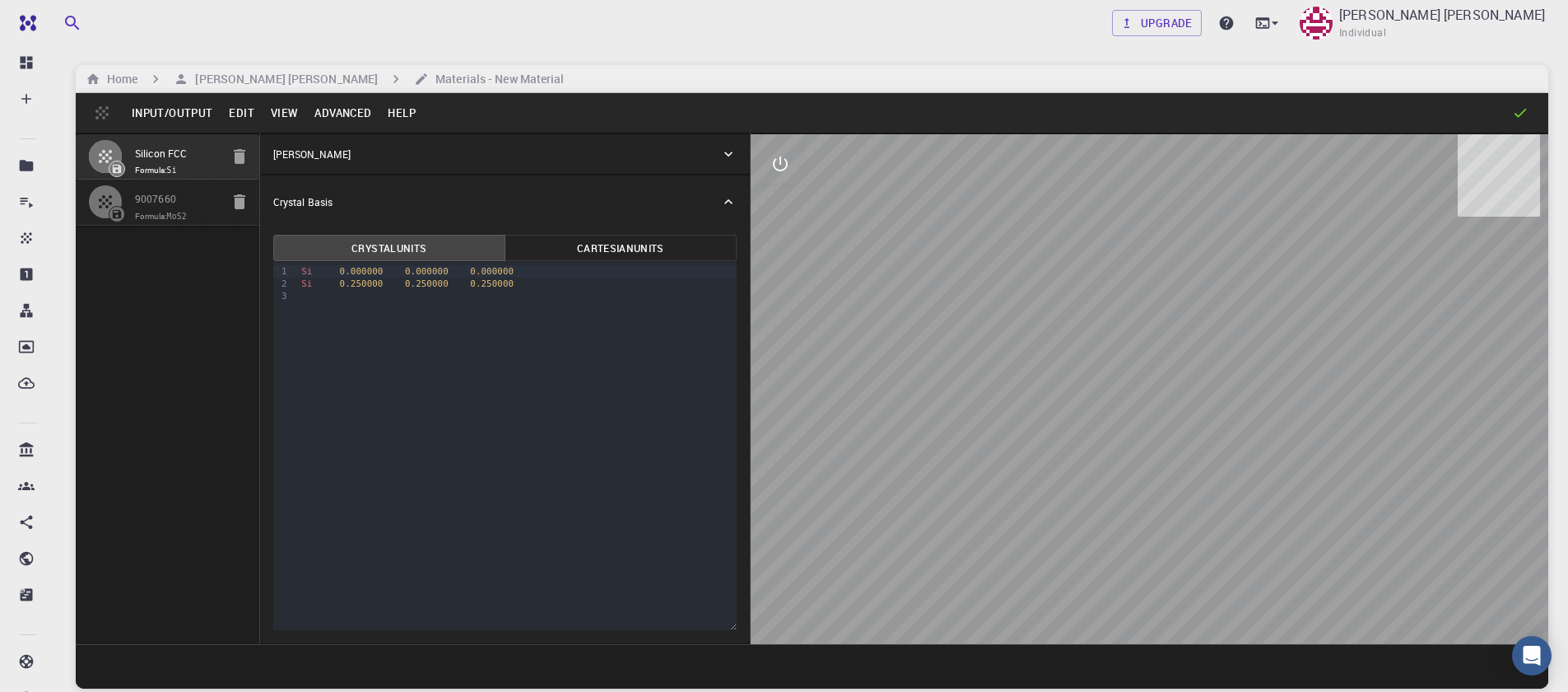
click at [235, 160] on icon "button" at bounding box center [239, 156] width 12 height 15
type input "HEX"
type input "3.161"
type input "12.295"
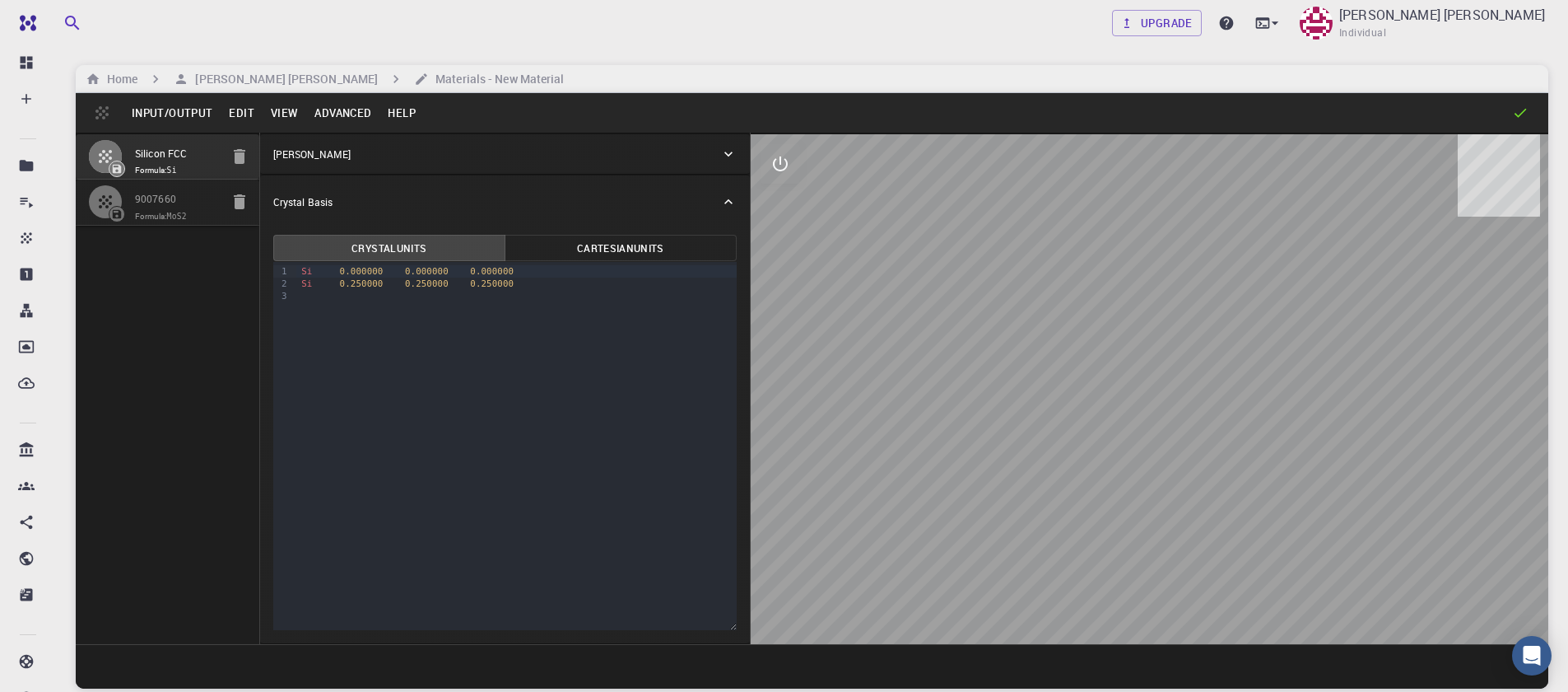
type input "90"
type input "119.99999999999999"
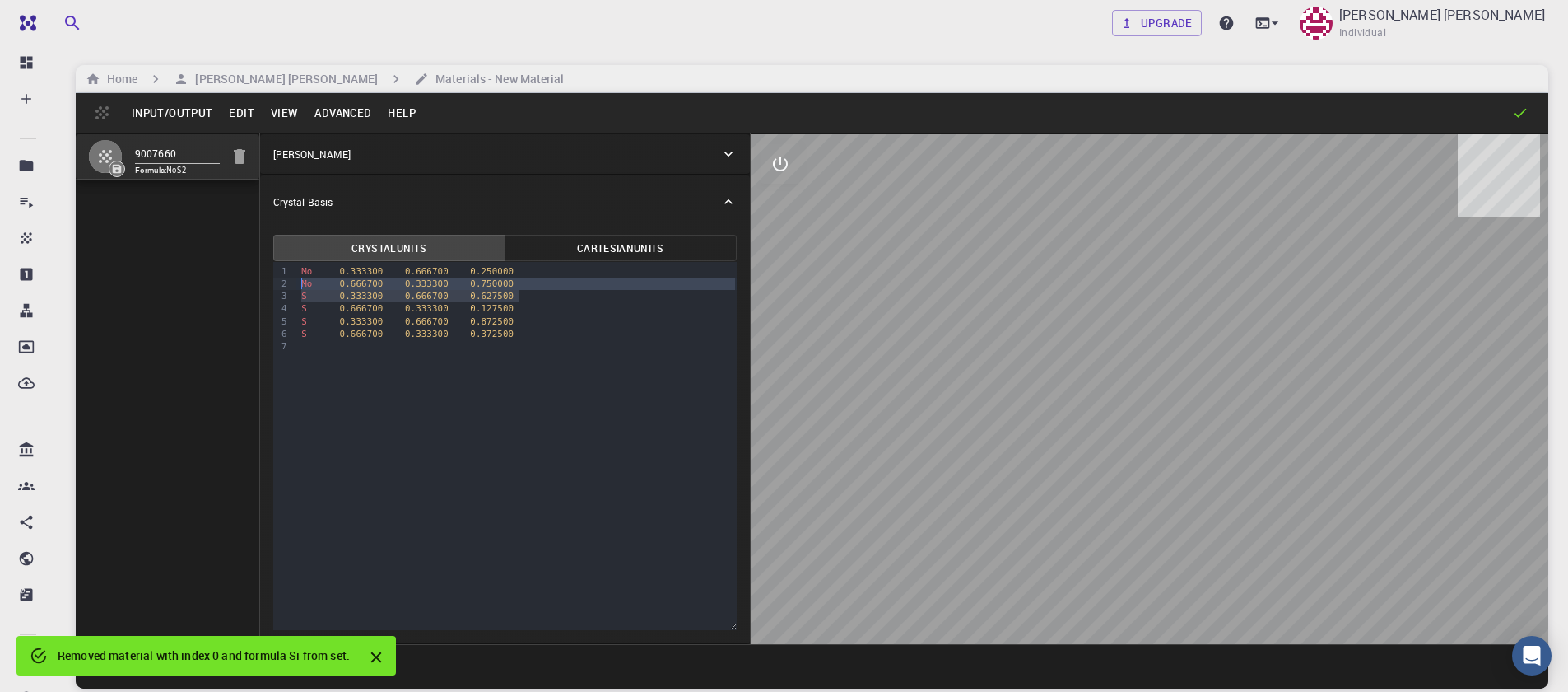
drag, startPoint x: 488, startPoint y: 299, endPoint x: 281, endPoint y: 285, distance: 207.5
click at [282, 285] on div "9 1 2 3 4 5 6 7 › Mo 0.333300 0.666700 0.250000 Mo 0.666700 0.333300 0.750000 S…" at bounding box center [505, 446] width 464 height 368
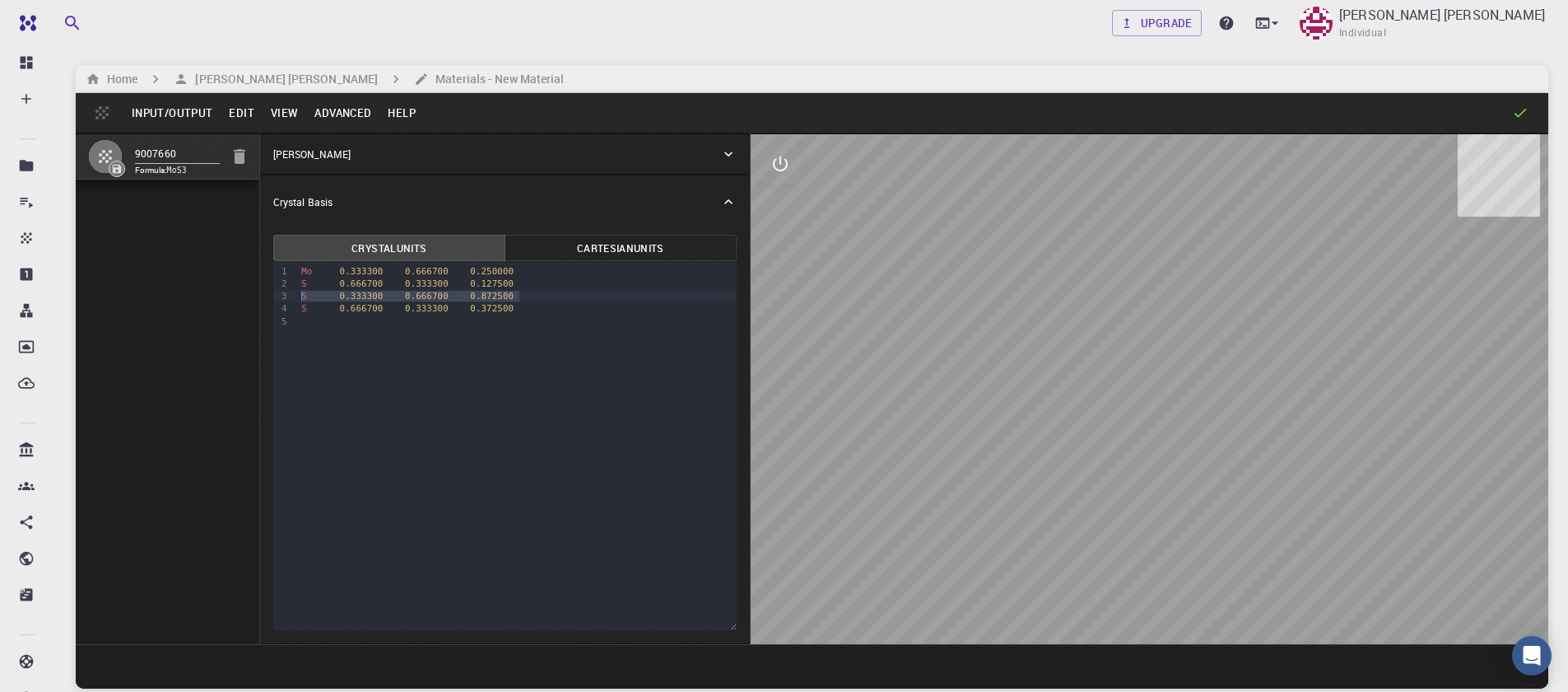
drag, startPoint x: 522, startPoint y: 297, endPoint x: 269, endPoint y: 292, distance: 253.0
click at [269, 292] on div "Crystal Units Cartesian Units Selection deleted 9 1 2 3 4 5 › Mo 0.333300 0.666…" at bounding box center [505, 435] width 490 height 415
click at [547, 350] on div "9 1 2 3 4 › Mo 0.333300 0.666700 0.250000 S 0.666700 0.333300 0.127500 S 0.6667…" at bounding box center [505, 446] width 464 height 368
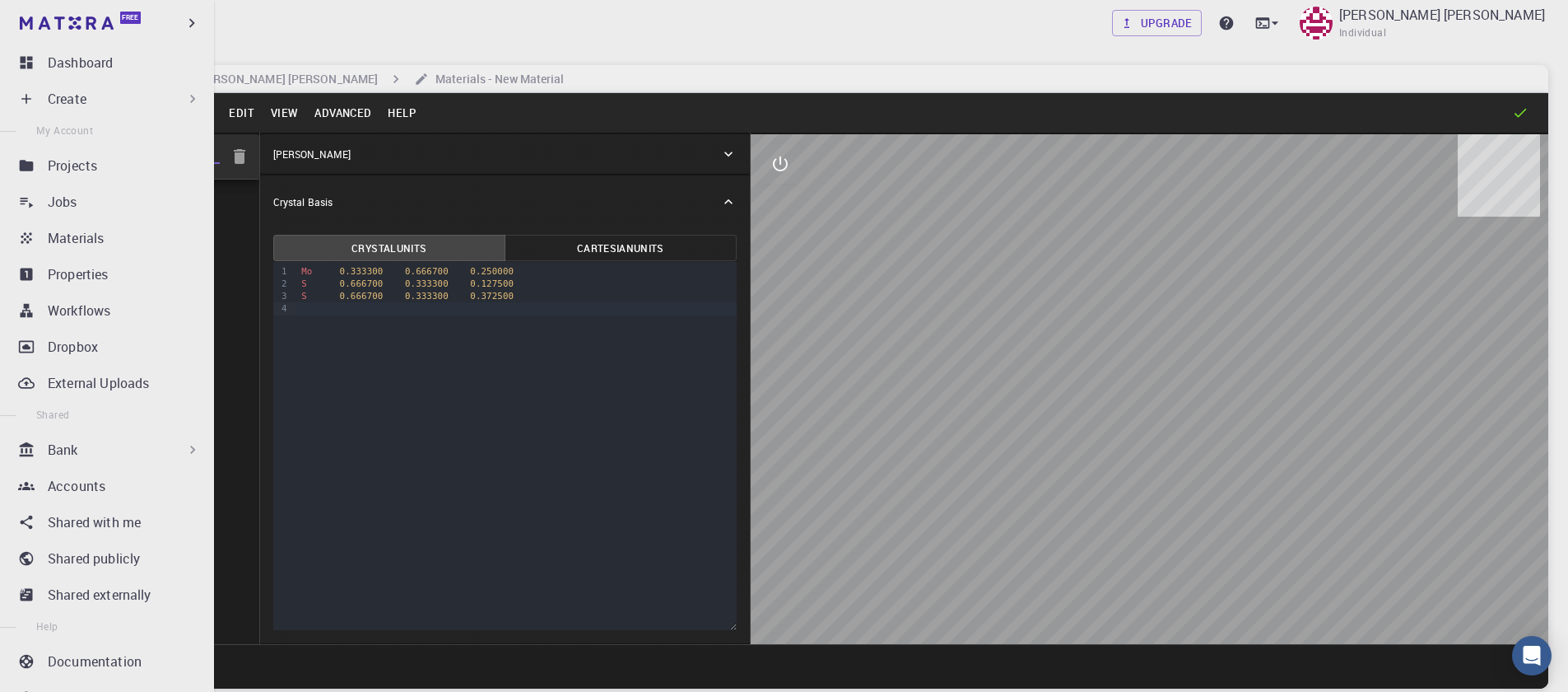
drag, startPoint x: 185, startPoint y: 154, endPoint x: 0, endPoint y: 152, distance: 185.0
click at [0, 152] on div "Free Dashboard Create New Job New Material Create Material Upload File Import f…" at bounding box center [784, 409] width 1568 height 817
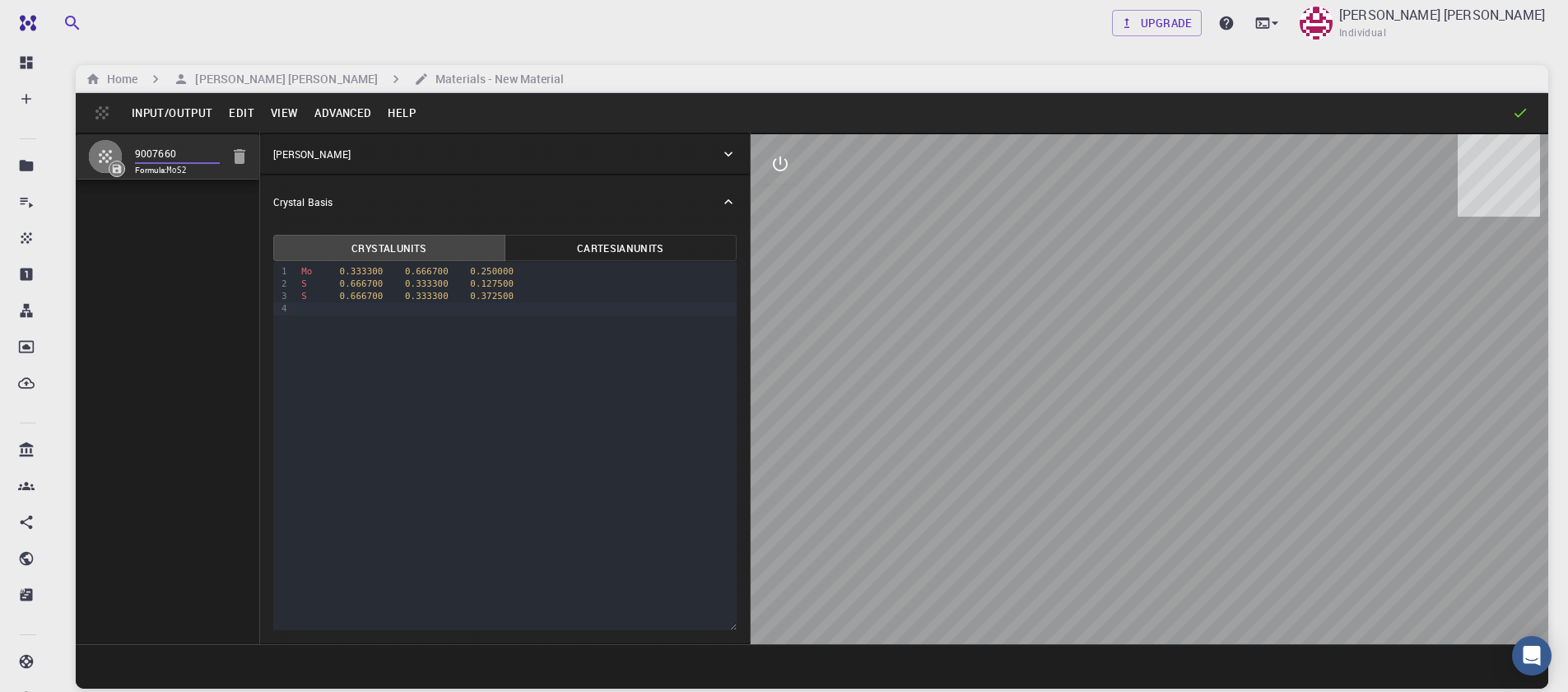
type input "1"
type input "unit"
click at [175, 111] on button "Input/Output" at bounding box center [172, 112] width 97 height 27
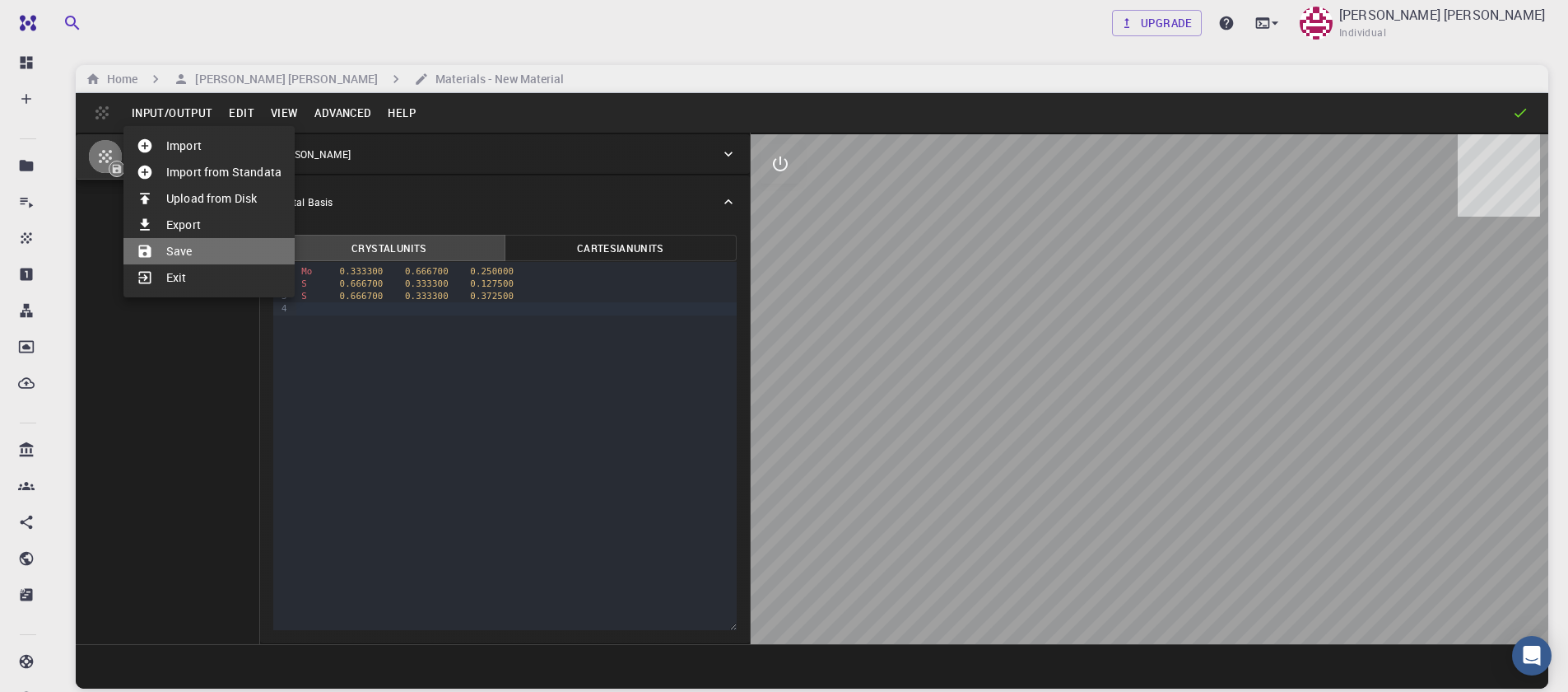
click at [182, 244] on li "Save" at bounding box center [209, 251] width 171 height 27
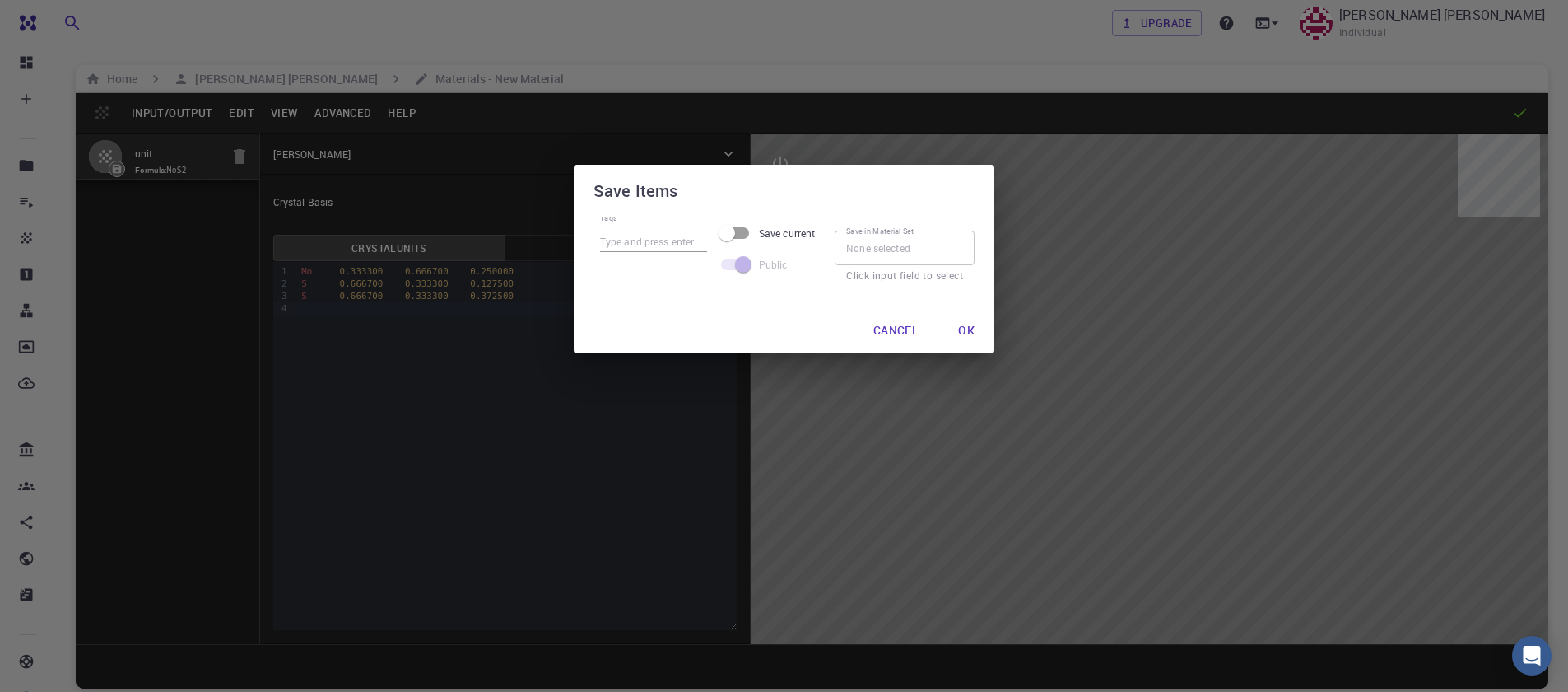
click at [648, 240] on input "Tags" at bounding box center [654, 241] width 107 height 21
type input "unit"
click at [969, 324] on button "Ok" at bounding box center [967, 330] width 43 height 33
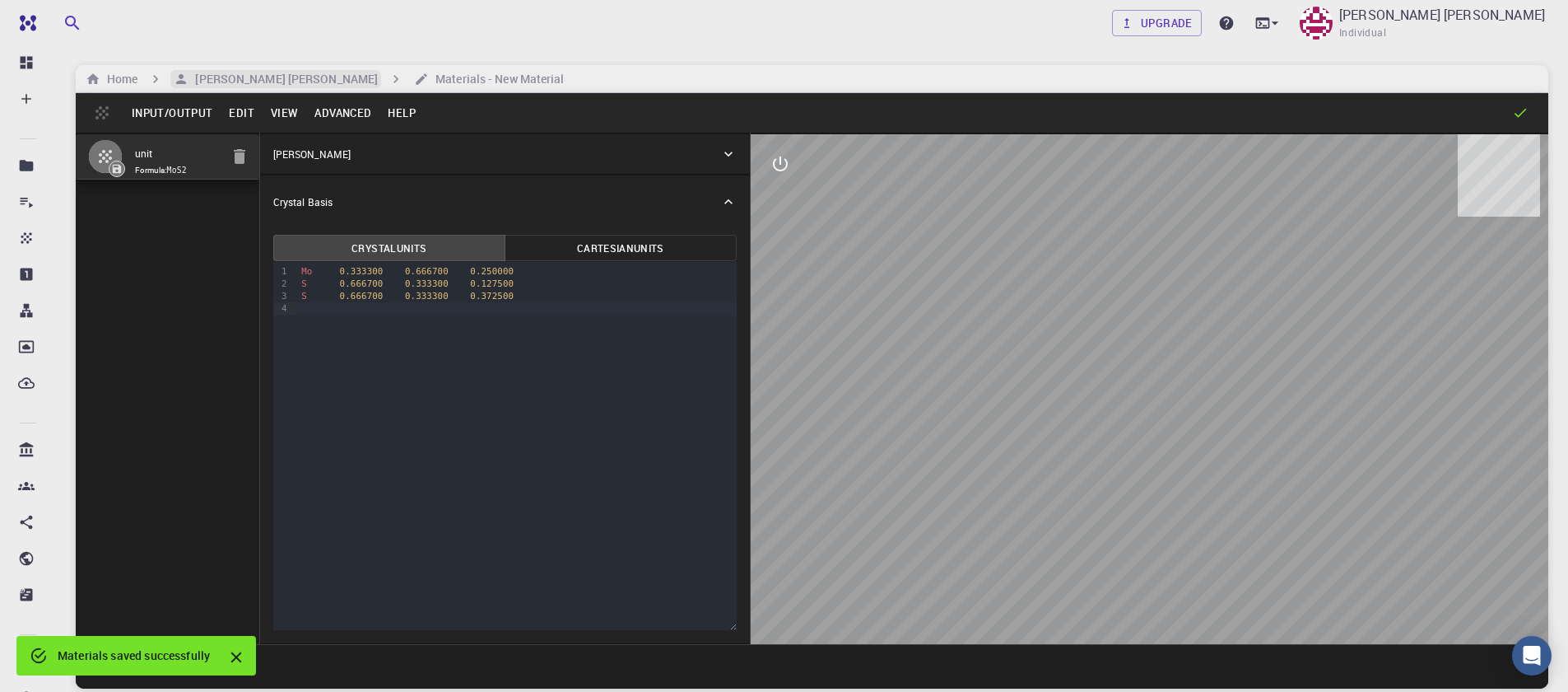
click at [259, 76] on h6 "[PERSON_NAME] [PERSON_NAME]" at bounding box center [283, 79] width 189 height 18
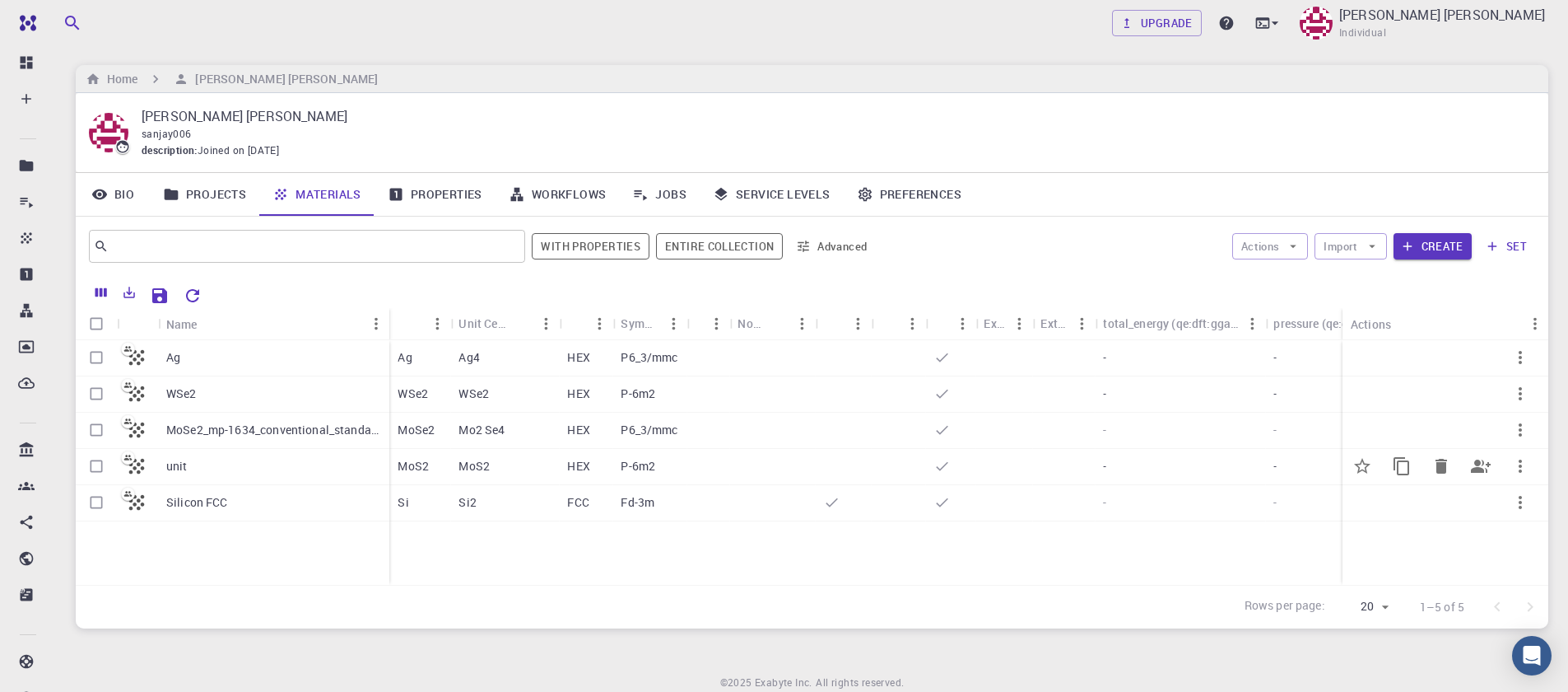
click at [92, 472] on input "Select row" at bounding box center [97, 467] width 31 height 31
checkbox input "true"
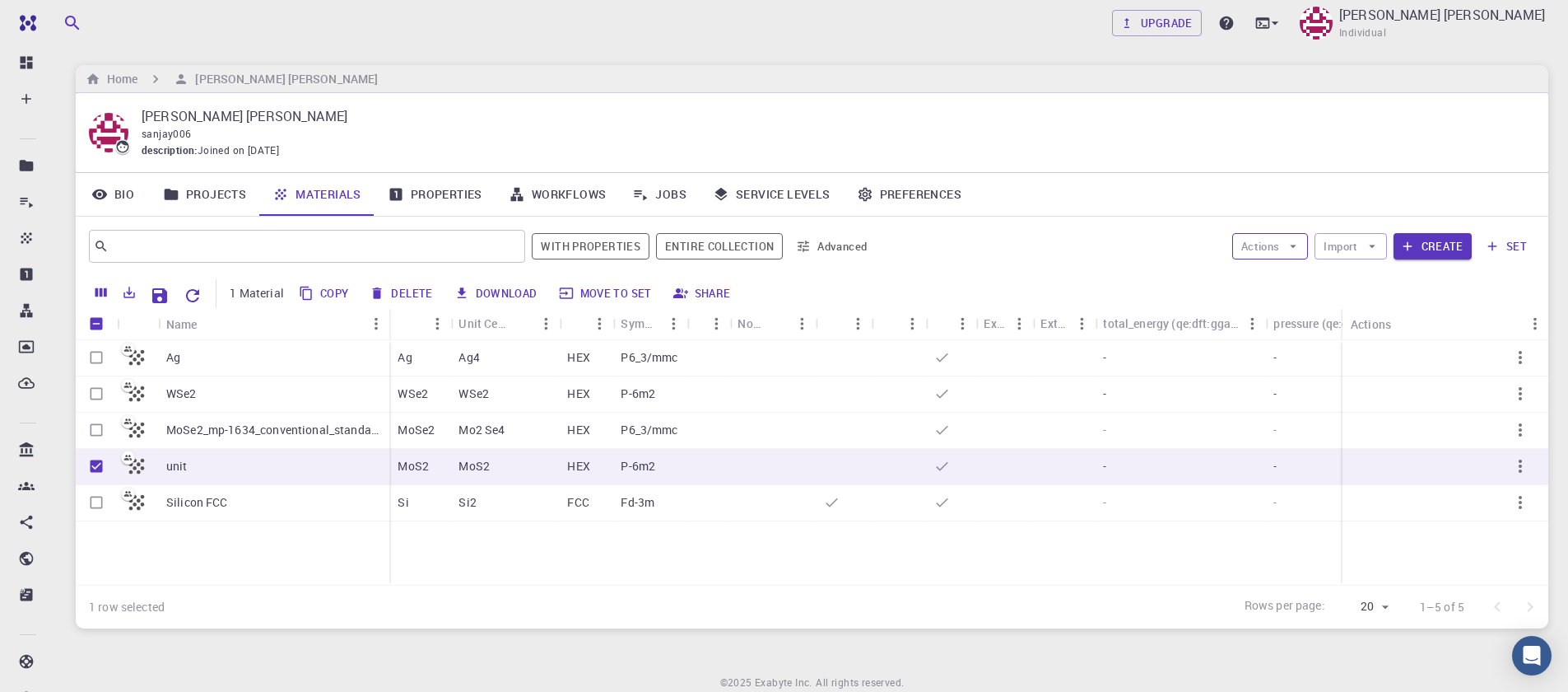
click at [1288, 251] on icon "button" at bounding box center [1293, 247] width 15 height 15
click at [1279, 271] on li "Create Job" at bounding box center [1287, 279] width 108 height 27
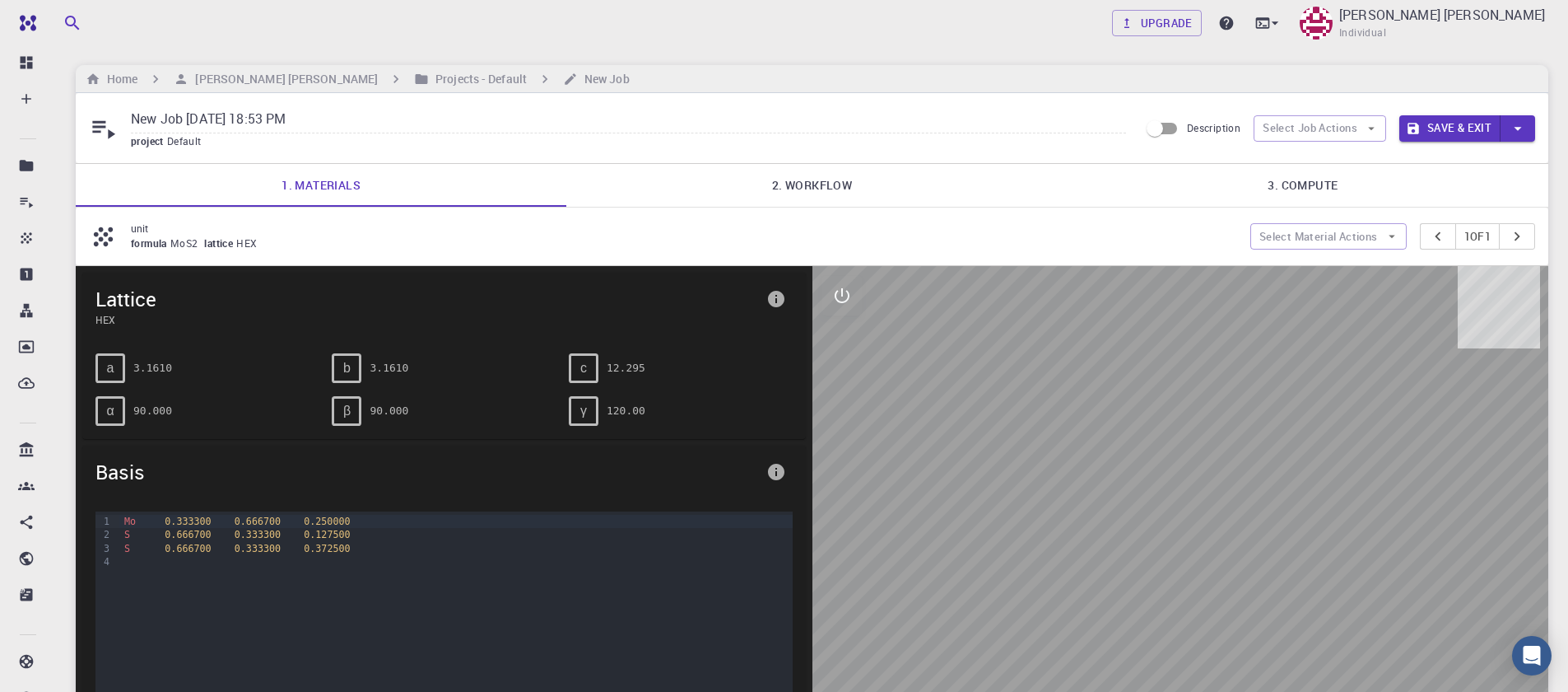
click at [816, 185] on link "2. Workflow" at bounding box center [812, 185] width 491 height 43
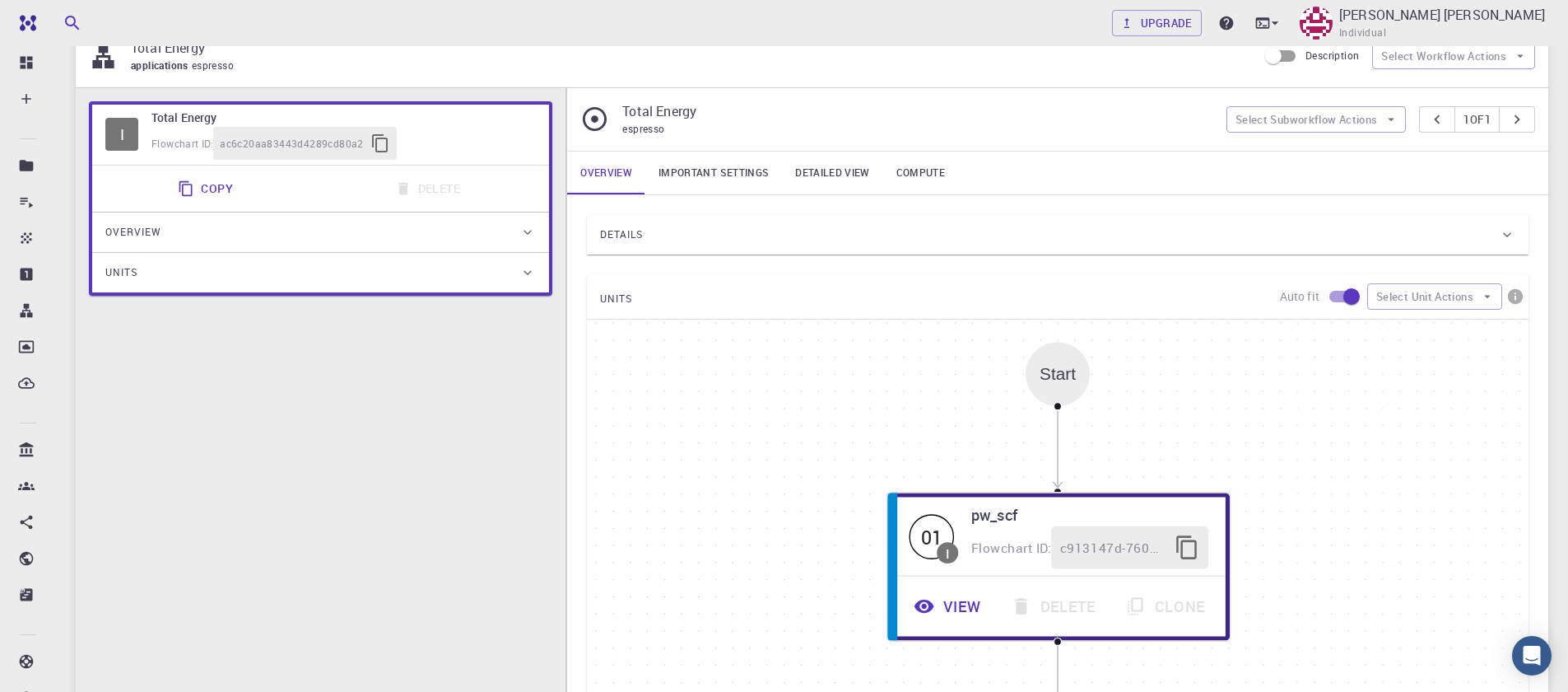
scroll to position [494, 0]
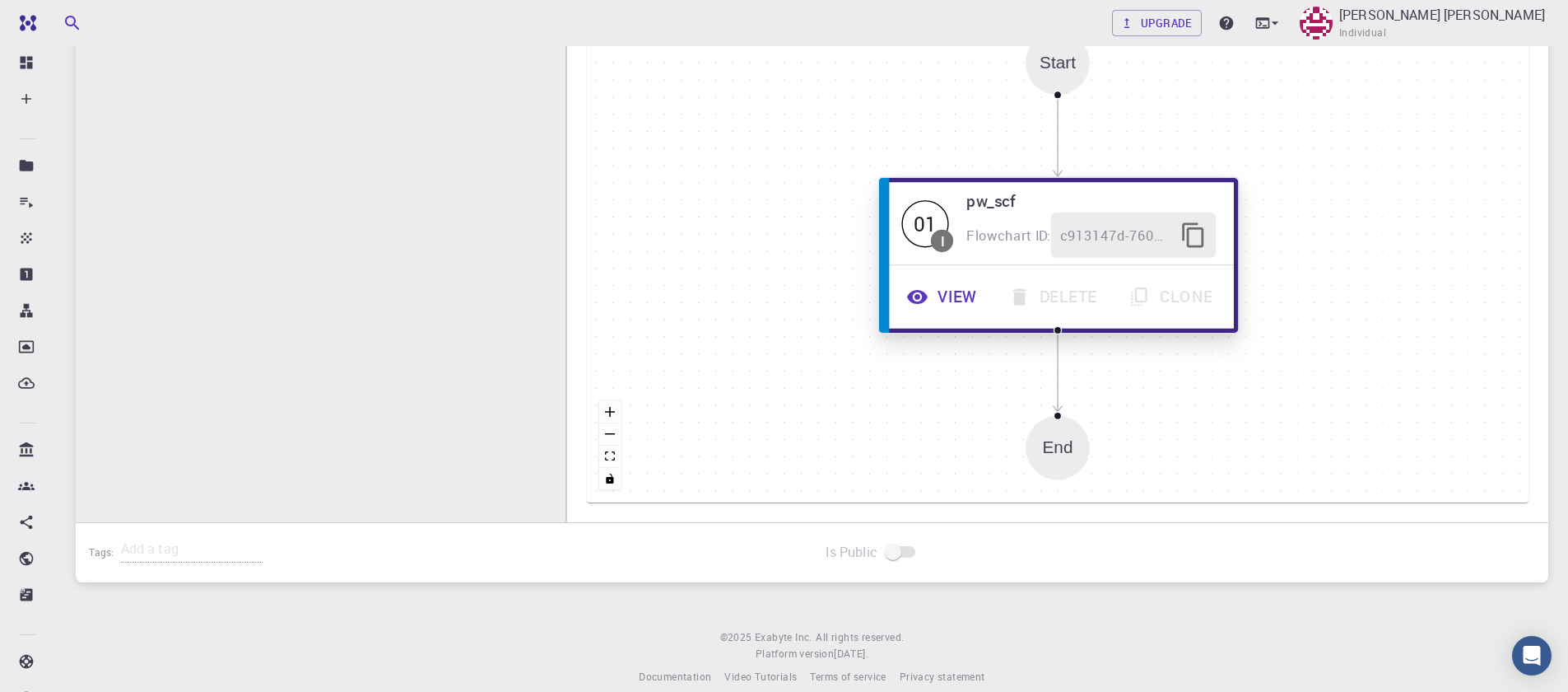
click at [934, 308] on button "View" at bounding box center [944, 296] width 102 height 45
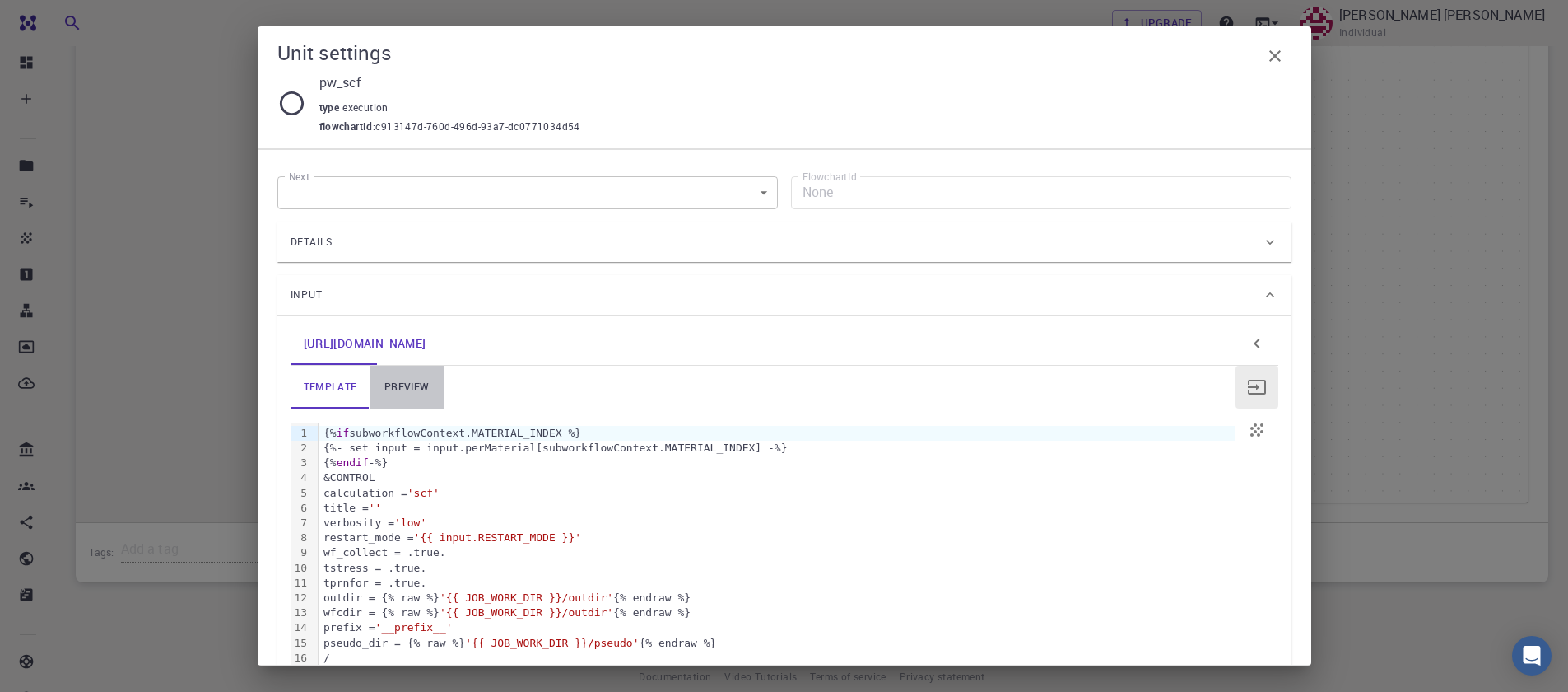
click at [406, 393] on link "preview" at bounding box center [406, 386] width 74 height 43
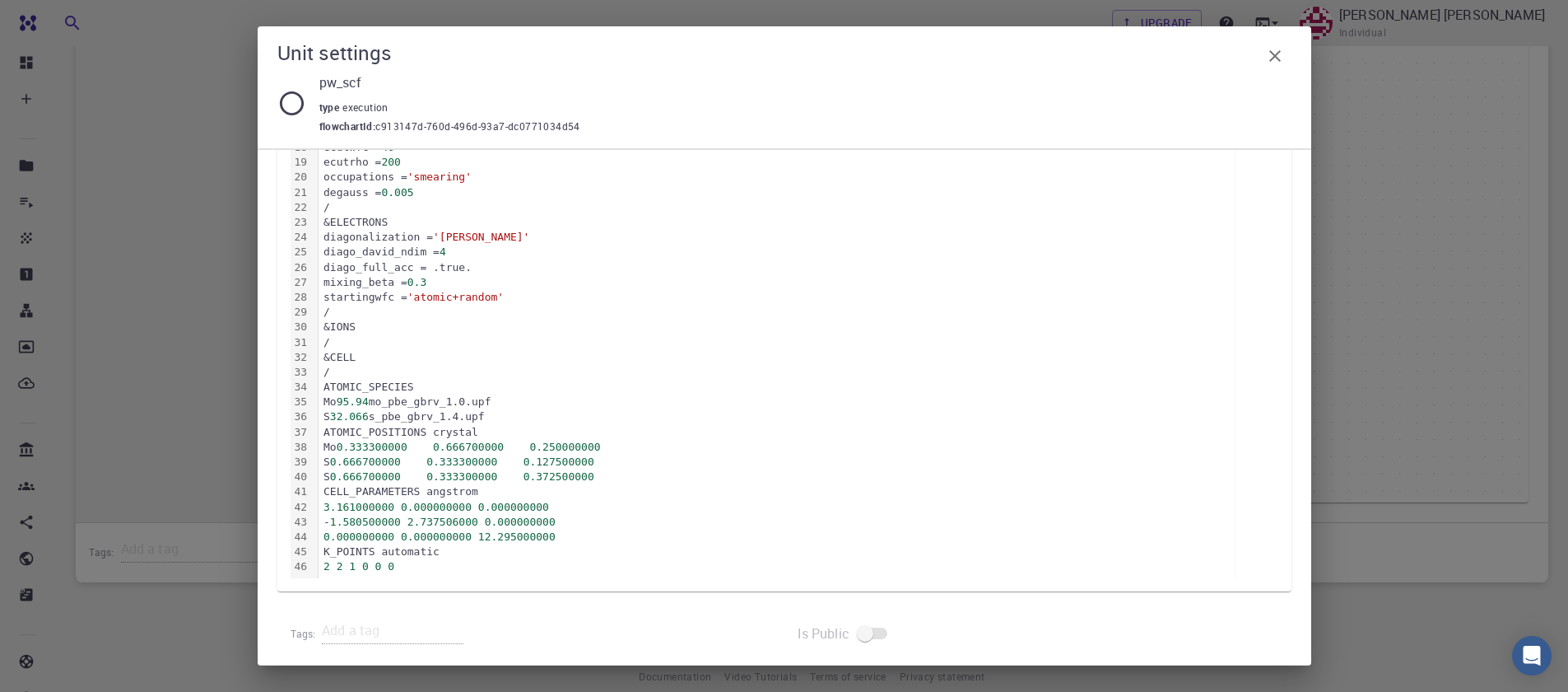
scroll to position [553, 0]
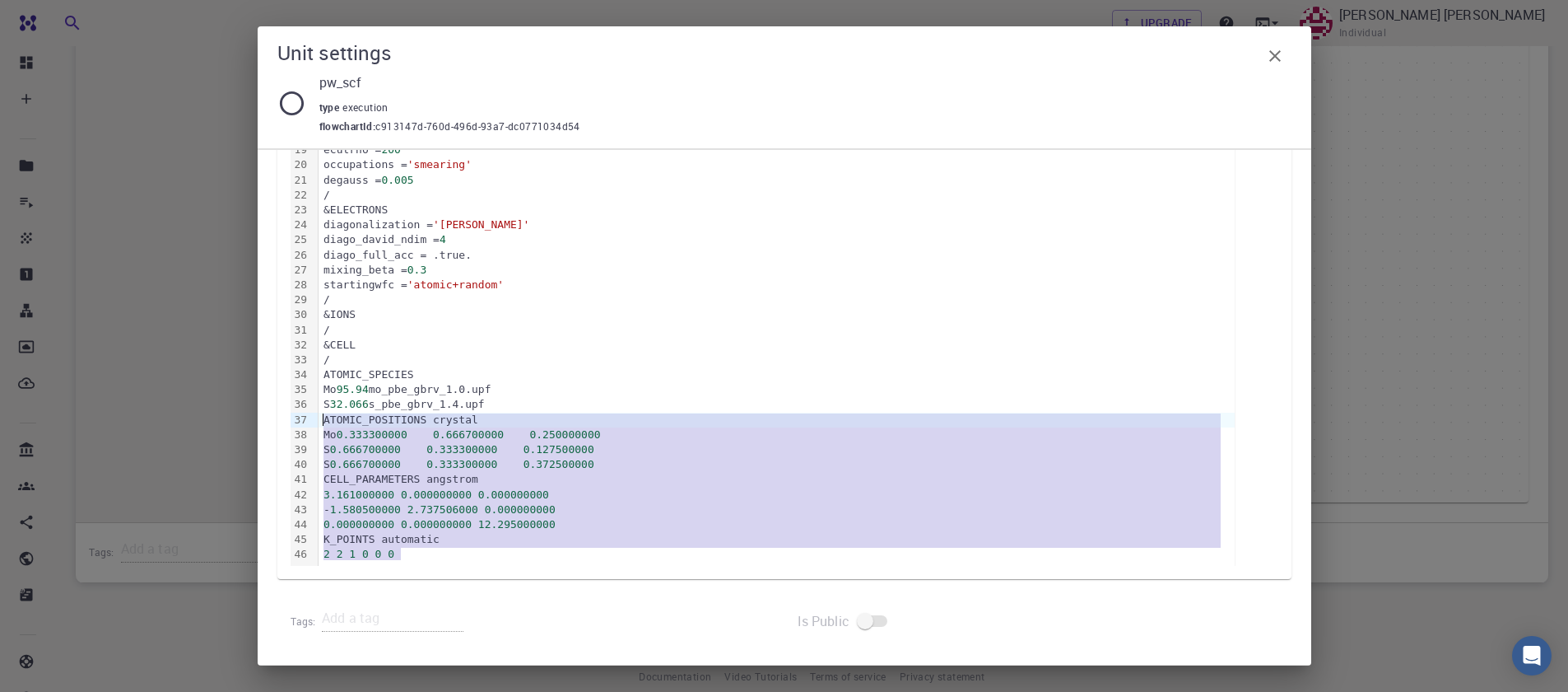
drag, startPoint x: 413, startPoint y: 548, endPoint x: 315, endPoint y: 426, distance: 156.5
click at [315, 426] on div "99 1 2 3 4 5 6 7 8 9 10 11 12 13 14 15 16 17 18 19 20 21 22 23 24 25 26 27 28 2…" at bounding box center [762, 218] width 944 height 696
copy div "ATOMIC_POSITIONS crystal Mo 0.333300000 0.666700000 0.250000000 S 0.666700000 0…"
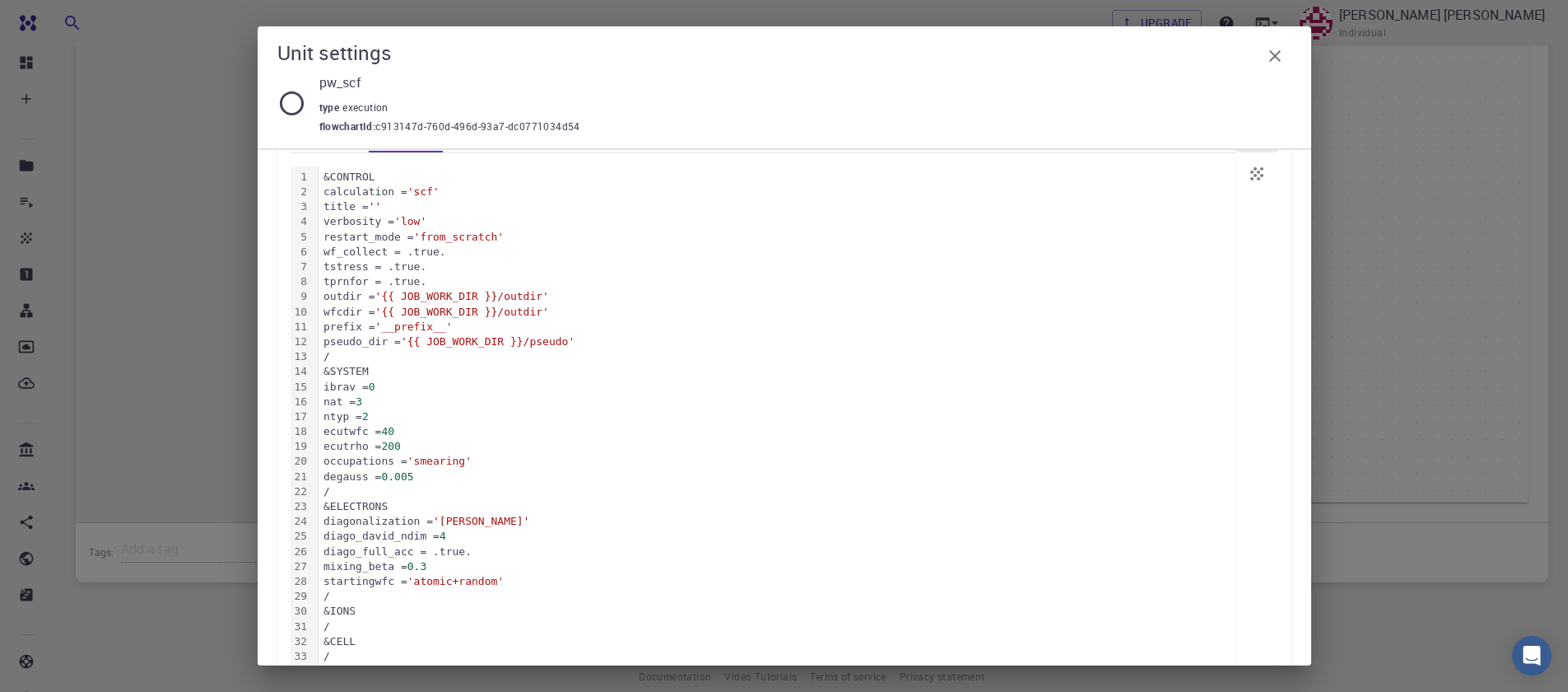
scroll to position [296, 0]
